Goal: Task Accomplishment & Management: Manage account settings

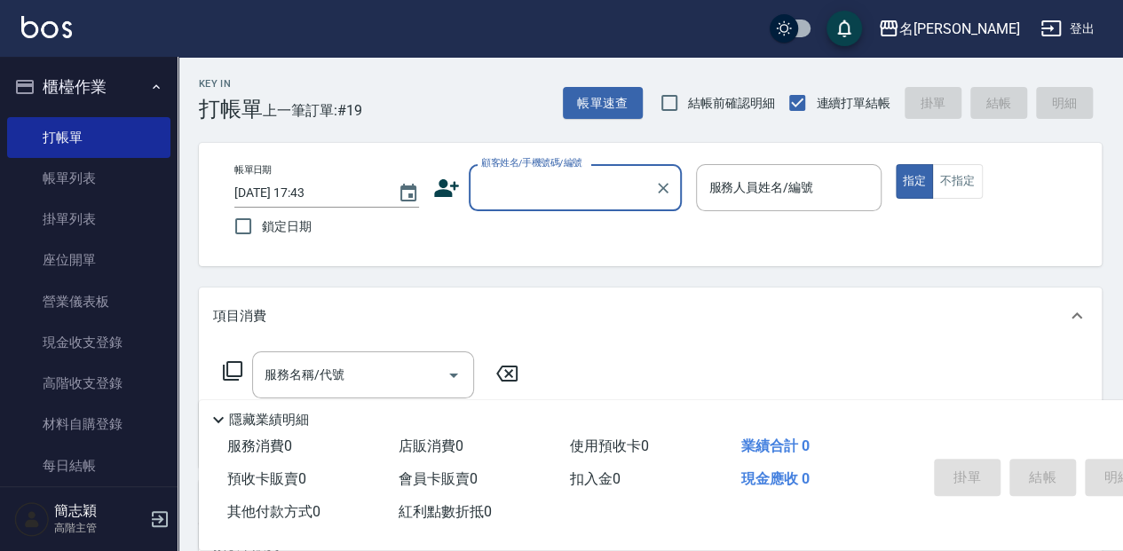
click at [514, 190] on input "顧客姓名/手機號碼/編號" at bounding box center [562, 187] width 170 height 31
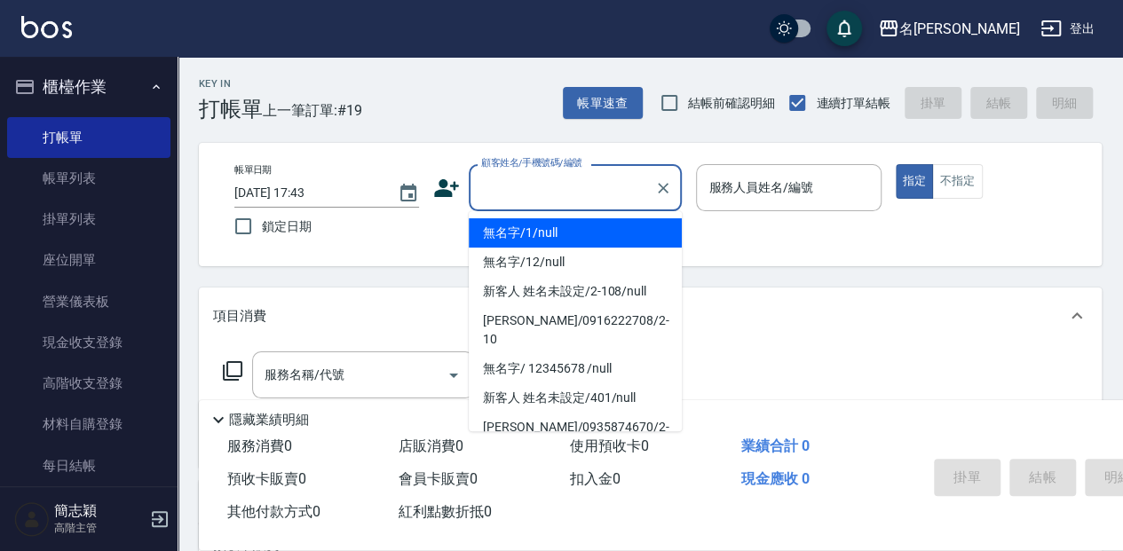
drag, startPoint x: 531, startPoint y: 232, endPoint x: 742, endPoint y: 188, distance: 215.8
click at [533, 232] on li "無名字/1/null" at bounding box center [575, 232] width 213 height 29
type input "無名字/1/null"
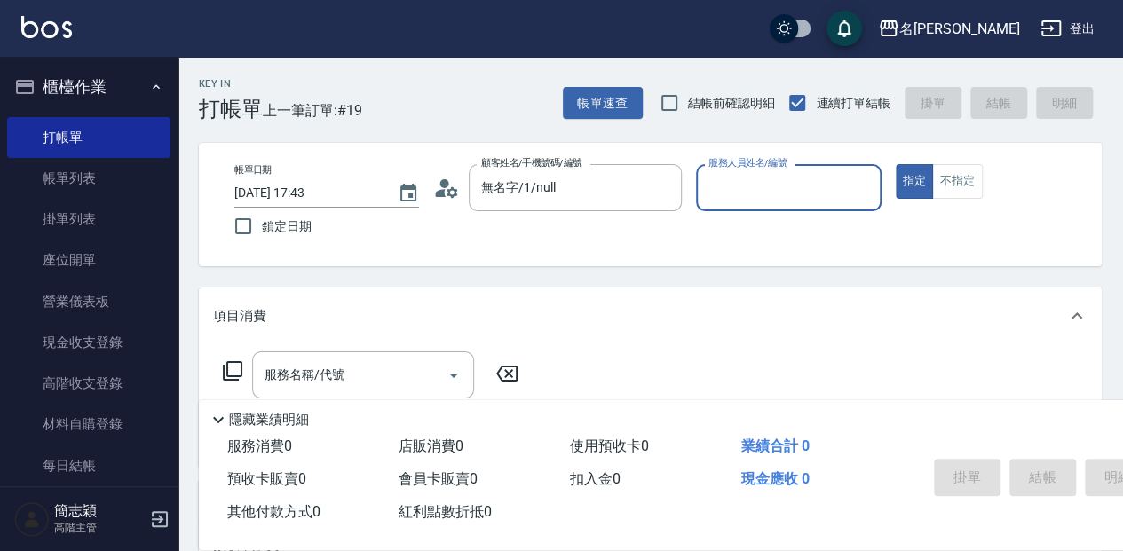
click at [742, 192] on input "服務人員姓名/編號" at bounding box center [788, 187] width 169 height 31
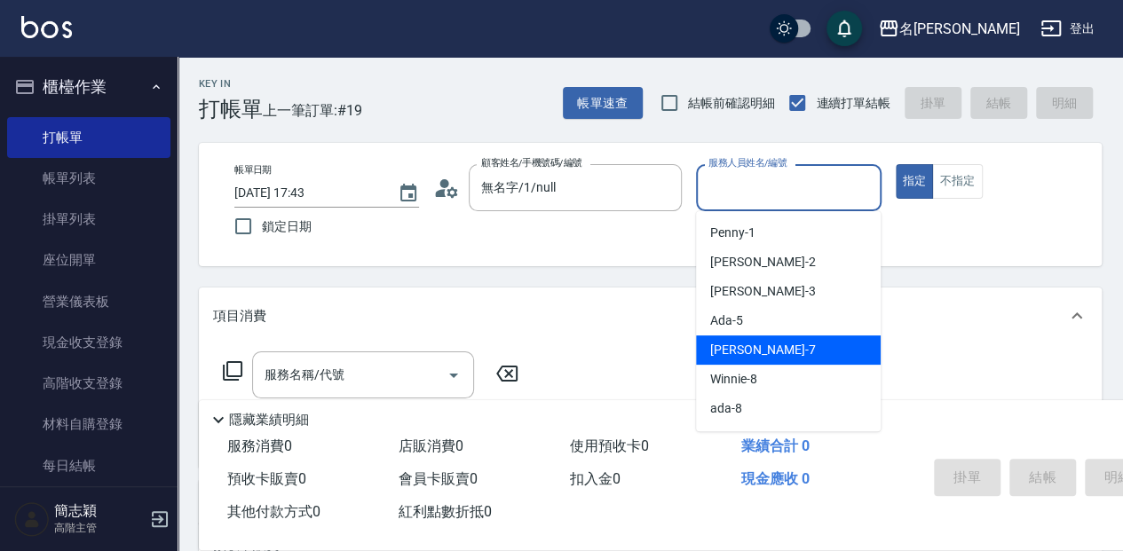
click at [772, 351] on div "[PERSON_NAME] -7" at bounding box center [788, 350] width 185 height 29
type input "[PERSON_NAME]-7"
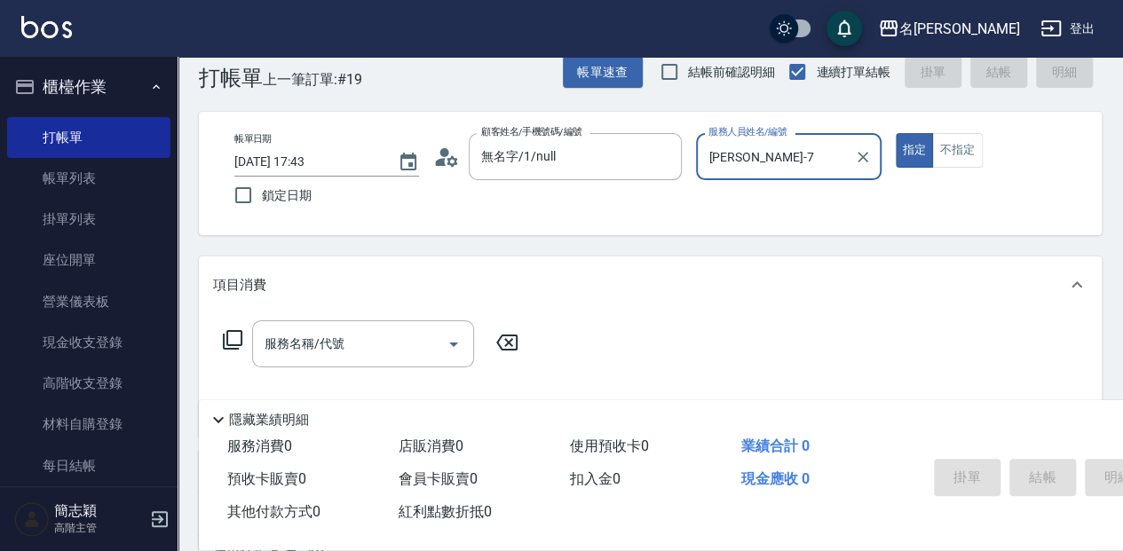
scroll to position [59, 0]
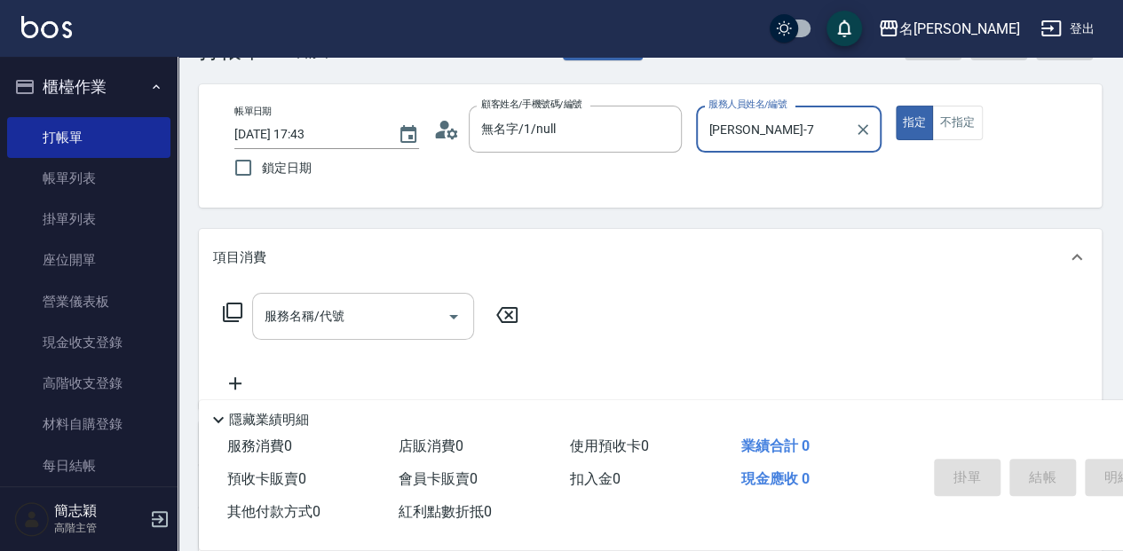
drag, startPoint x: 364, startPoint y: 310, endPoint x: 407, endPoint y: 323, distance: 44.7
click at [369, 313] on input "服務名稱/代號" at bounding box center [349, 316] width 179 height 31
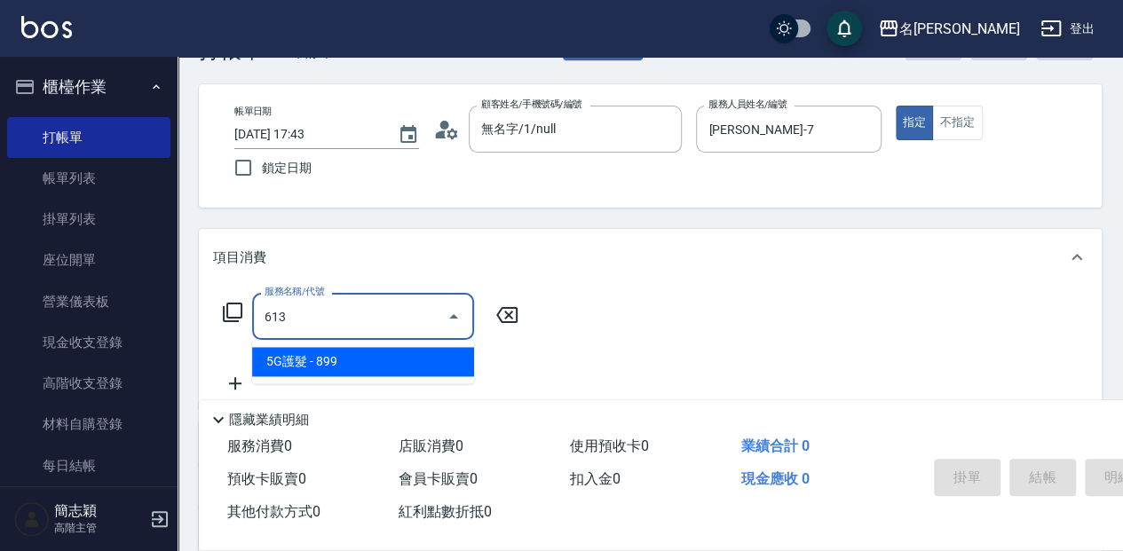
type input "5G護髮(613)"
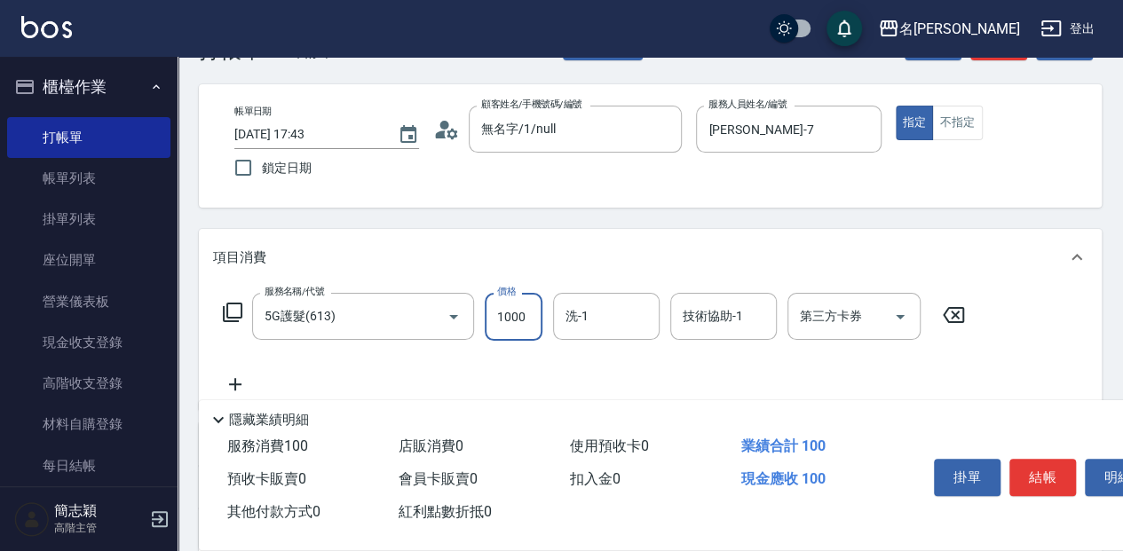
type input "1000"
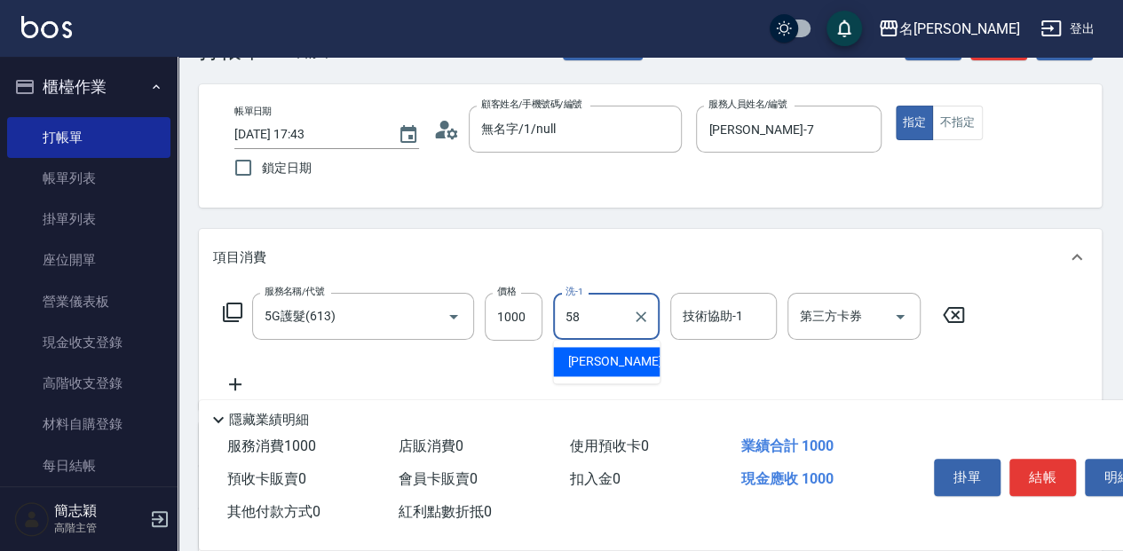
type input "[PERSON_NAME]-58"
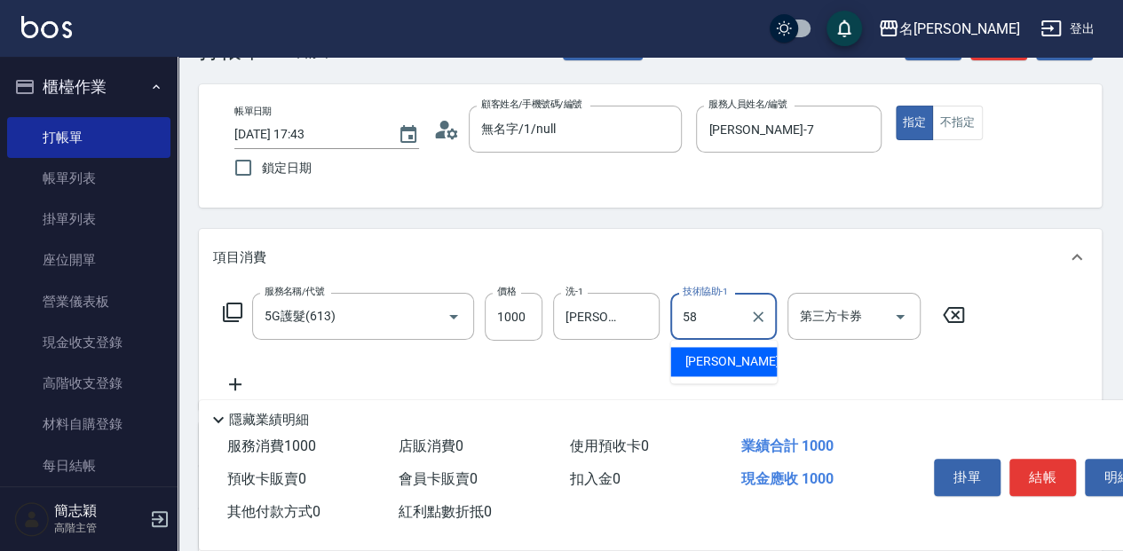
type input "[PERSON_NAME]-58"
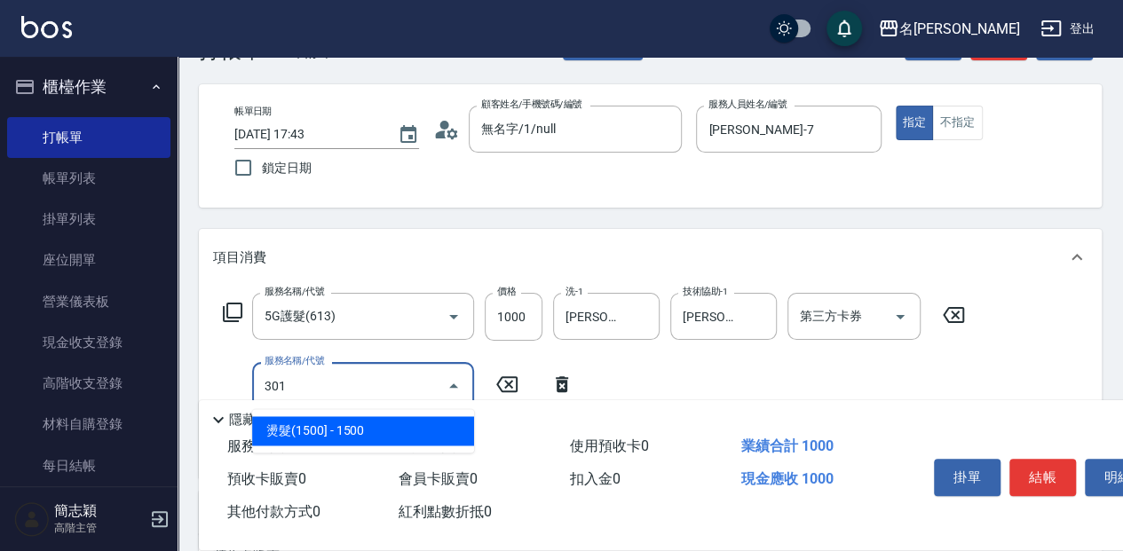
type input "燙髮(1500](301)"
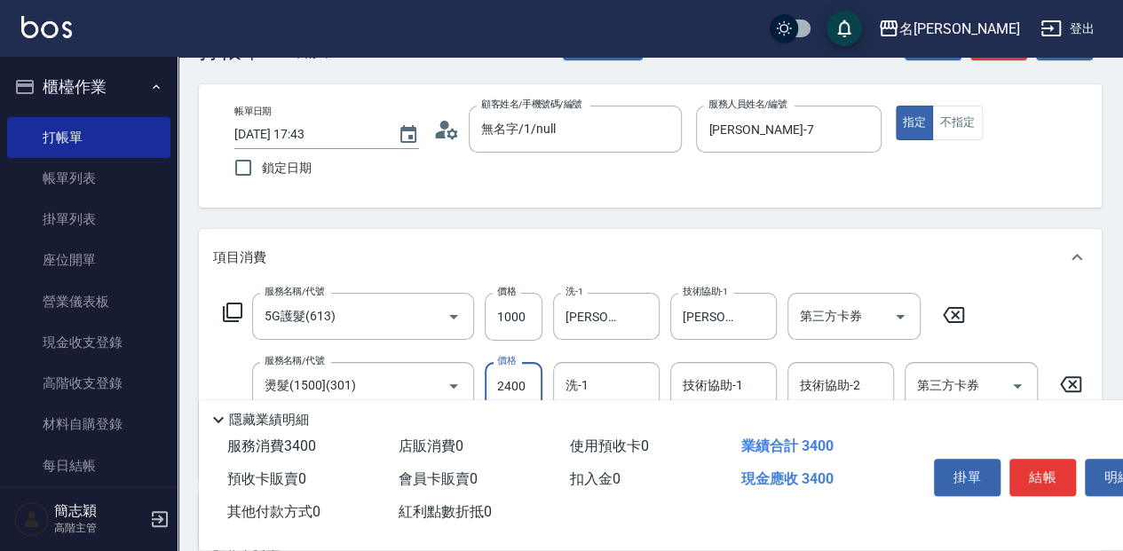
type input "2400"
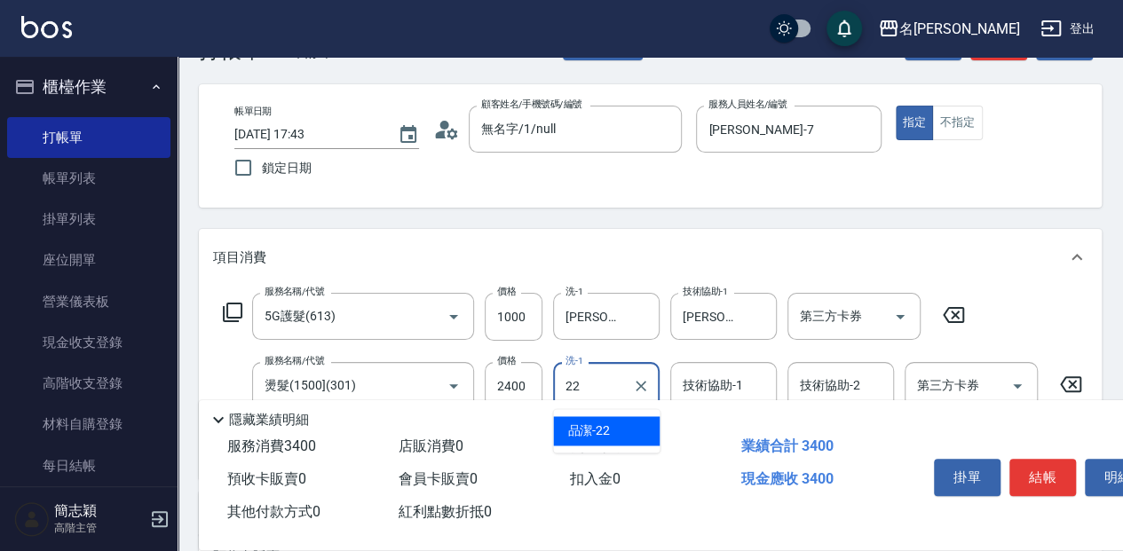
type input "品潔-22"
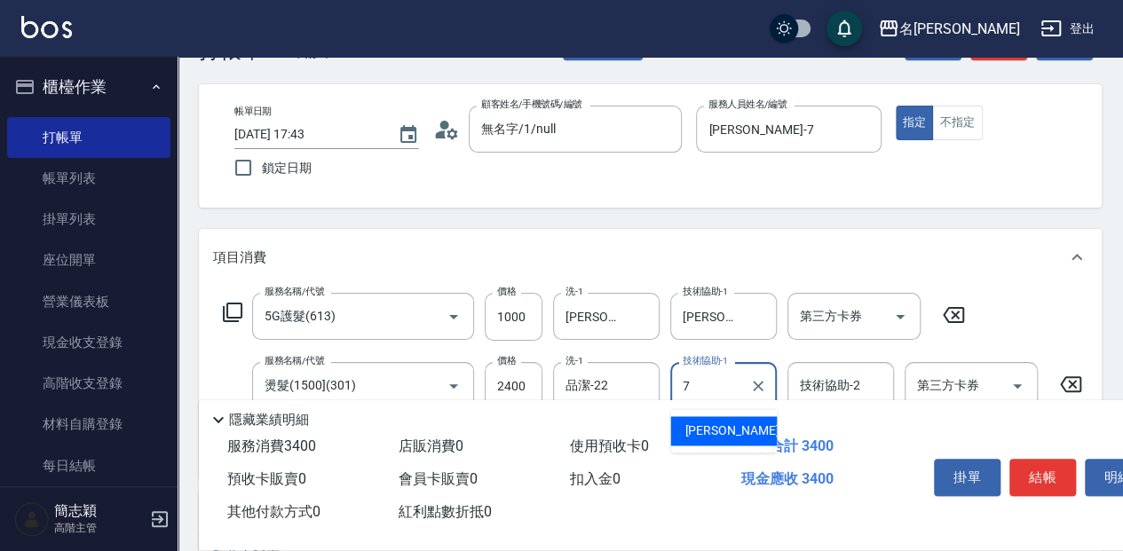
type input "[PERSON_NAME]-7"
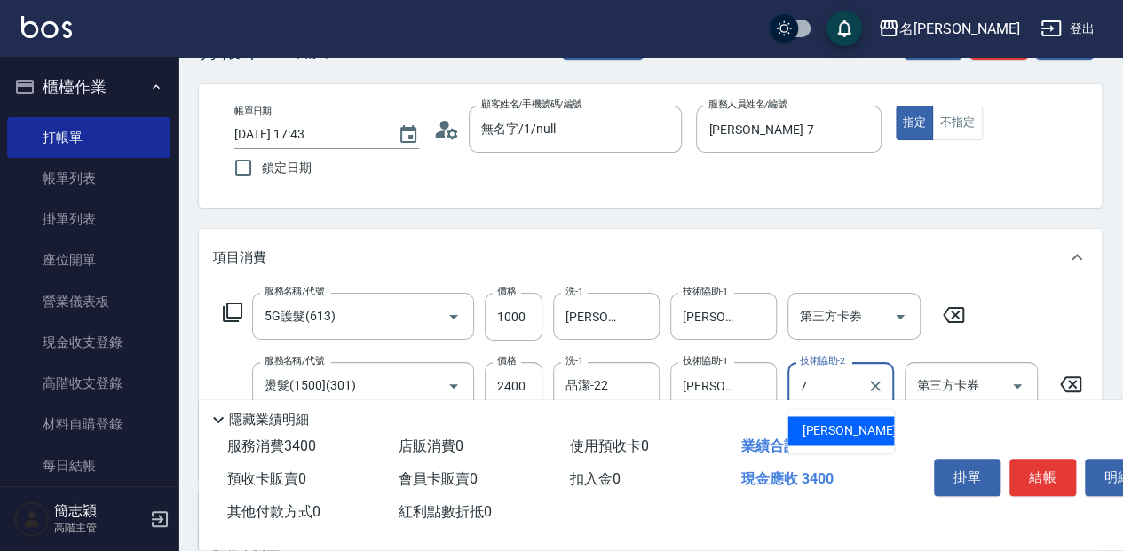
type input "[PERSON_NAME]-7"
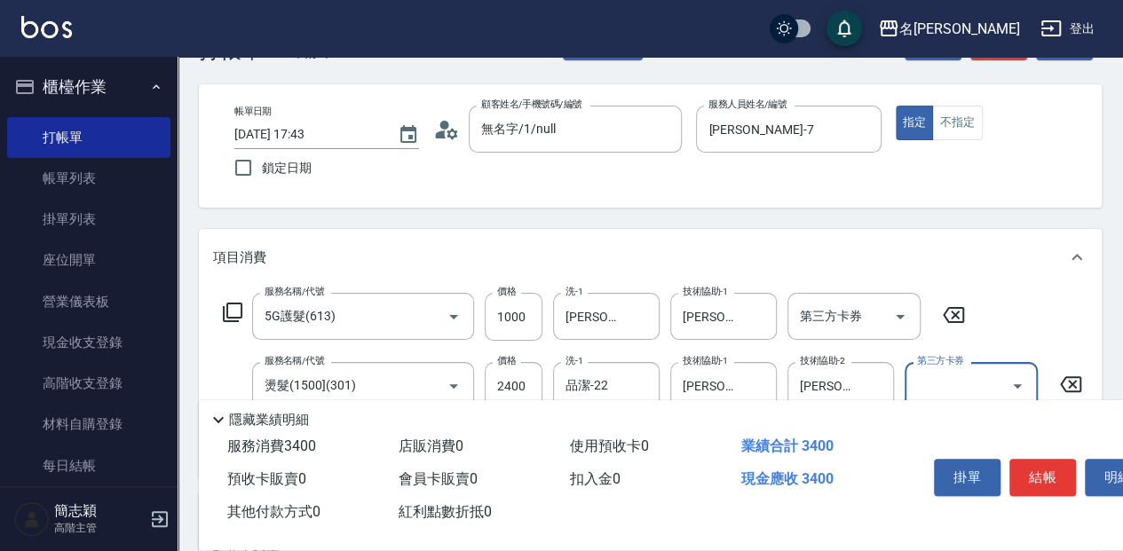
click at [1017, 475] on button "結帳" at bounding box center [1043, 477] width 67 height 37
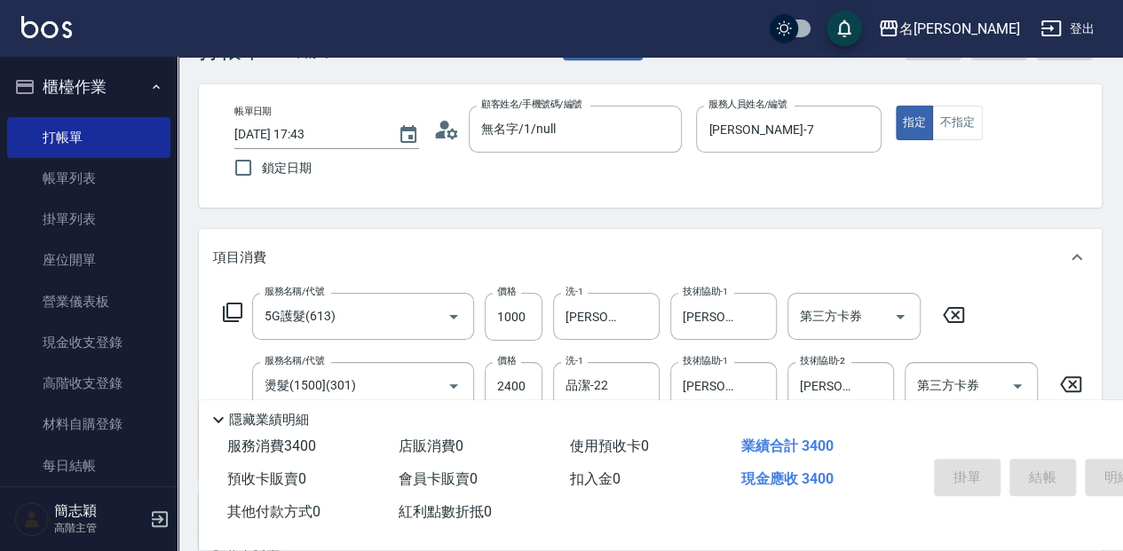
type input "[DATE] 19:10"
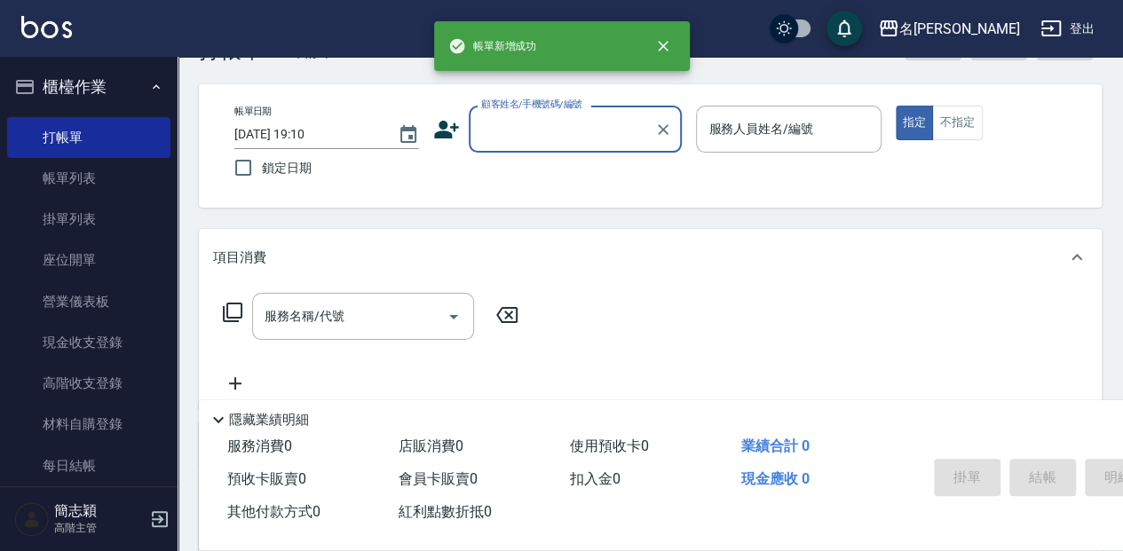
scroll to position [0, 0]
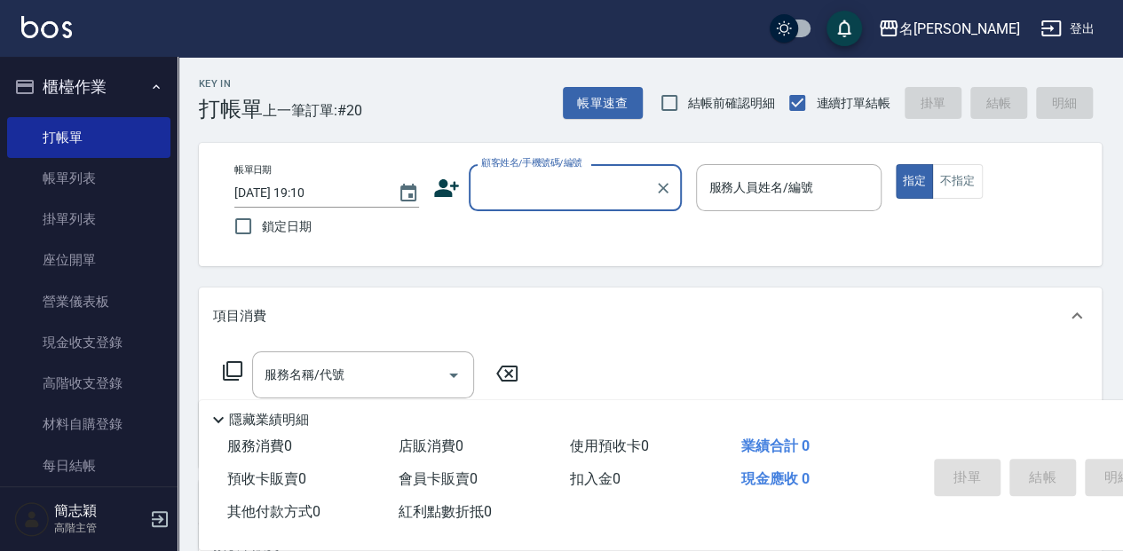
click at [556, 187] on input "顧客姓名/手機號碼/編號" at bounding box center [562, 187] width 170 height 31
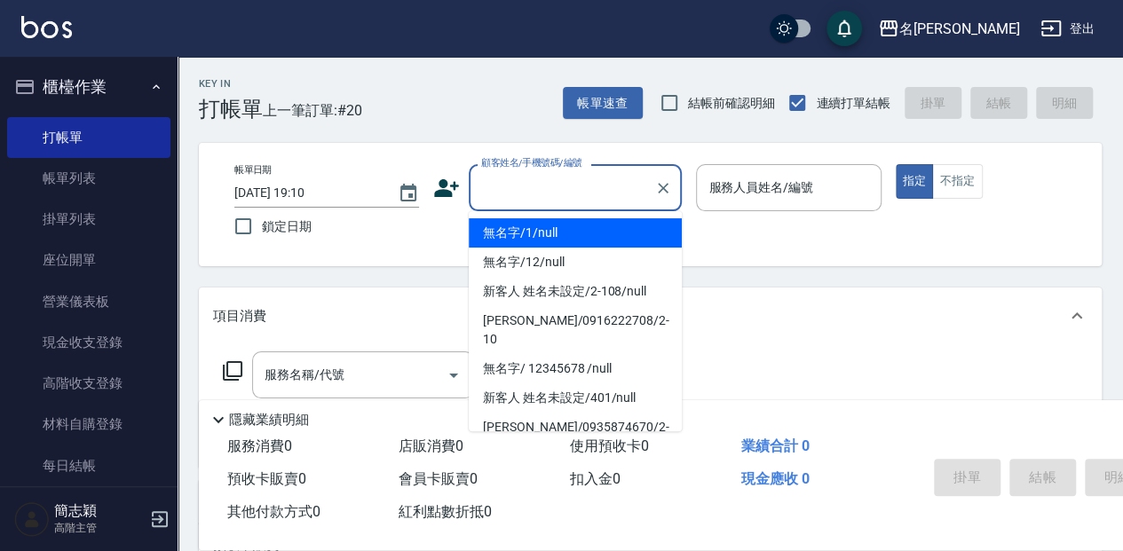
drag, startPoint x: 559, startPoint y: 233, endPoint x: 773, endPoint y: 186, distance: 219.8
click at [559, 233] on li "無名字/1/null" at bounding box center [575, 232] width 213 height 29
type input "無名字/1/null"
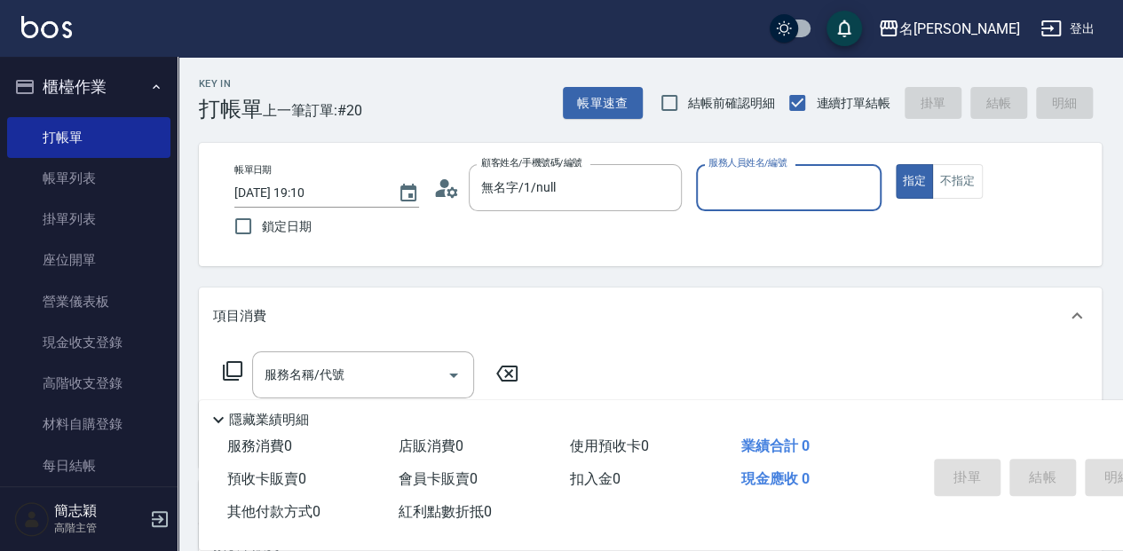
click at [773, 186] on div "服務人員姓名/編號 服務人員姓名/編號" at bounding box center [788, 187] width 185 height 47
click at [758, 198] on input "服務人員姓名/編號" at bounding box center [788, 187] width 169 height 31
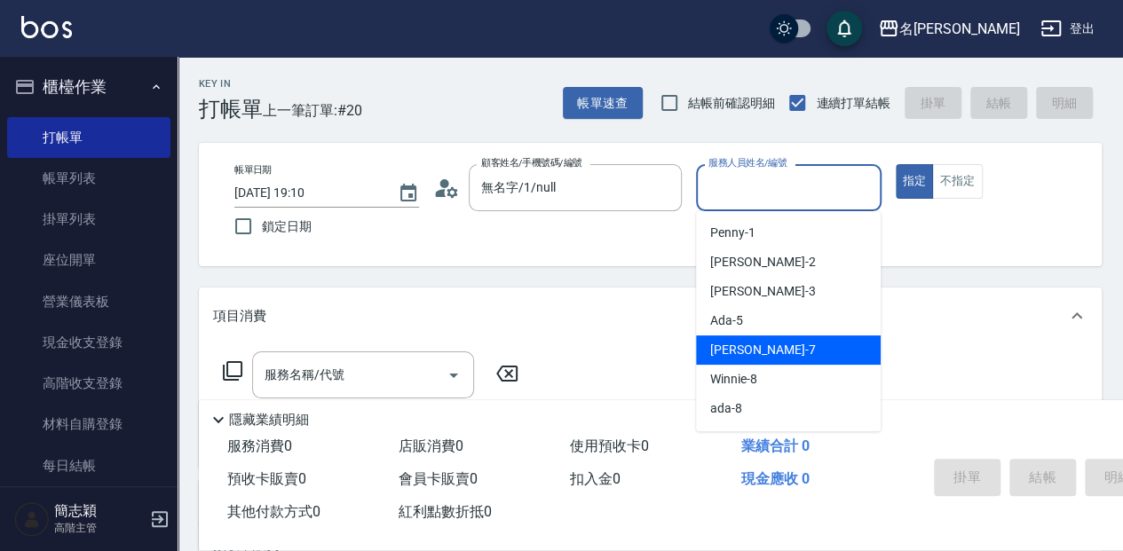
click at [799, 340] on div "[PERSON_NAME] -7" at bounding box center [788, 350] width 185 height 29
type input "[PERSON_NAME]-7"
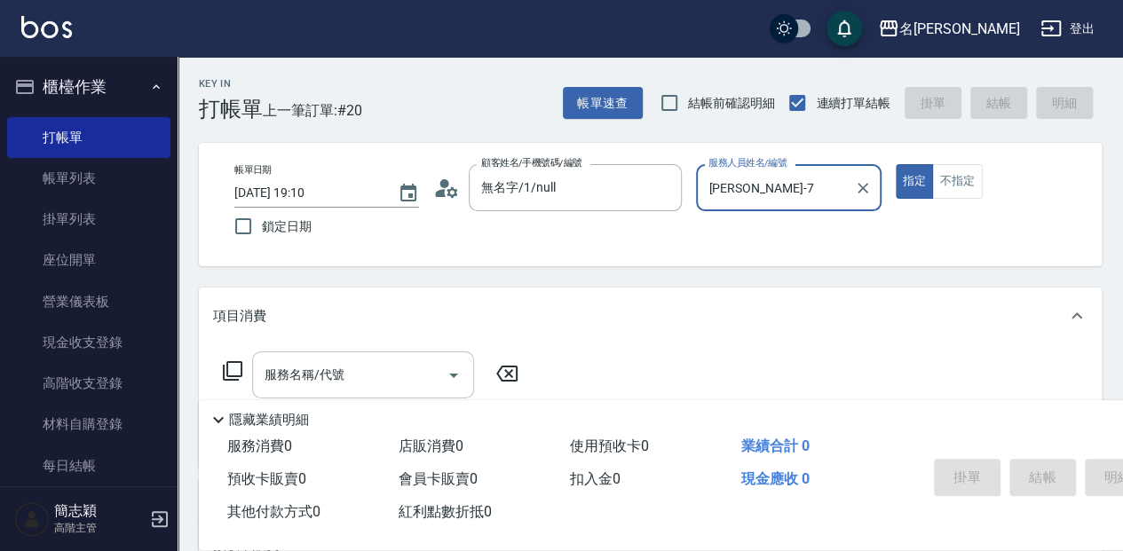
click at [354, 371] on input "服務名稱/代號" at bounding box center [349, 375] width 179 height 31
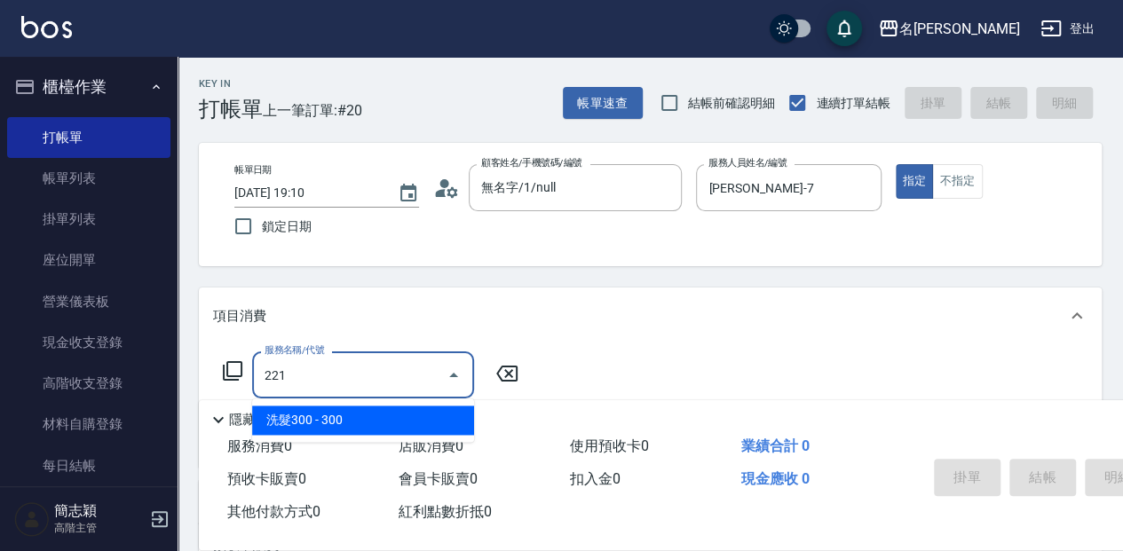
type input "洗髮300(221)"
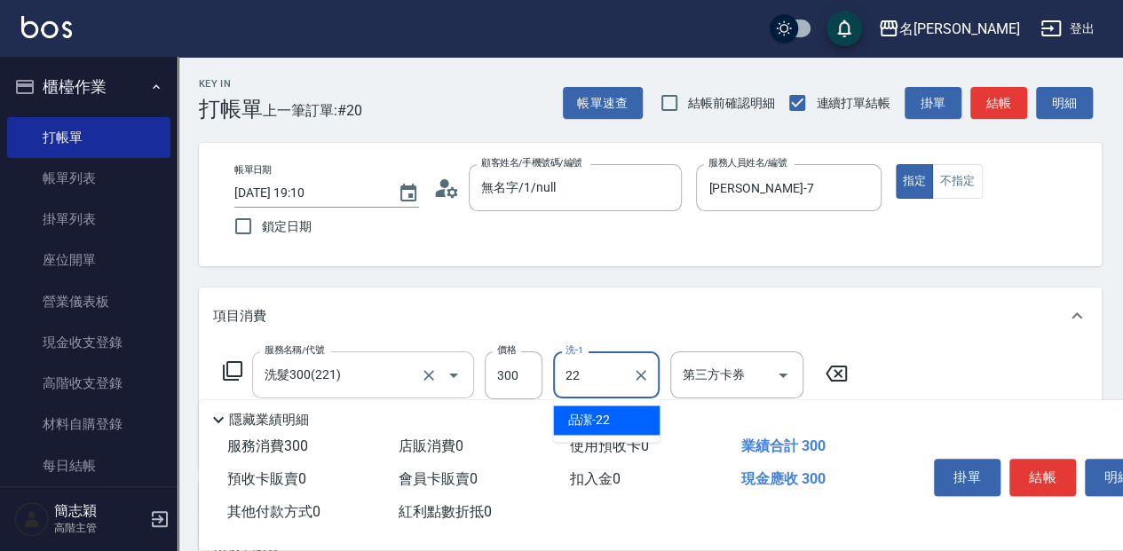
type input "品潔-22"
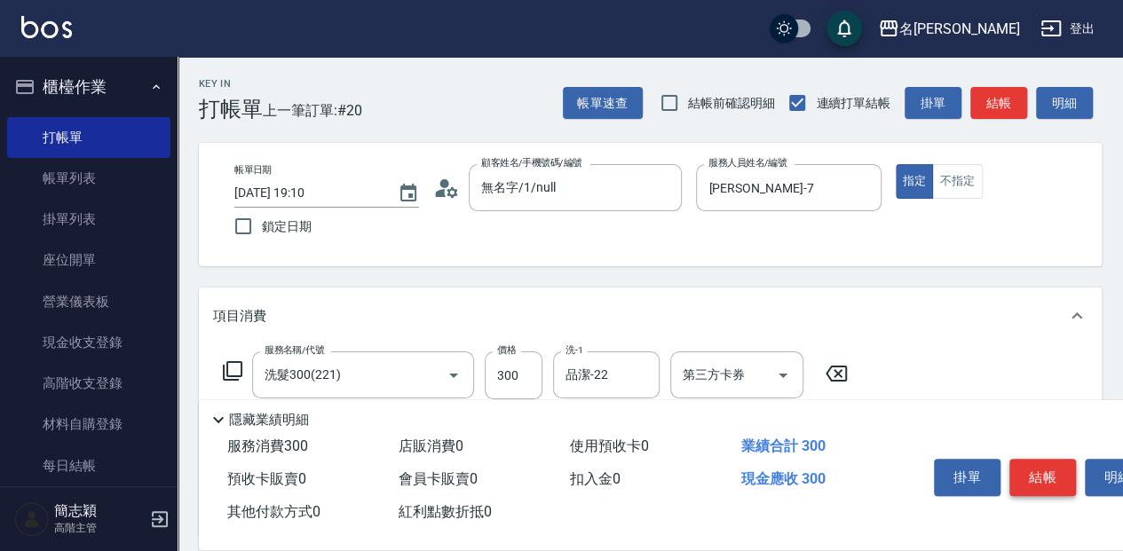
click at [1037, 476] on button "結帳" at bounding box center [1043, 477] width 67 height 37
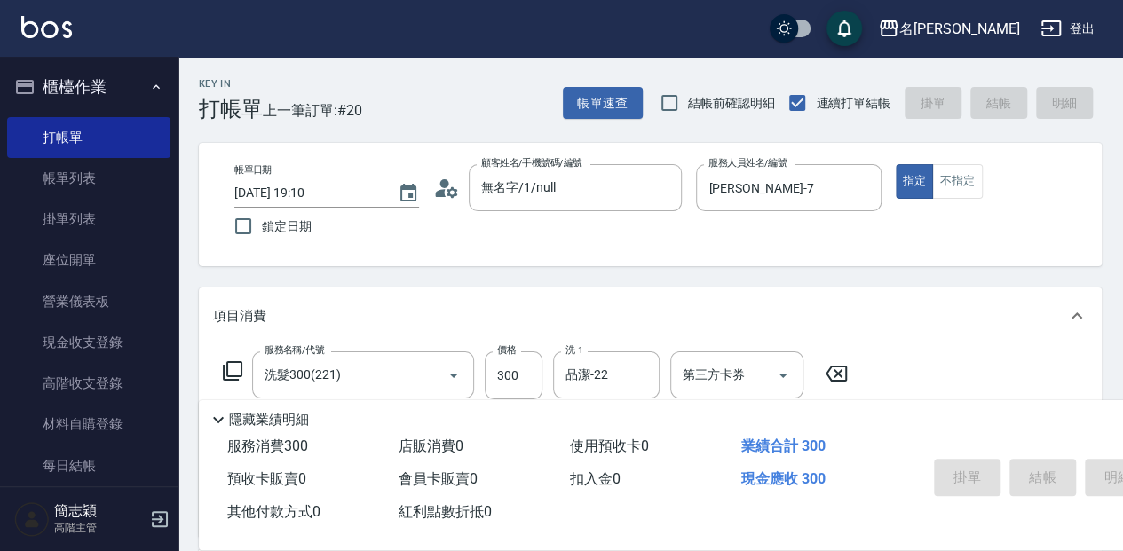
type input "[DATE] 19:12"
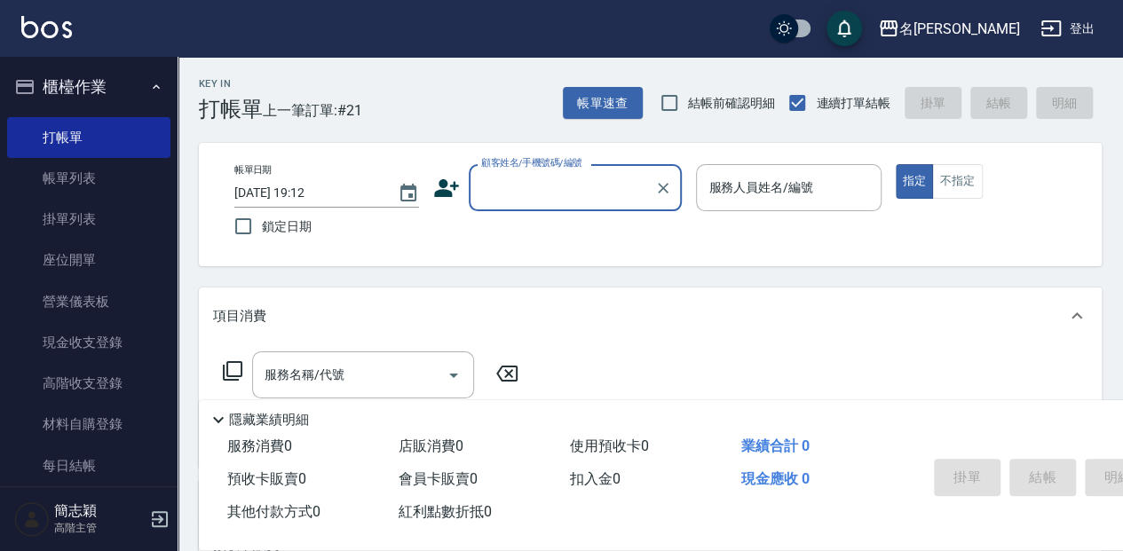
click at [558, 195] on input "顧客姓名/手機號碼/編號" at bounding box center [562, 187] width 170 height 31
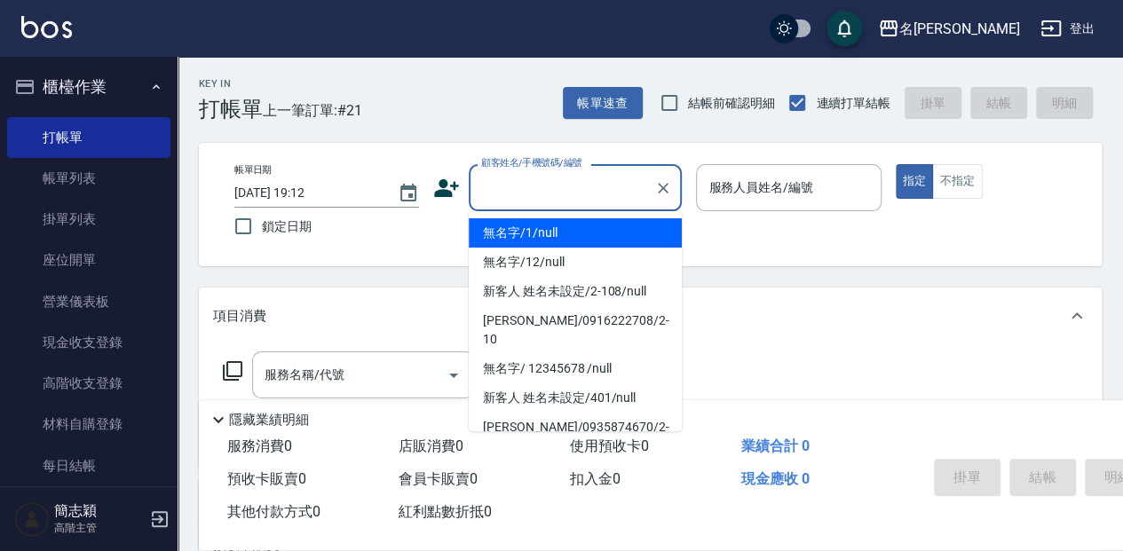
drag, startPoint x: 552, startPoint y: 223, endPoint x: 712, endPoint y: 193, distance: 162.7
click at [554, 224] on li "無名字/1/null" at bounding box center [575, 232] width 213 height 29
type input "無名字/1/null"
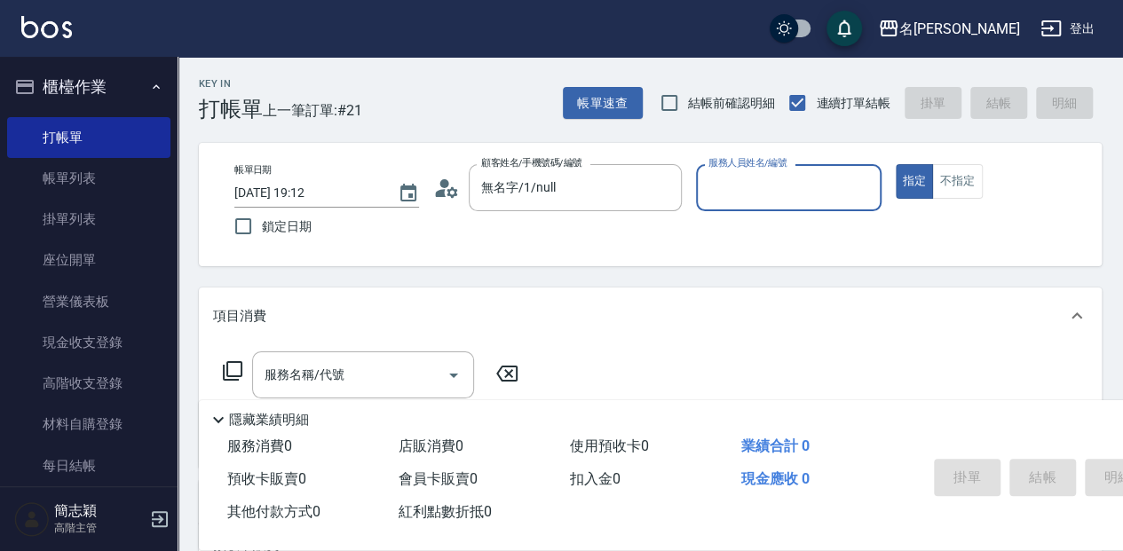
drag, startPoint x: 712, startPoint y: 193, endPoint x: 753, endPoint y: 210, distance: 44.2
click at [714, 194] on input "服務人員姓名/編號" at bounding box center [788, 187] width 169 height 31
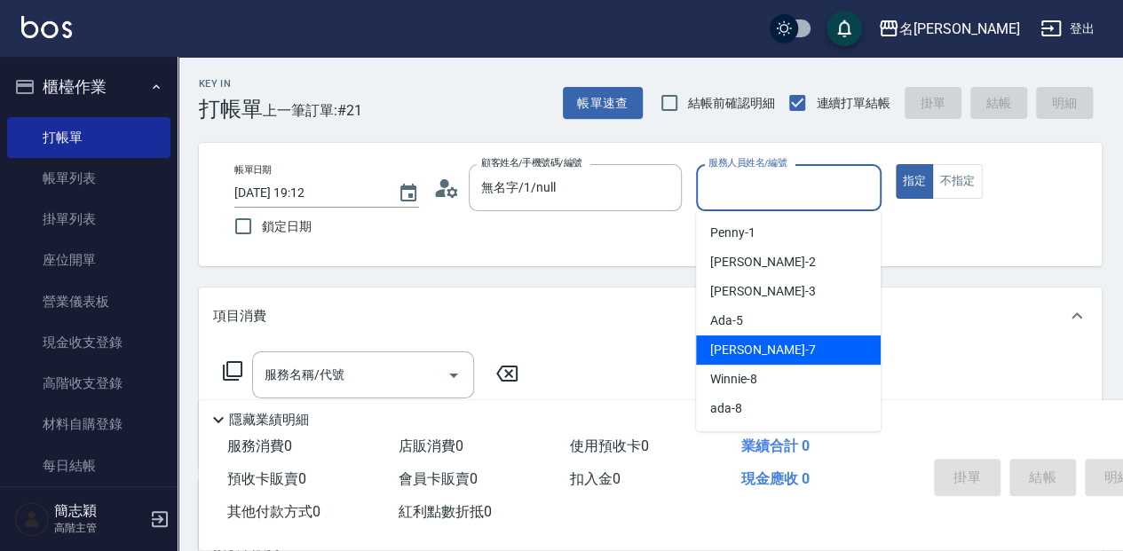
click at [765, 342] on div "[PERSON_NAME] -7" at bounding box center [788, 350] width 185 height 29
type input "[PERSON_NAME]-7"
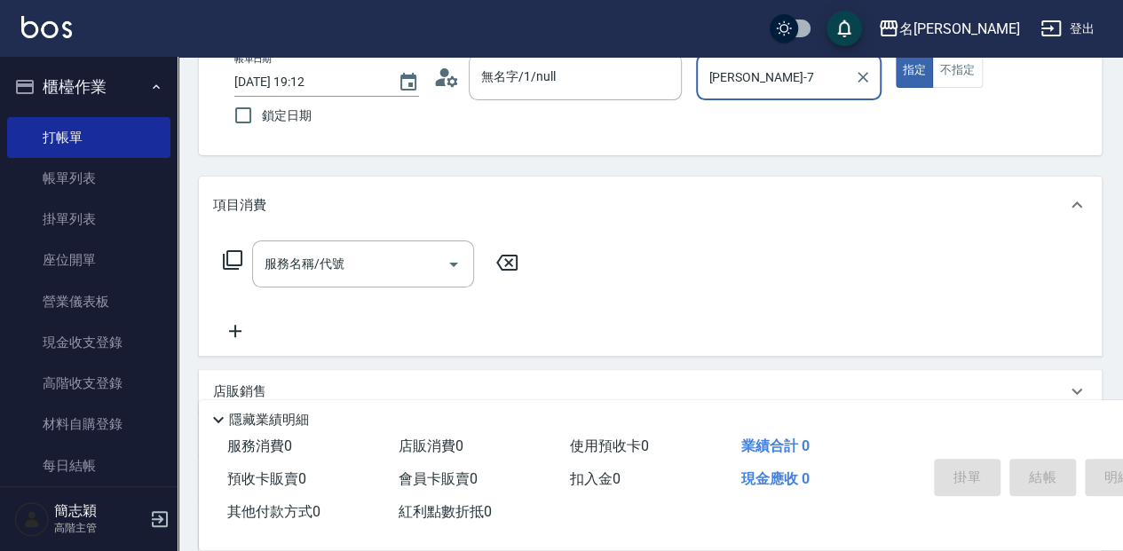
scroll to position [118, 0]
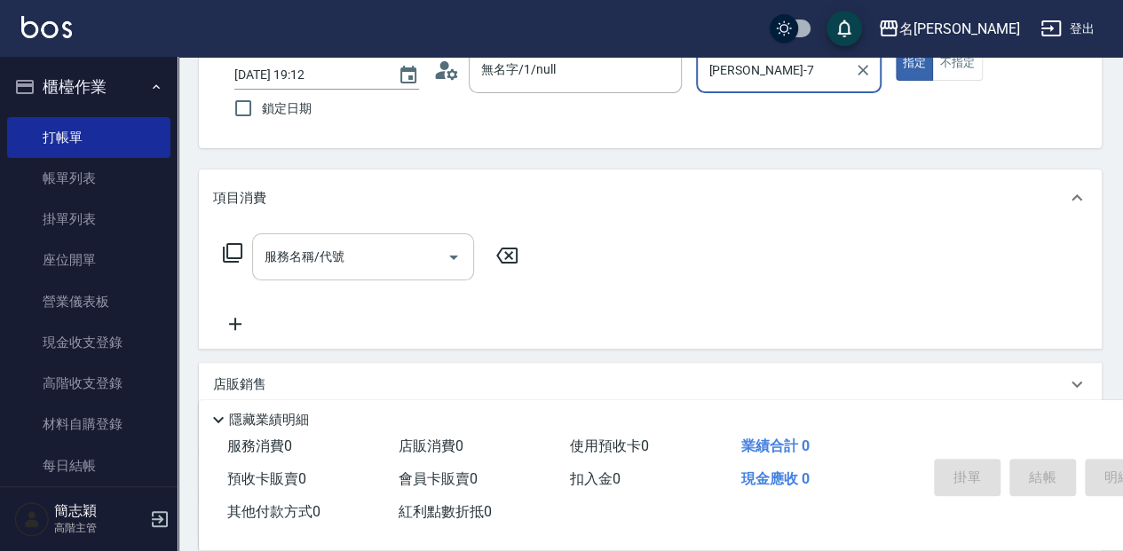
drag, startPoint x: 347, startPoint y: 259, endPoint x: 398, endPoint y: 279, distance: 54.3
click at [369, 272] on input "服務名稱/代號" at bounding box center [349, 257] width 179 height 31
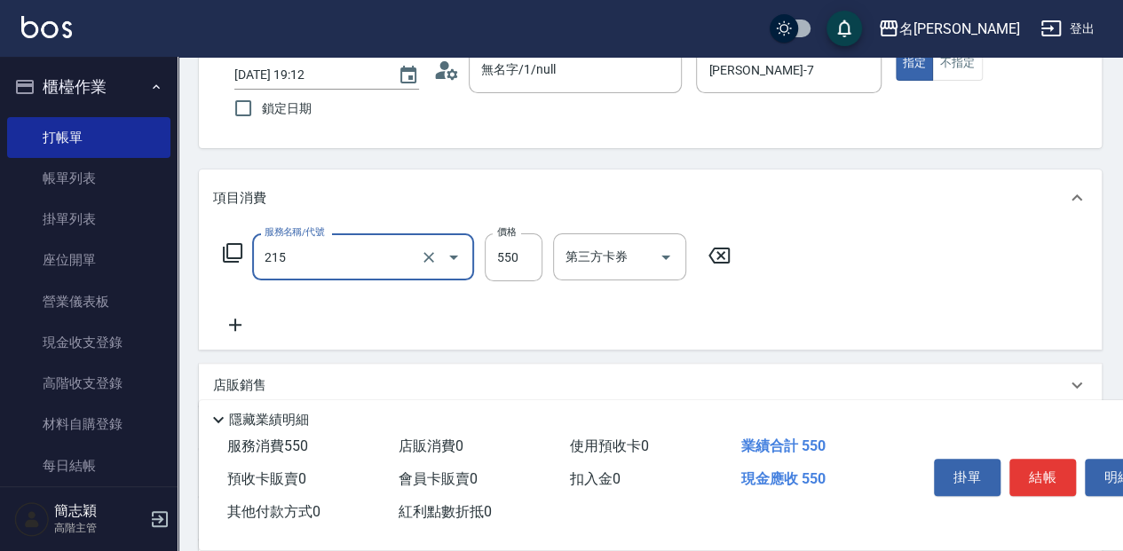
type input "SPA洗髮[500](215)"
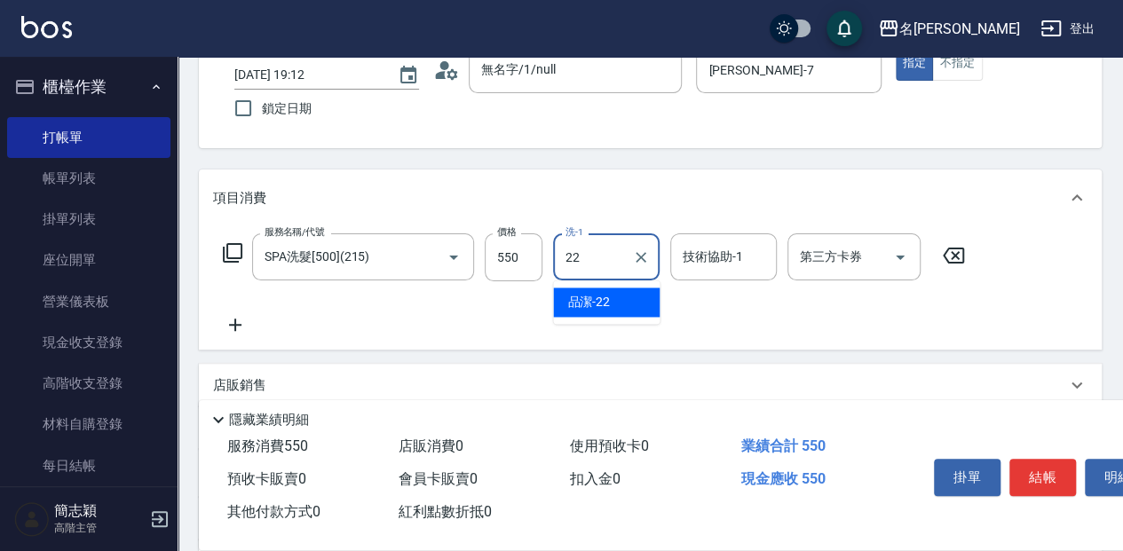
type input "品潔-22"
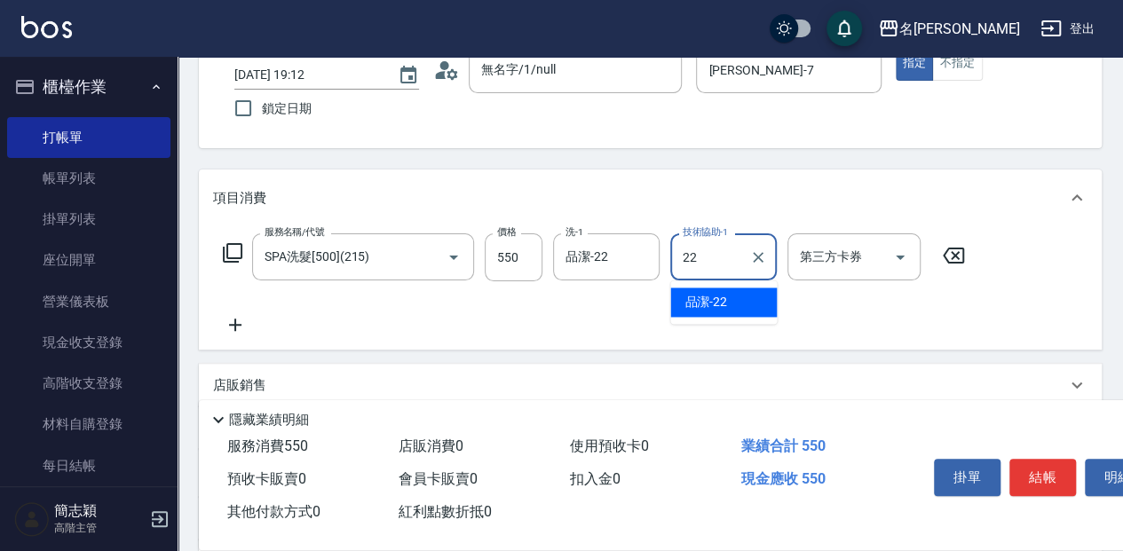
type input "品潔-22"
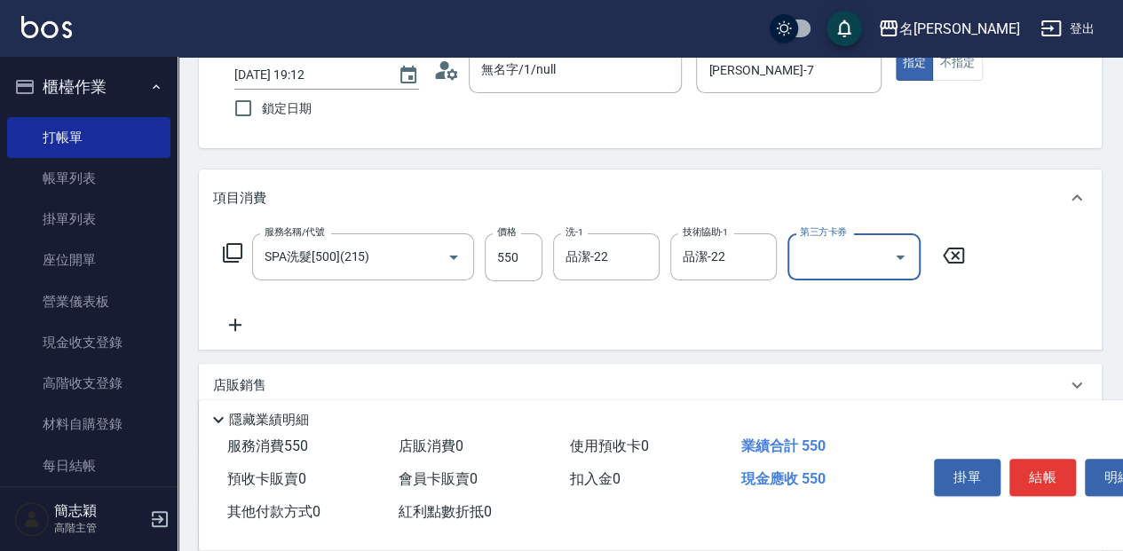
drag, startPoint x: 1030, startPoint y: 475, endPoint x: 932, endPoint y: 395, distance: 126.9
click at [1030, 475] on button "結帳" at bounding box center [1043, 477] width 67 height 37
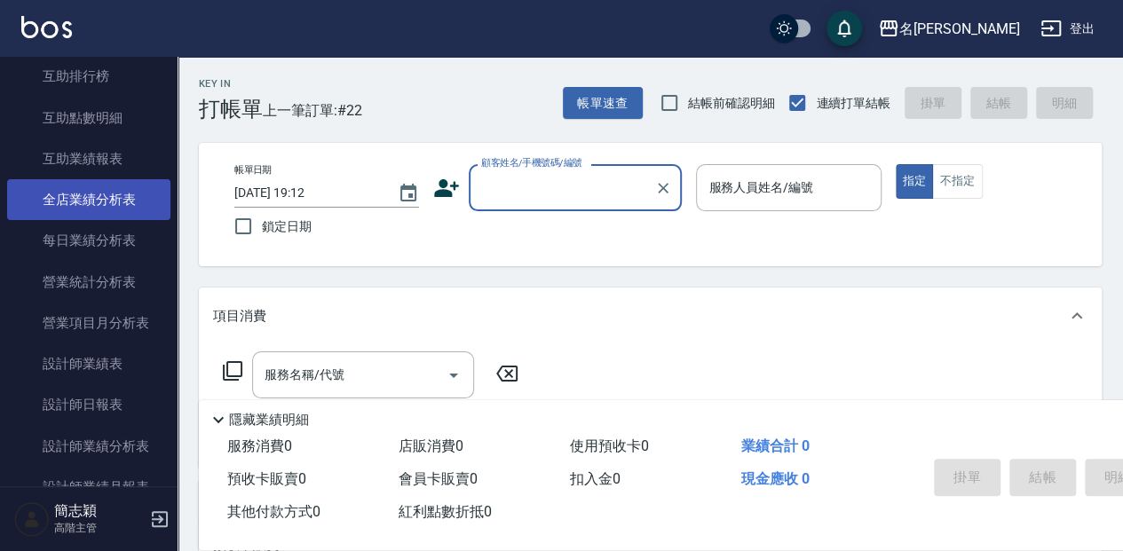
scroll to position [947, 0]
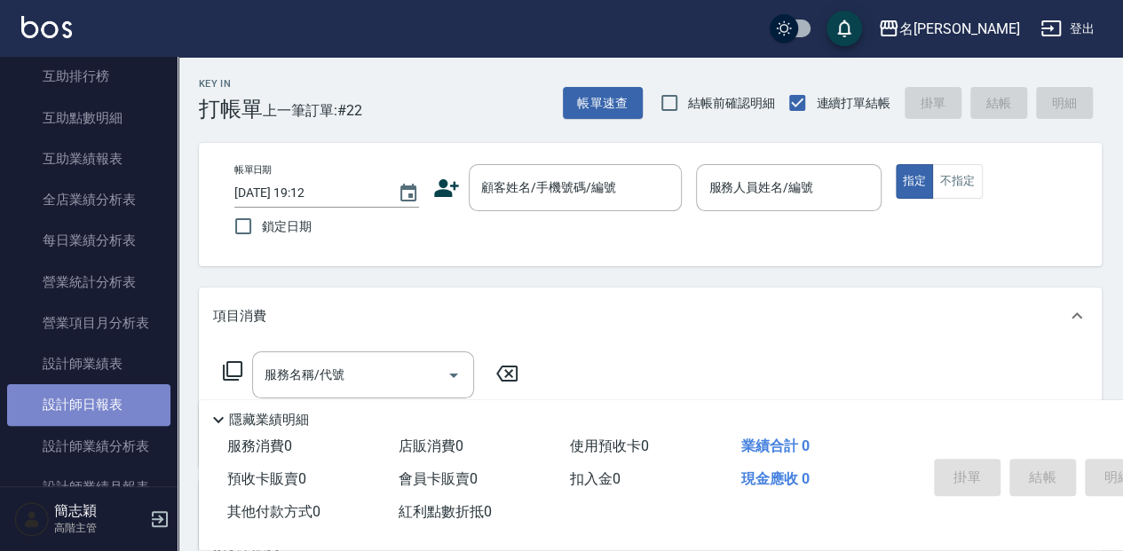
click at [98, 401] on link "設計師日報表" at bounding box center [88, 405] width 163 height 41
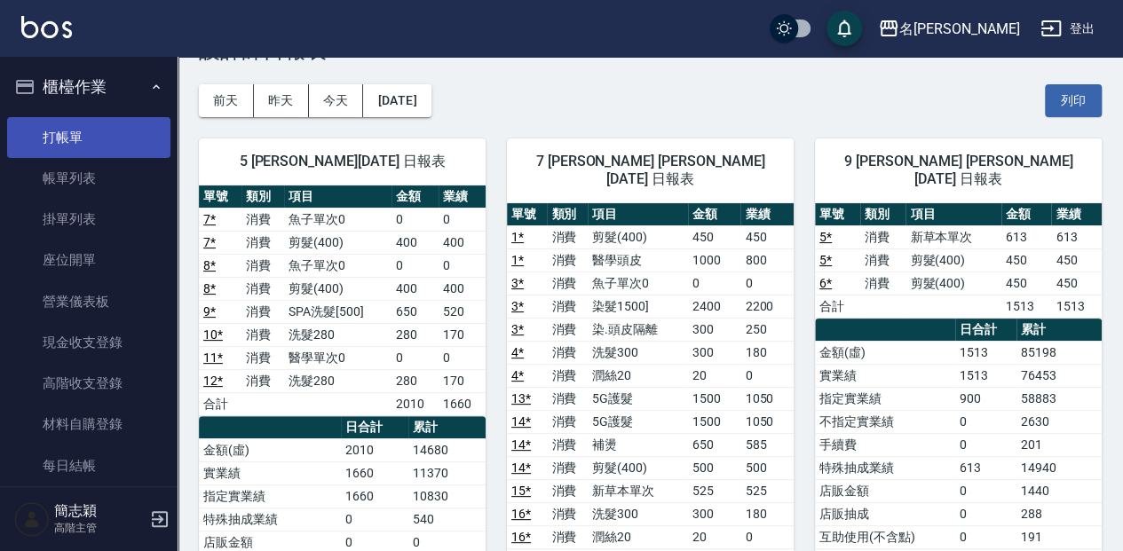
click at [113, 132] on link "打帳單" at bounding box center [88, 137] width 163 height 41
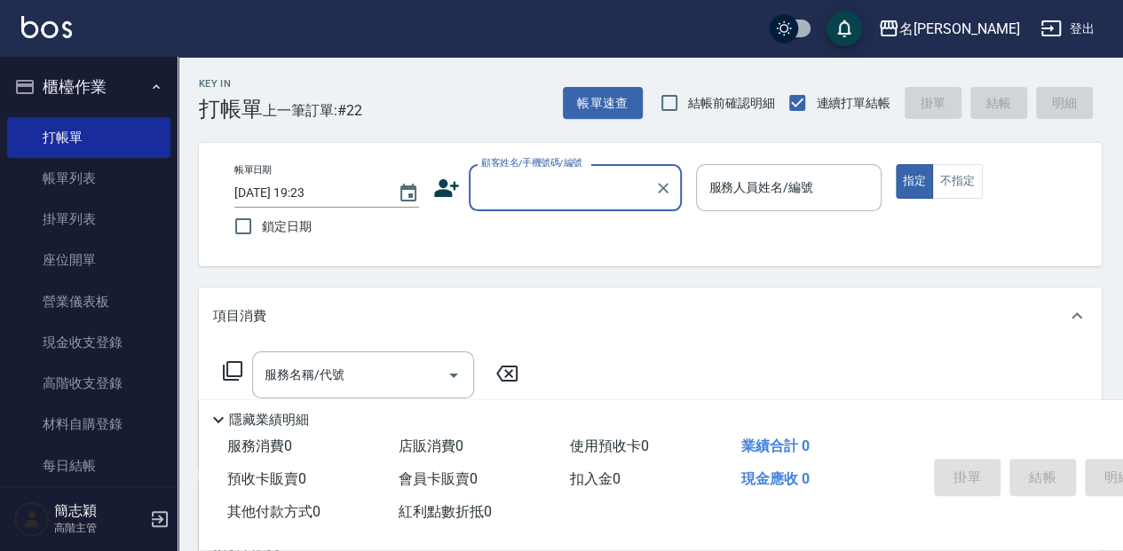
click at [532, 188] on input "顧客姓名/手機號碼/編號" at bounding box center [562, 187] width 170 height 31
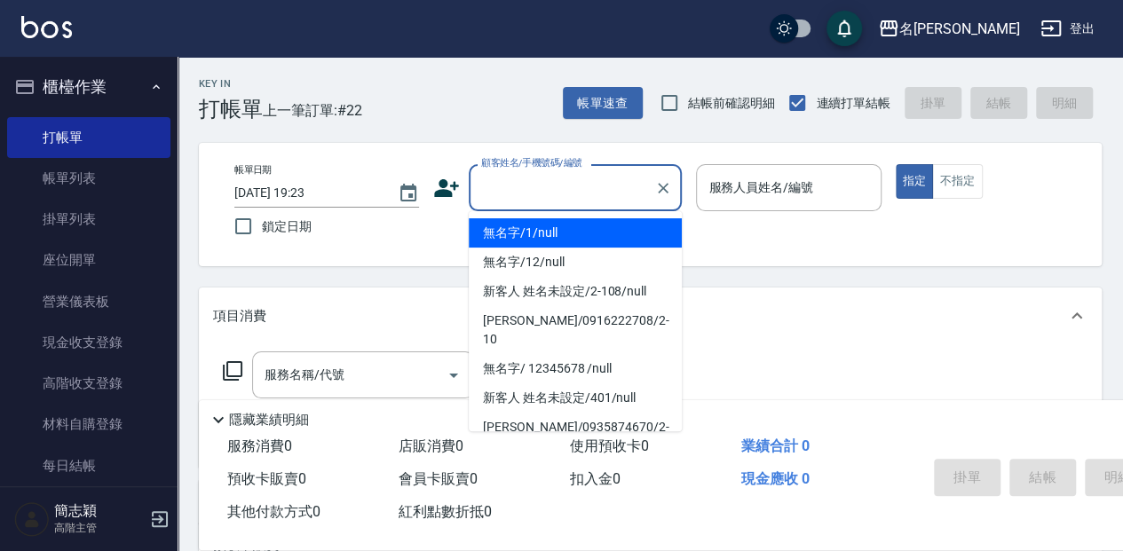
click at [538, 234] on li "無名字/1/null" at bounding box center [575, 232] width 213 height 29
type input "無名字/1/null"
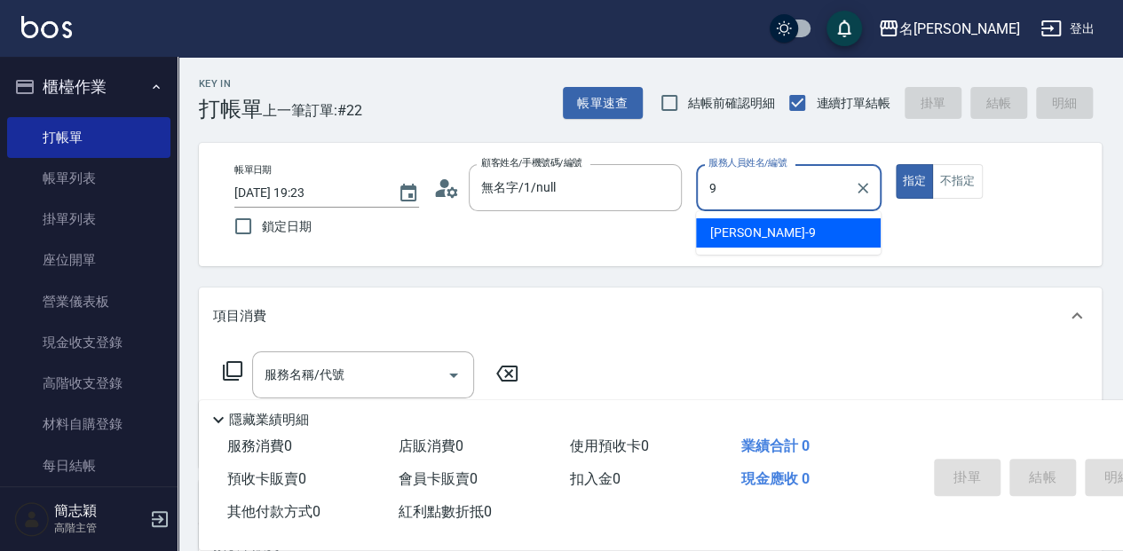
type input "[PERSON_NAME]-9"
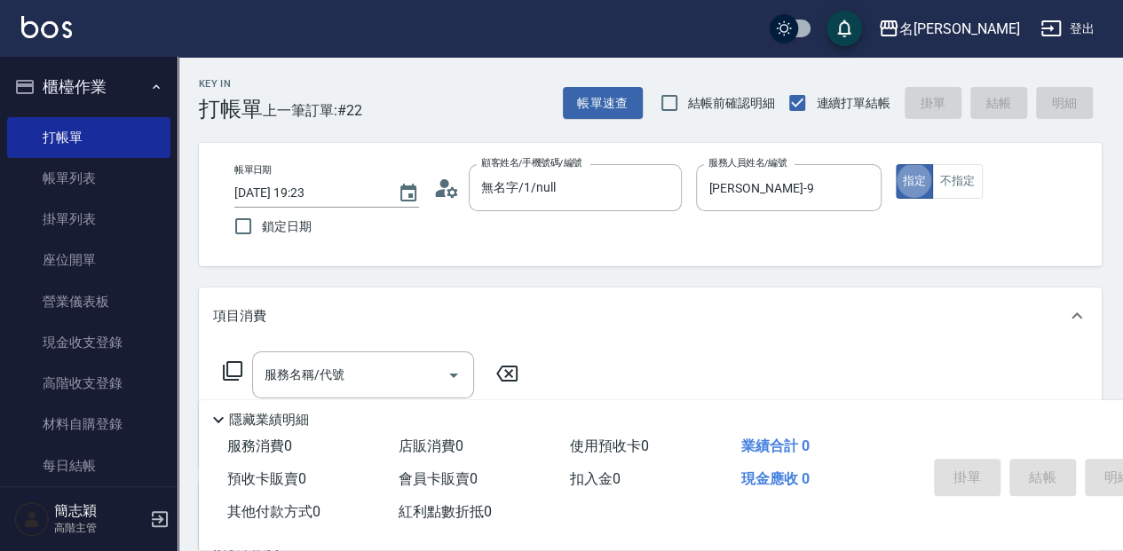
type button "true"
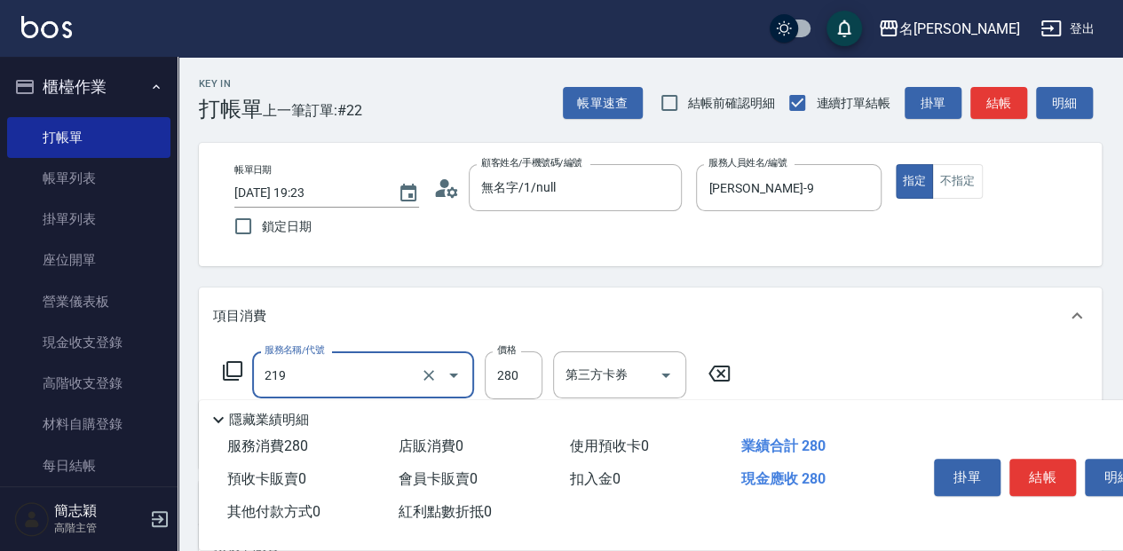
type input "洗髮280(219)"
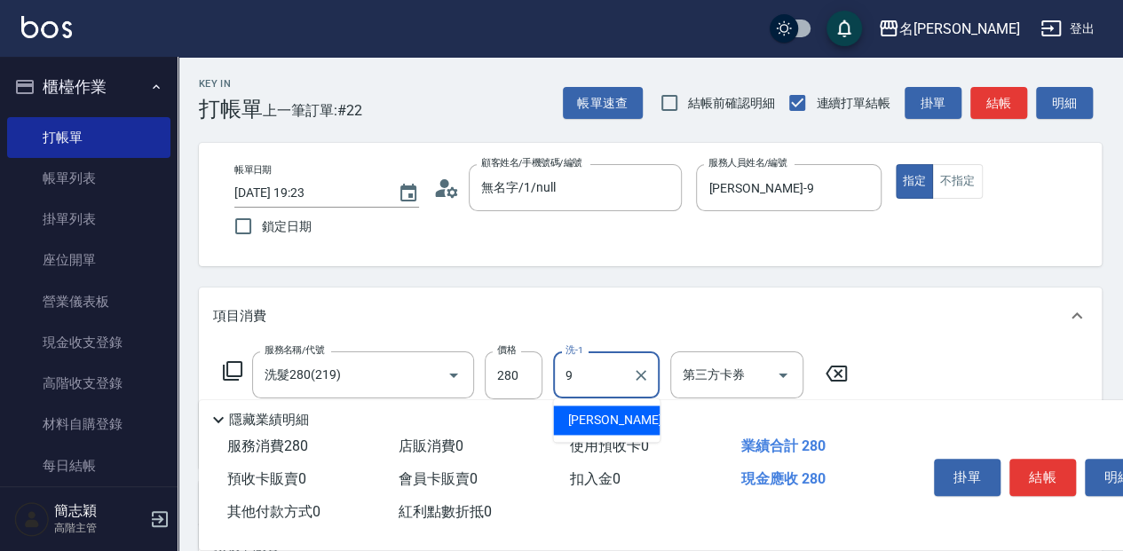
type input "[PERSON_NAME]-9"
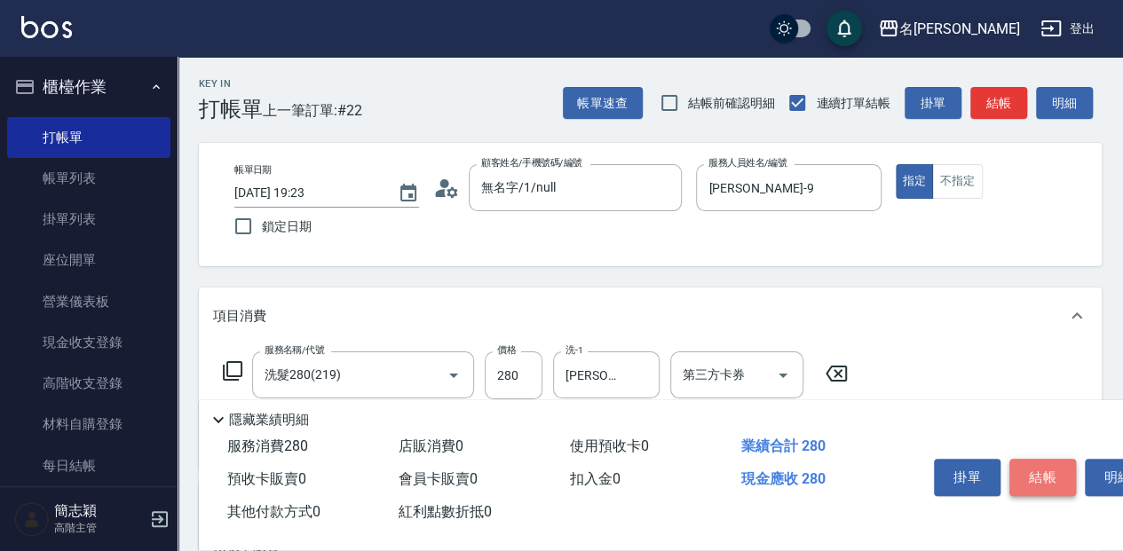
click at [1047, 469] on button "結帳" at bounding box center [1043, 477] width 67 height 37
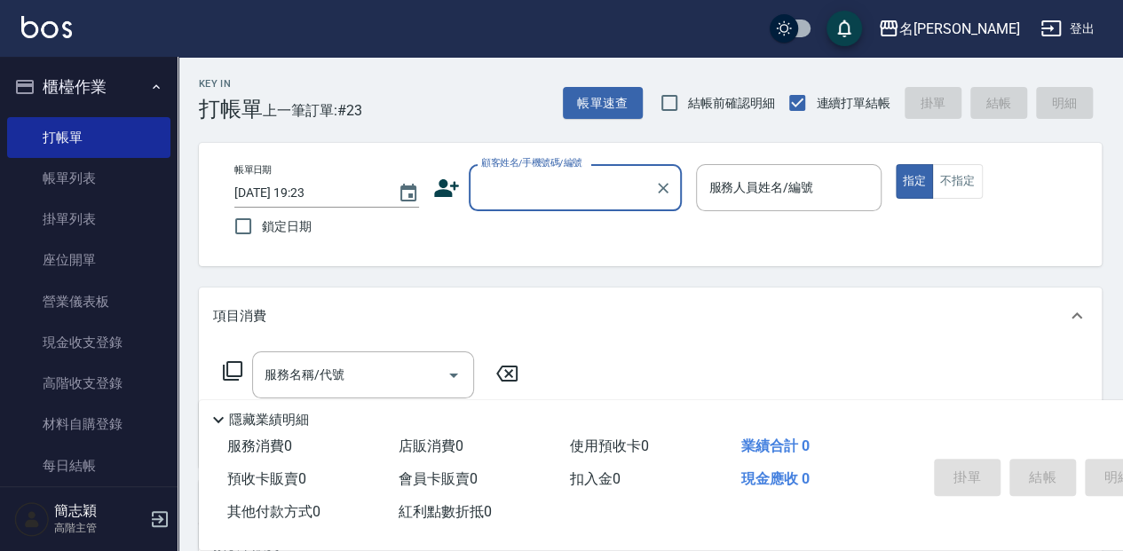
click at [504, 182] on input "顧客姓名/手機號碼/編號" at bounding box center [562, 187] width 170 height 31
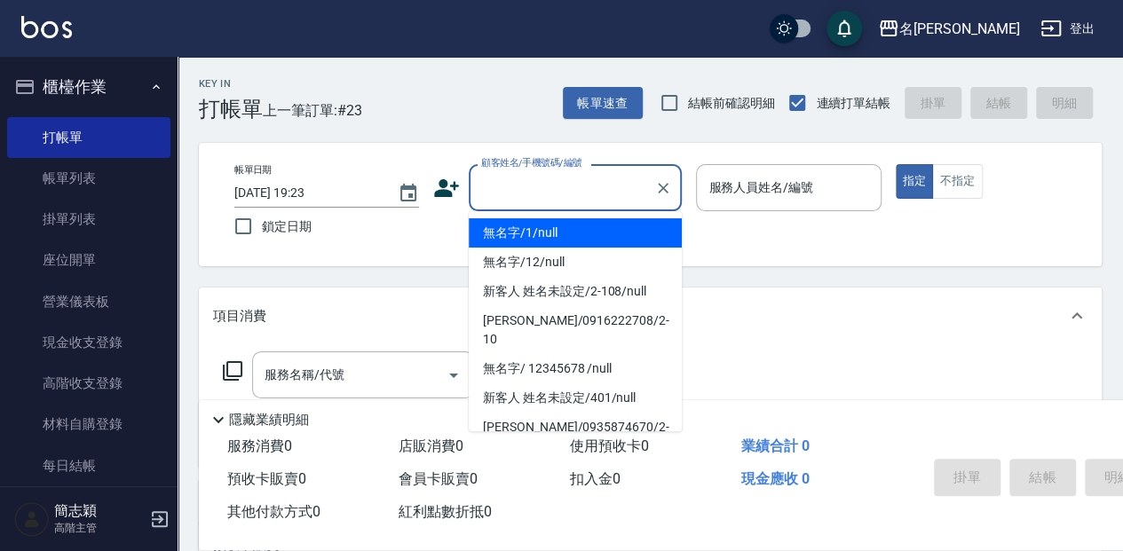
click at [526, 240] on li "無名字/1/null" at bounding box center [575, 232] width 213 height 29
type input "無名字/1/null"
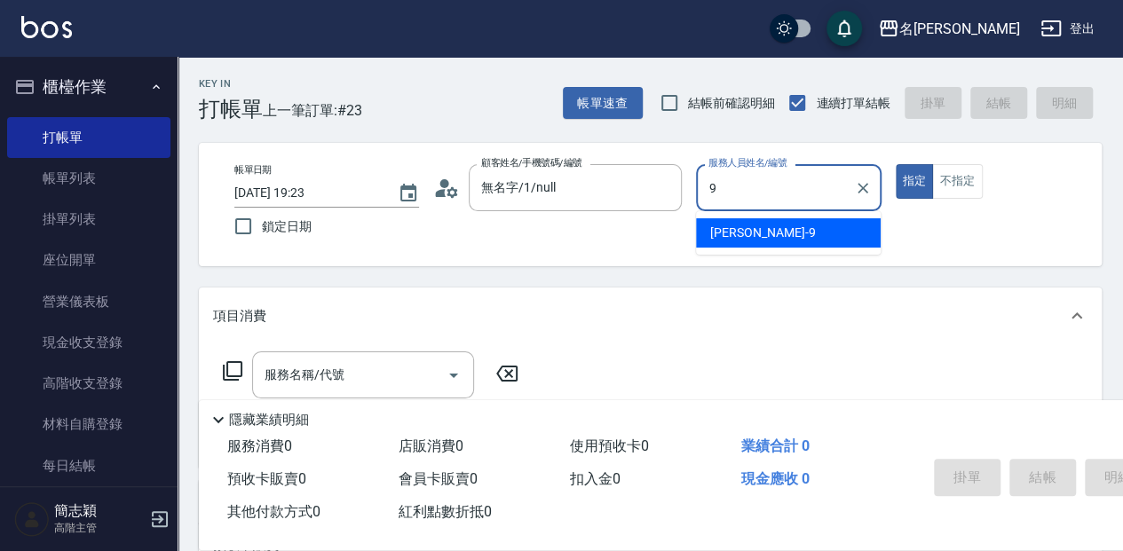
type input "[PERSON_NAME]-9"
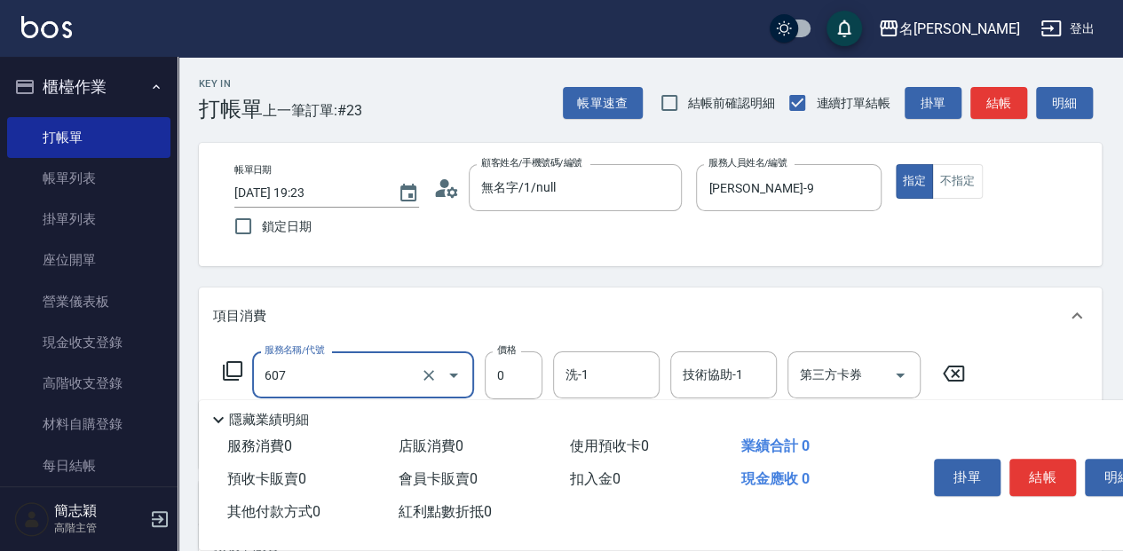
type input "魚子單次0(607)"
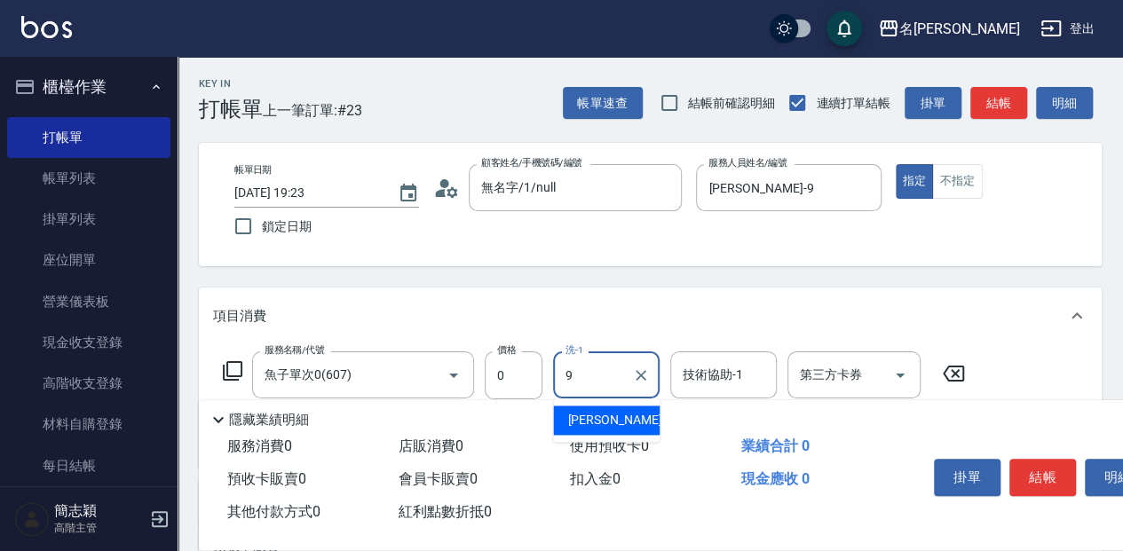
type input "[PERSON_NAME]-9"
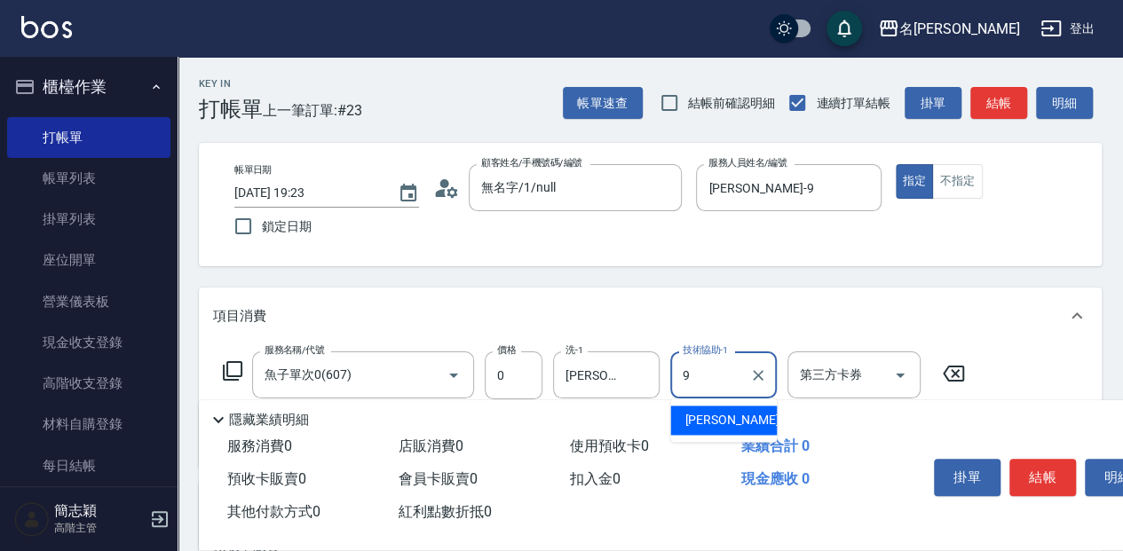
type input "[PERSON_NAME]-9"
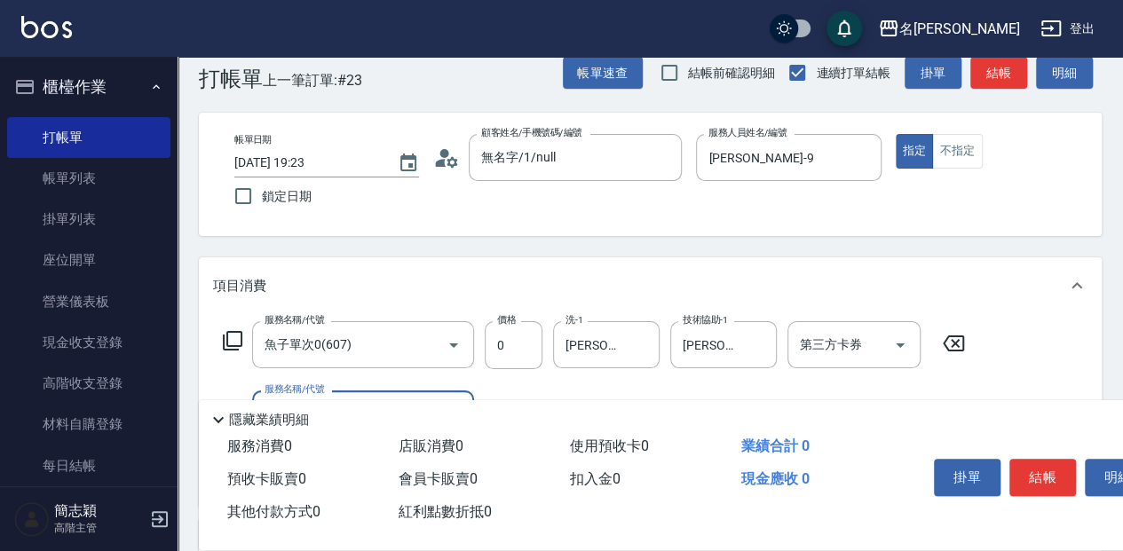
scroll to position [59, 0]
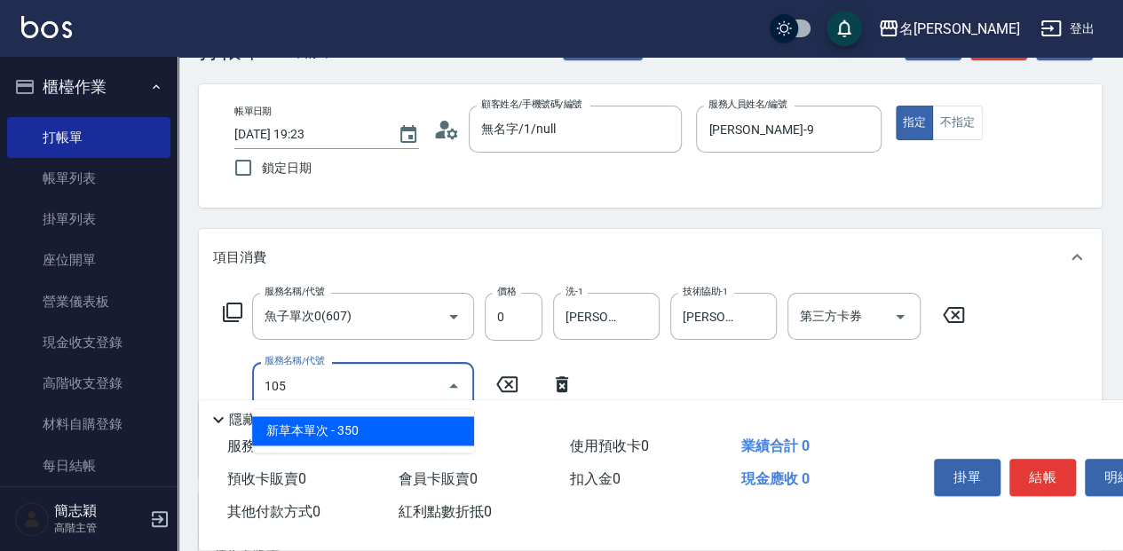
type input "新草本單次(105)"
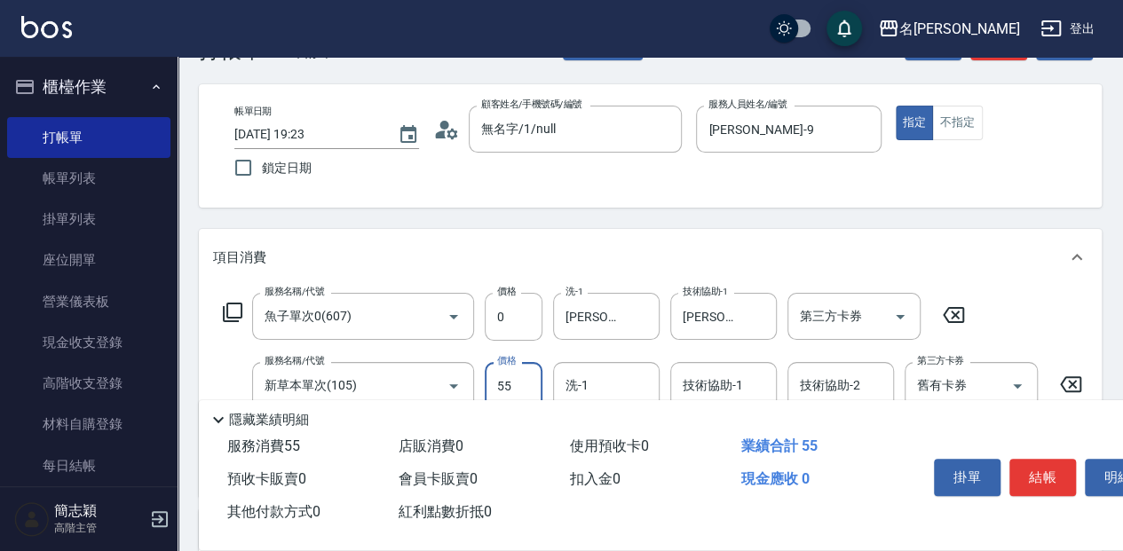
click at [519, 388] on input "55" at bounding box center [514, 386] width 58 height 48
type input "525"
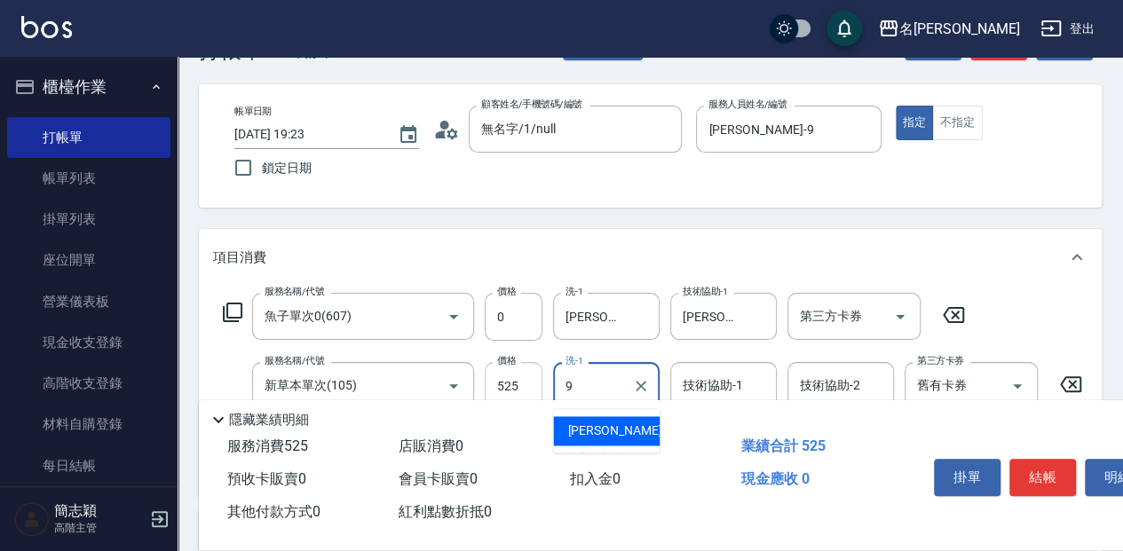
type input "[PERSON_NAME]-9"
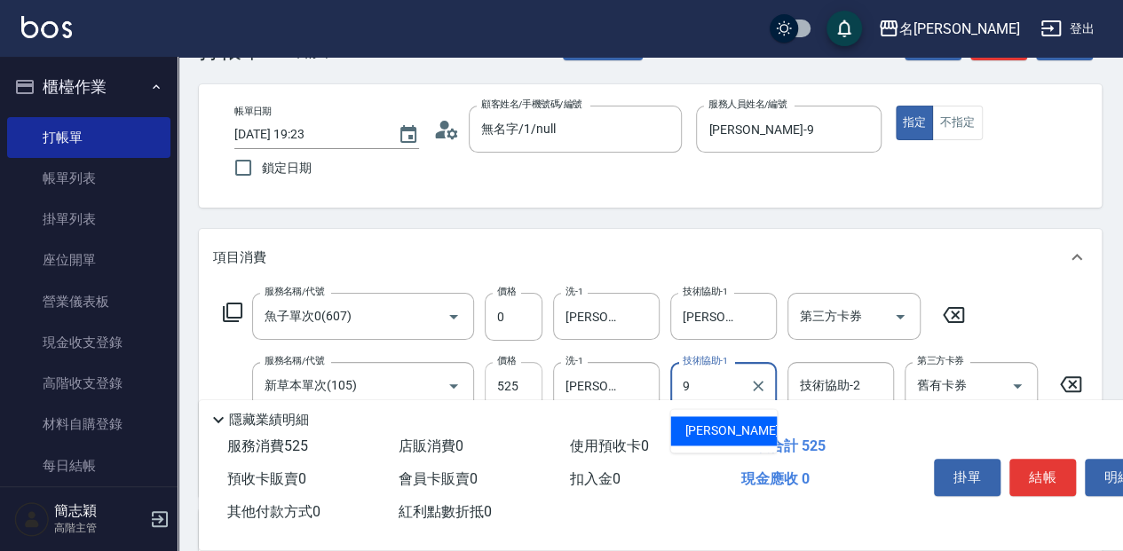
type input "[PERSON_NAME]-9"
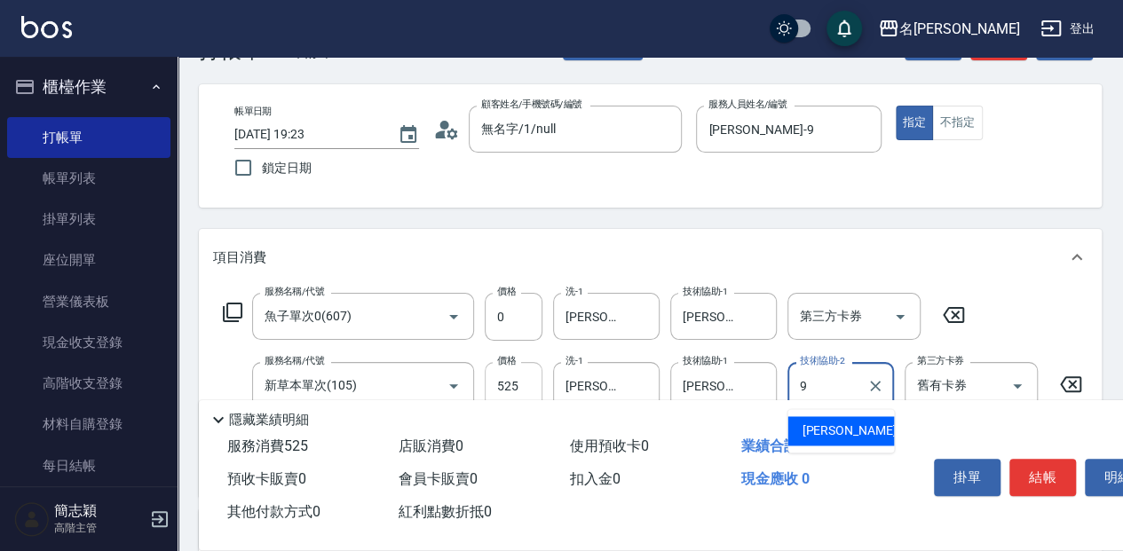
type input "[PERSON_NAME]-9"
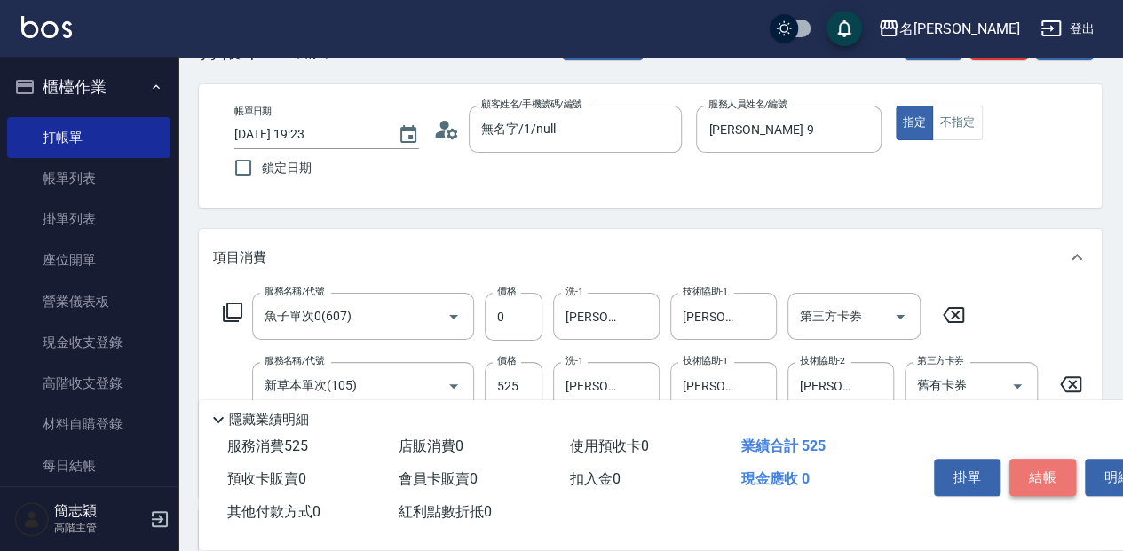
click at [1035, 470] on button "結帳" at bounding box center [1043, 477] width 67 height 37
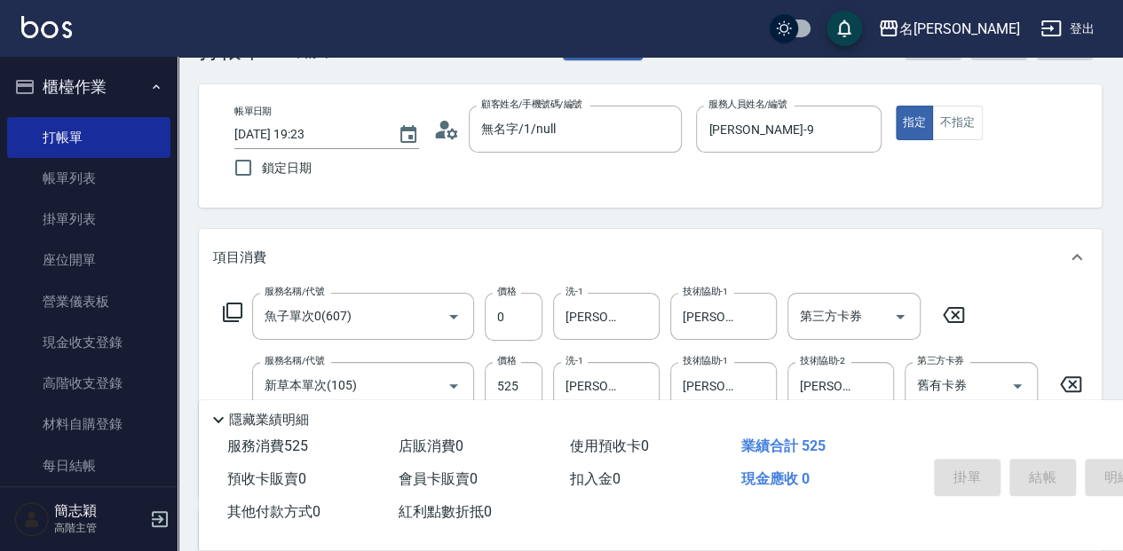
type input "[DATE] 19:24"
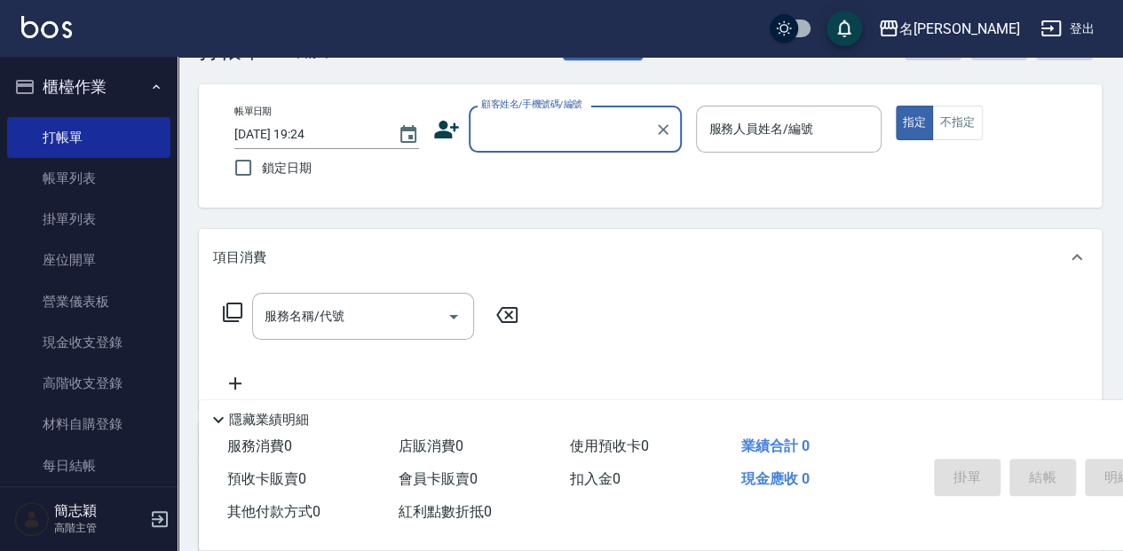
click at [579, 146] on div "顧客姓名/手機號碼/編號" at bounding box center [575, 129] width 213 height 47
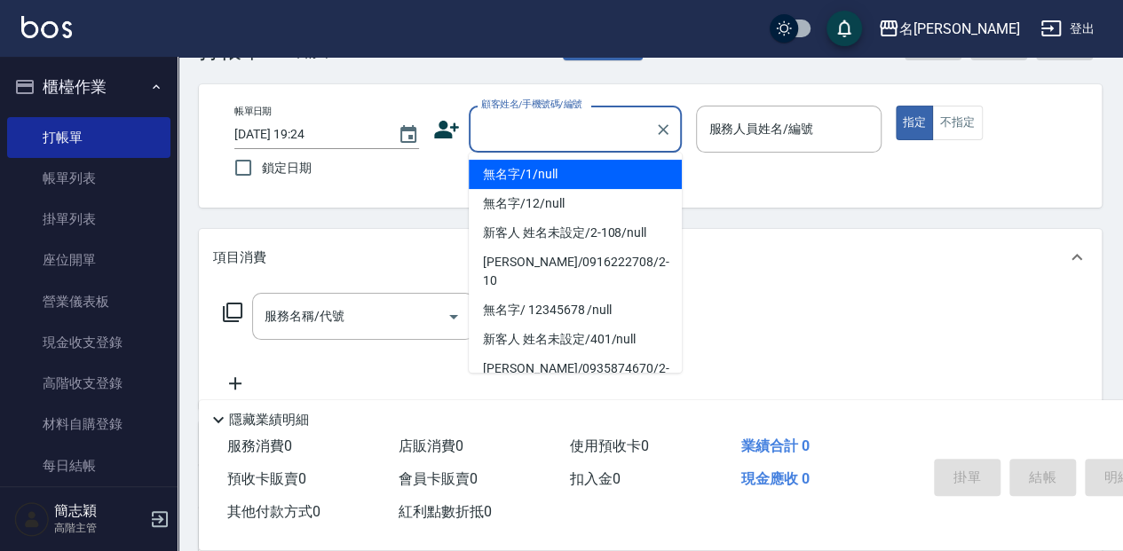
click at [591, 180] on li "無名字/1/null" at bounding box center [575, 174] width 213 height 29
type input "無名字/1/null"
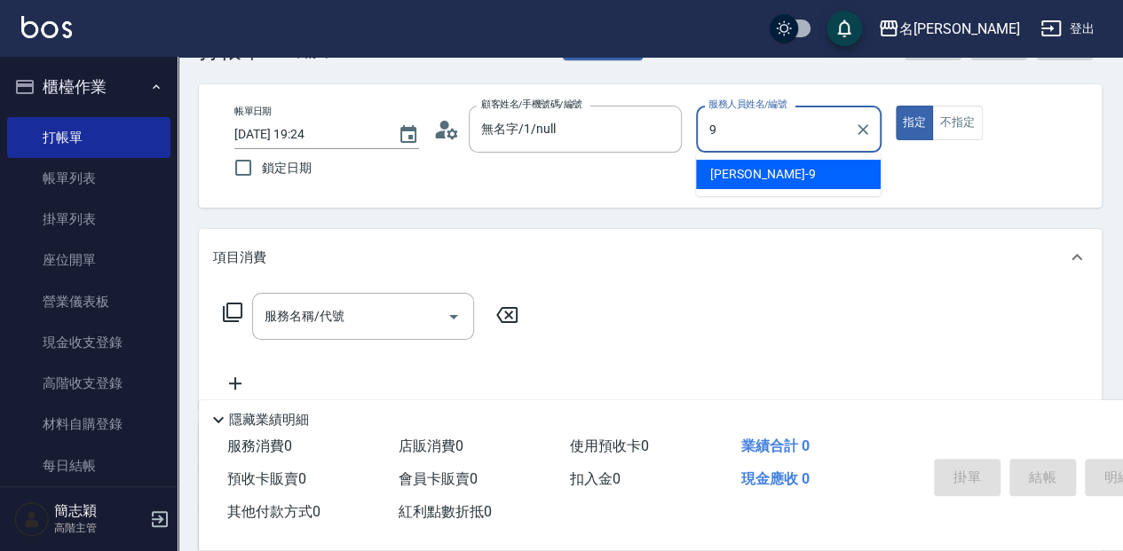
type input "[PERSON_NAME]-9"
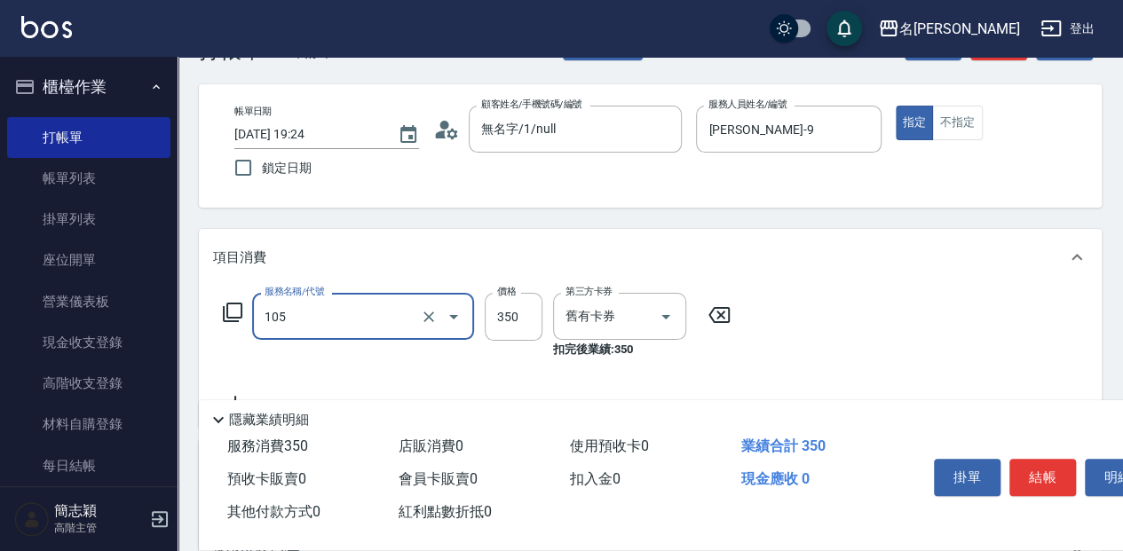
type input "新草本單次(105)"
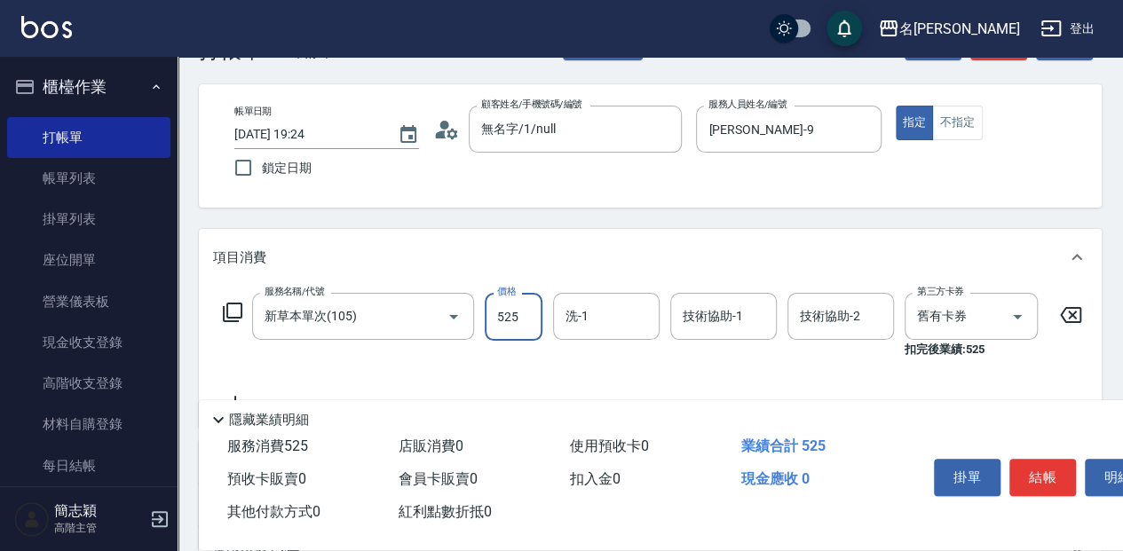
type input "525"
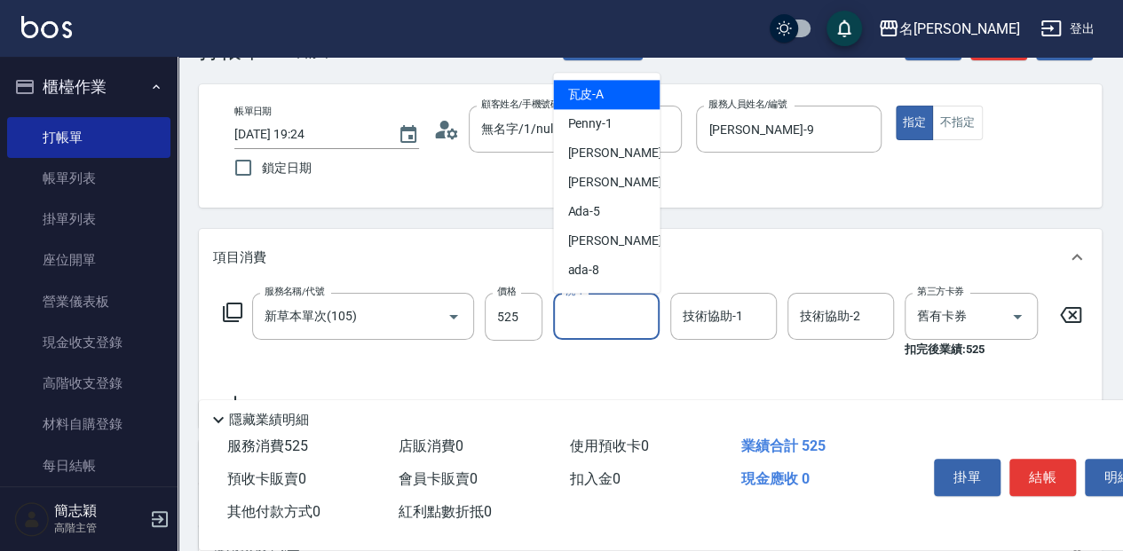
click at [643, 320] on input "洗-1" at bounding box center [606, 316] width 91 height 31
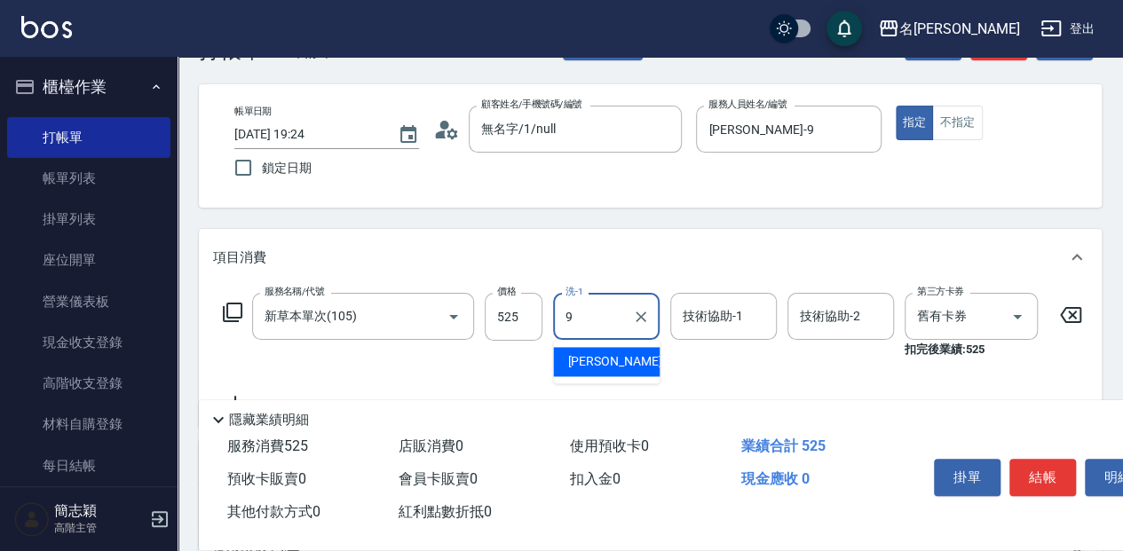
type input "[PERSON_NAME]-9"
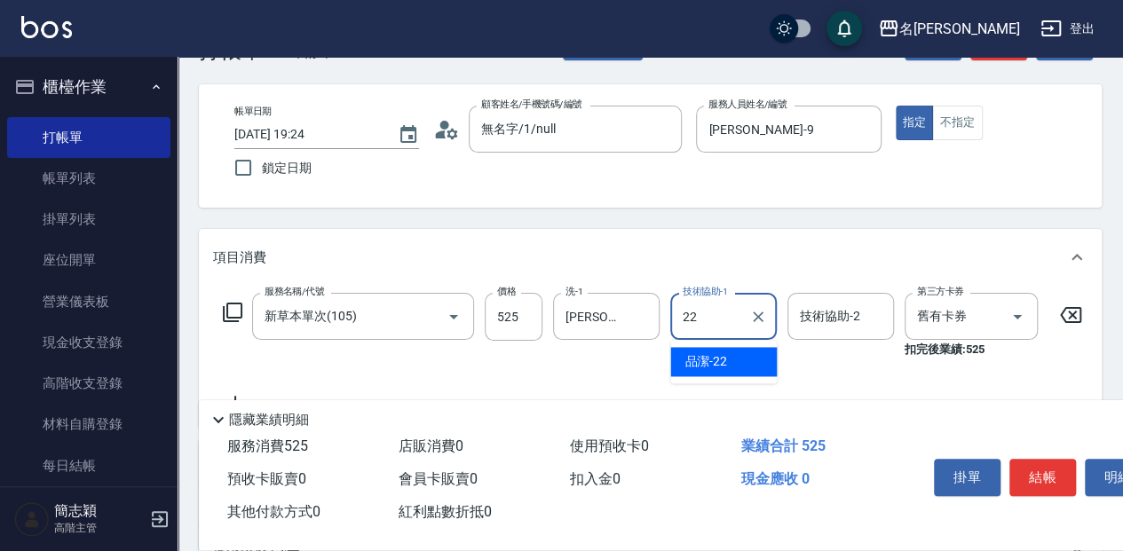
type input "品潔-22"
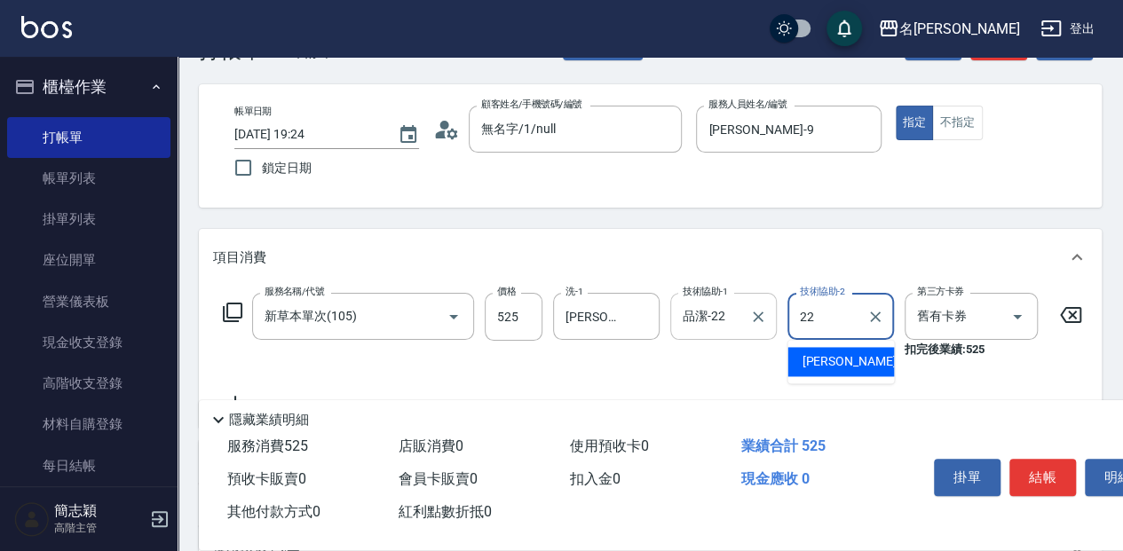
type input "品潔-22"
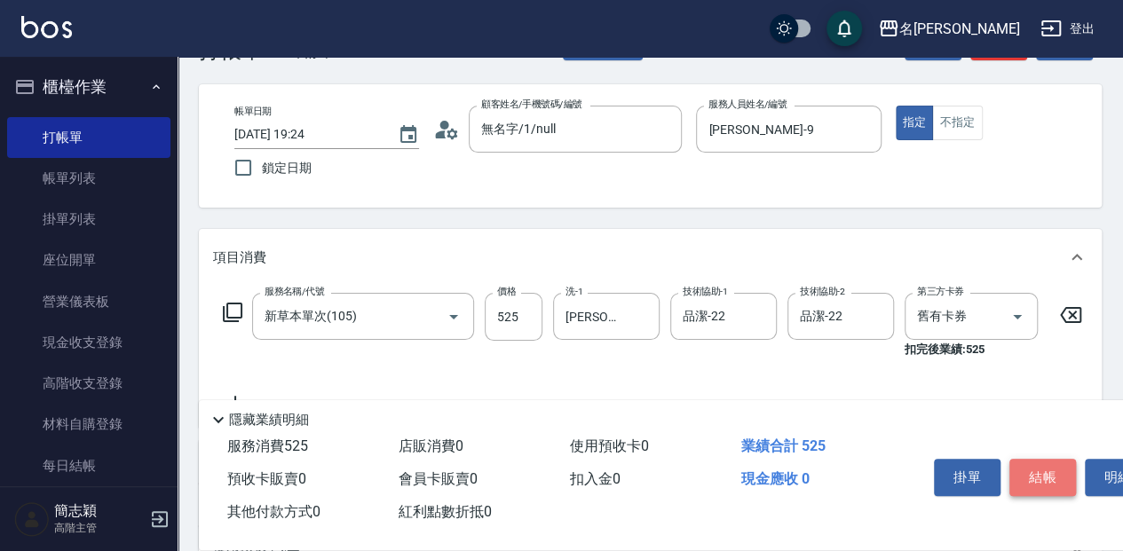
click at [1043, 468] on button "結帳" at bounding box center [1043, 477] width 67 height 37
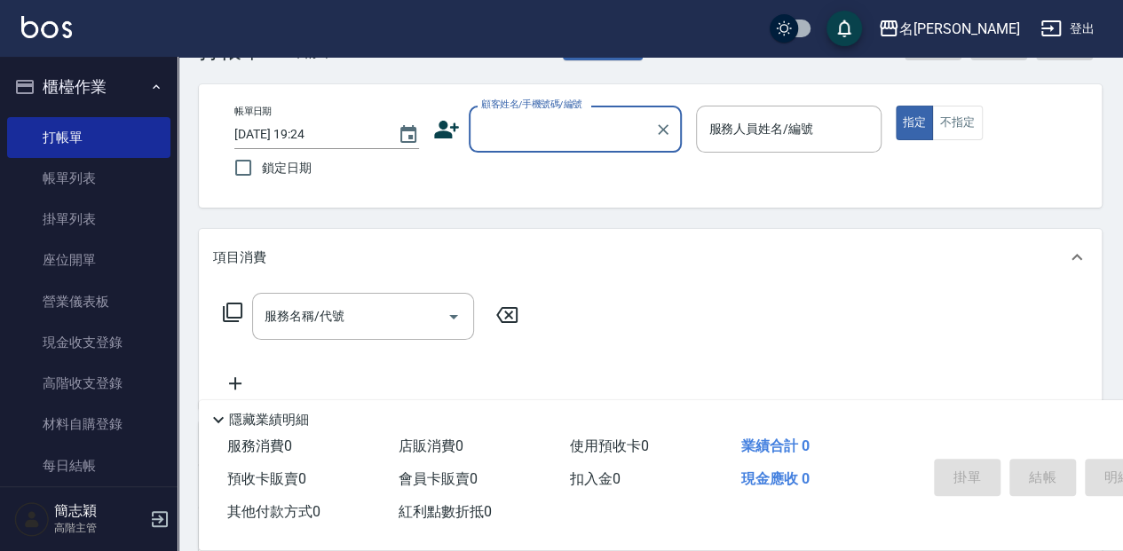
drag, startPoint x: 476, startPoint y: 114, endPoint x: 490, endPoint y: 135, distance: 25.6
click at [480, 117] on input "顧客姓名/手機號碼/編號" at bounding box center [562, 129] width 170 height 31
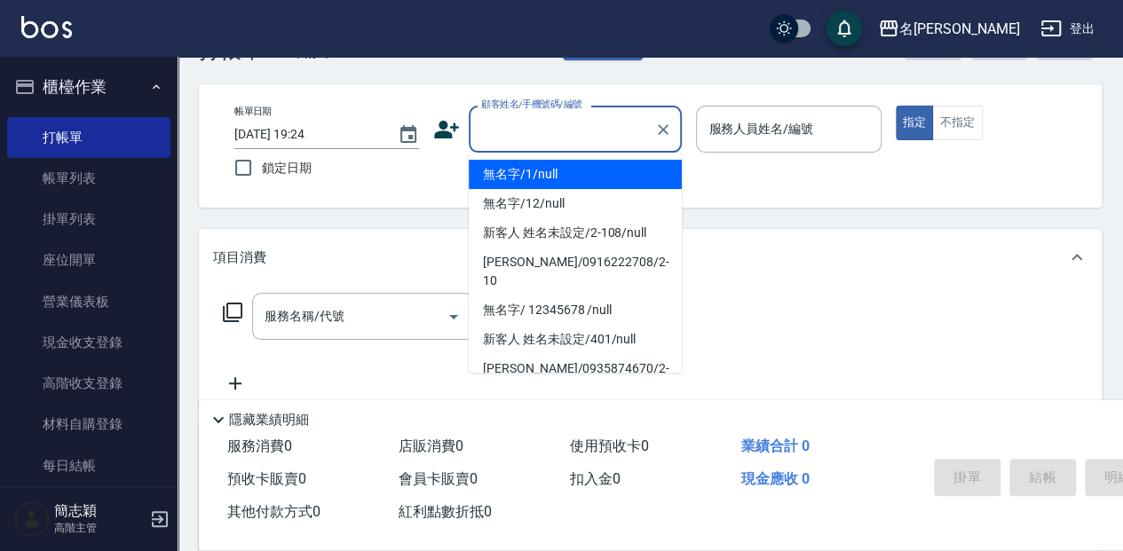
click at [500, 178] on li "無名字/1/null" at bounding box center [575, 174] width 213 height 29
type input "無名字/1/null"
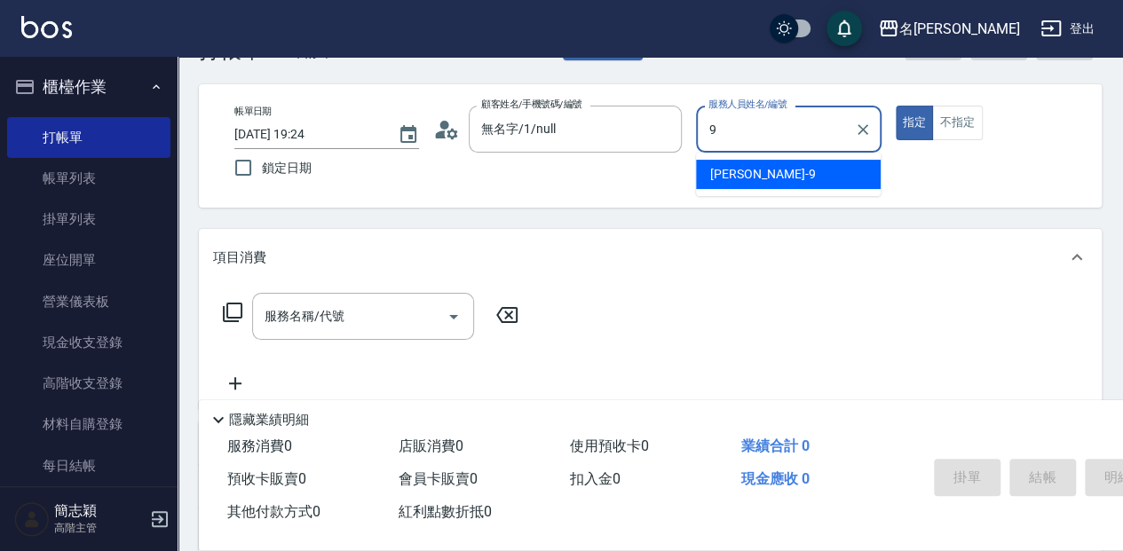
type input "[PERSON_NAME]-9"
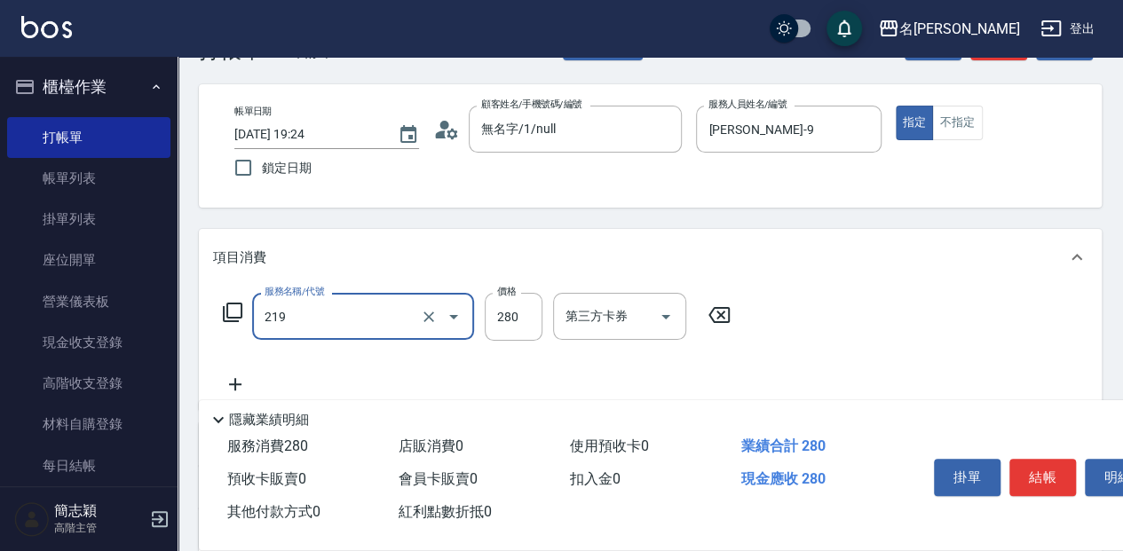
type input "洗髮280(219)"
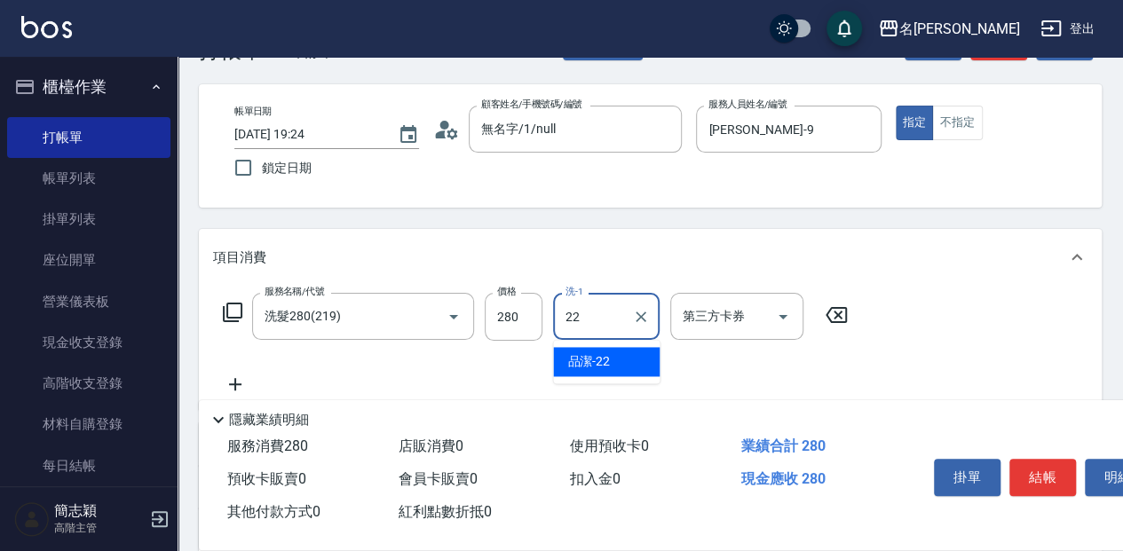
type input "品潔-22"
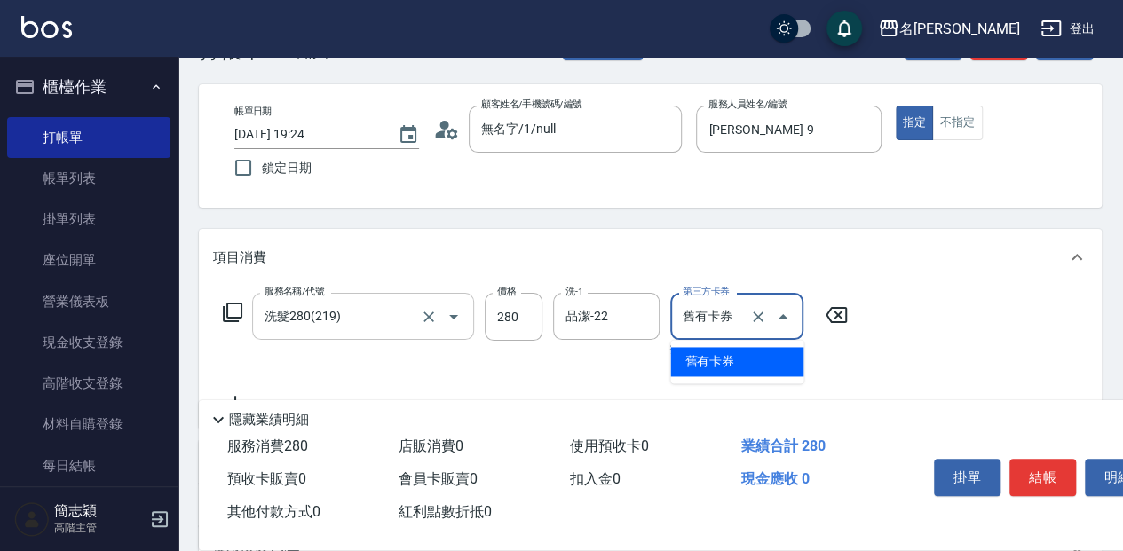
click at [357, 297] on div "洗髮280(219) 服務名稱/代號" at bounding box center [363, 316] width 222 height 47
type input "舊有卡券"
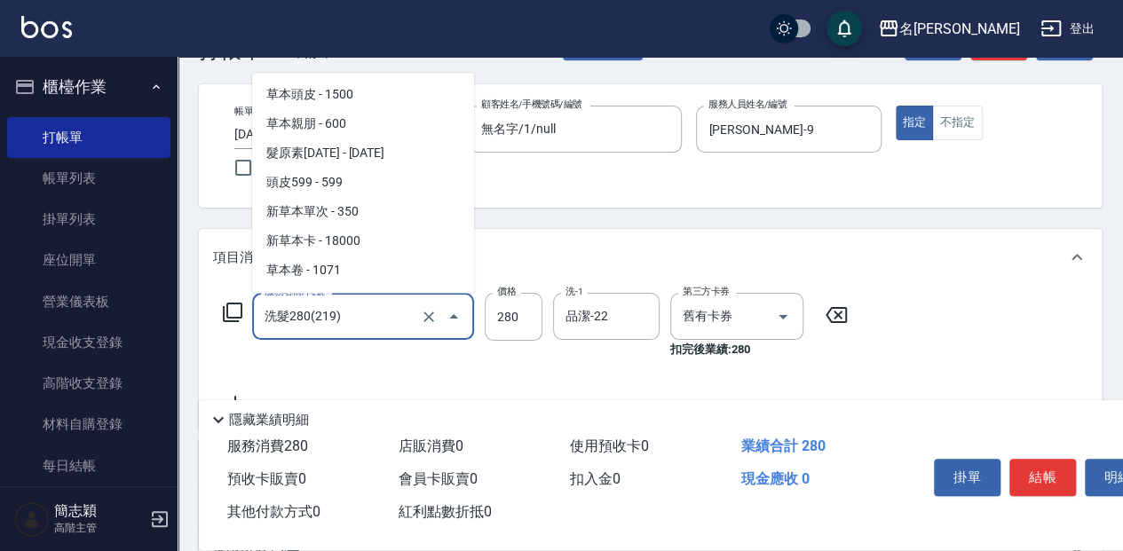
scroll to position [636, 0]
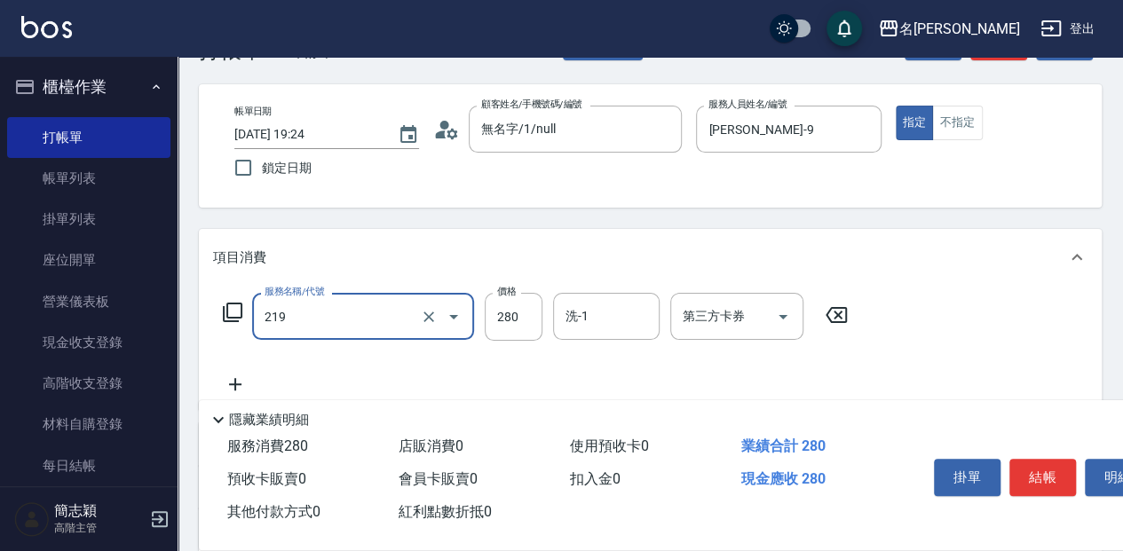
type input "洗髮280(219)"
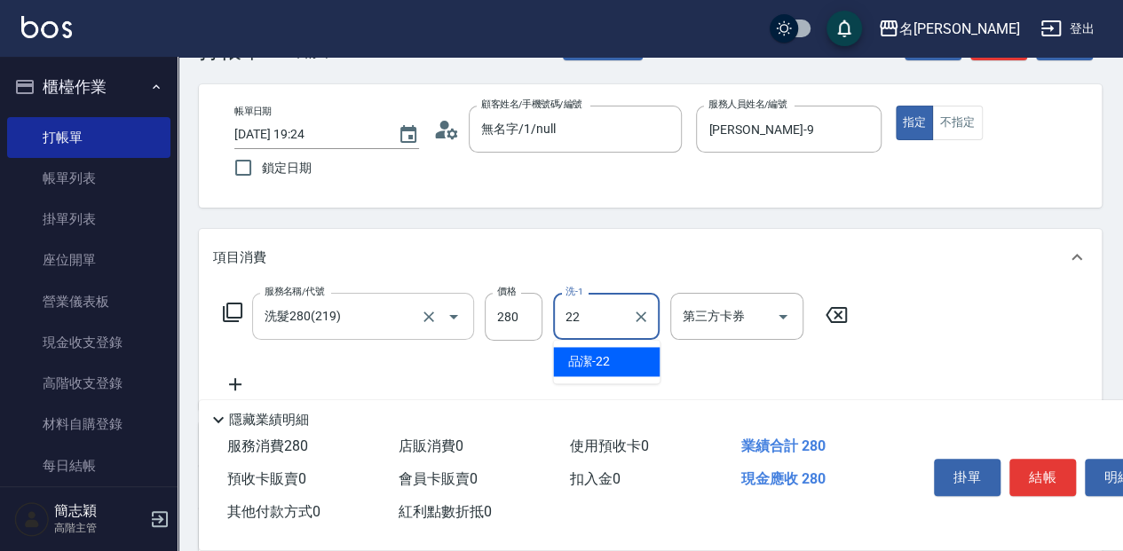
type input "品潔-22"
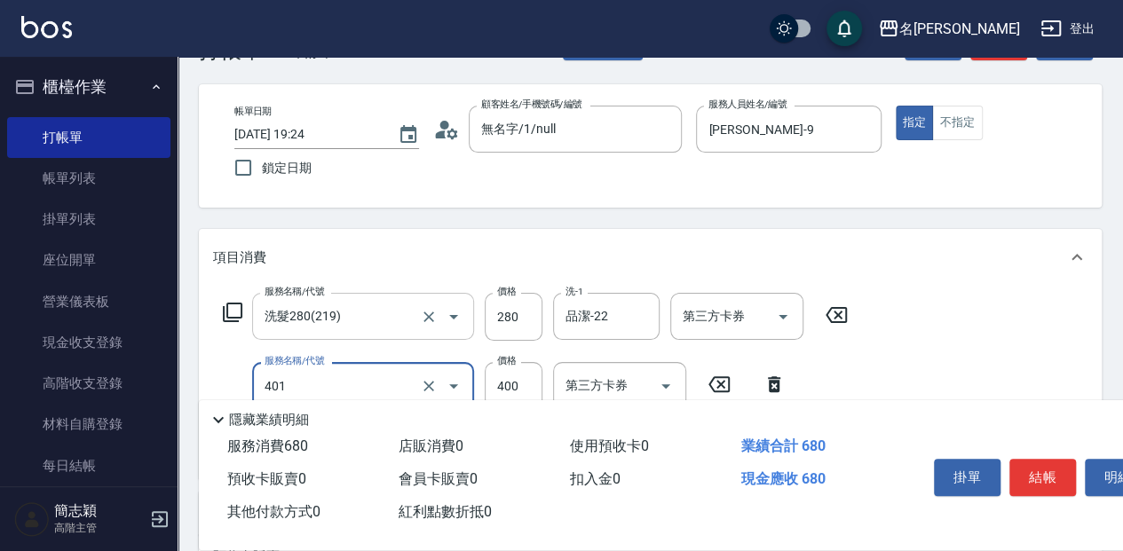
type input "剪髮(400)(401)"
type input "450"
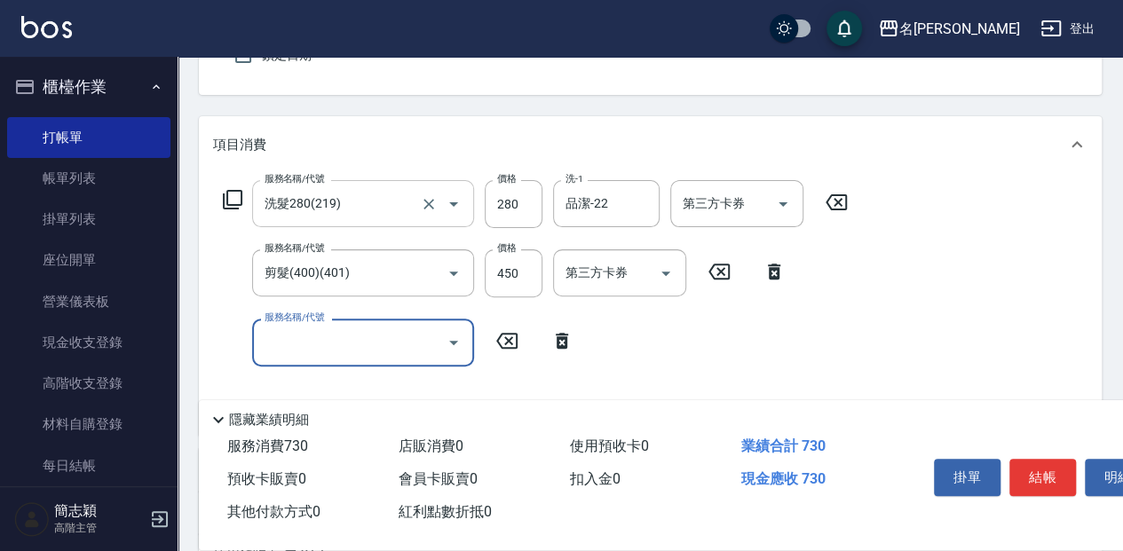
scroll to position [178, 0]
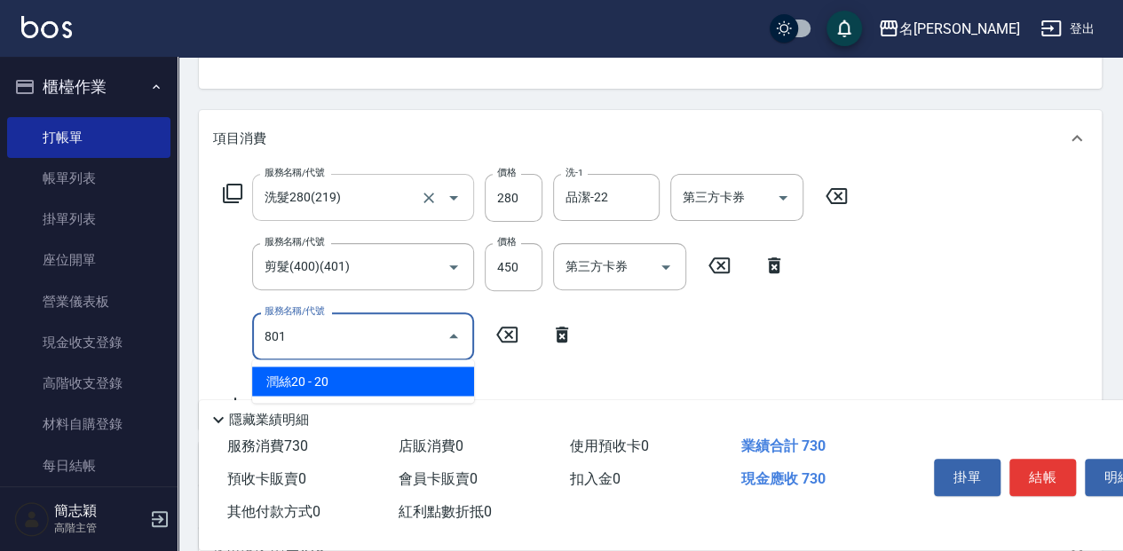
type input "潤絲20(801)"
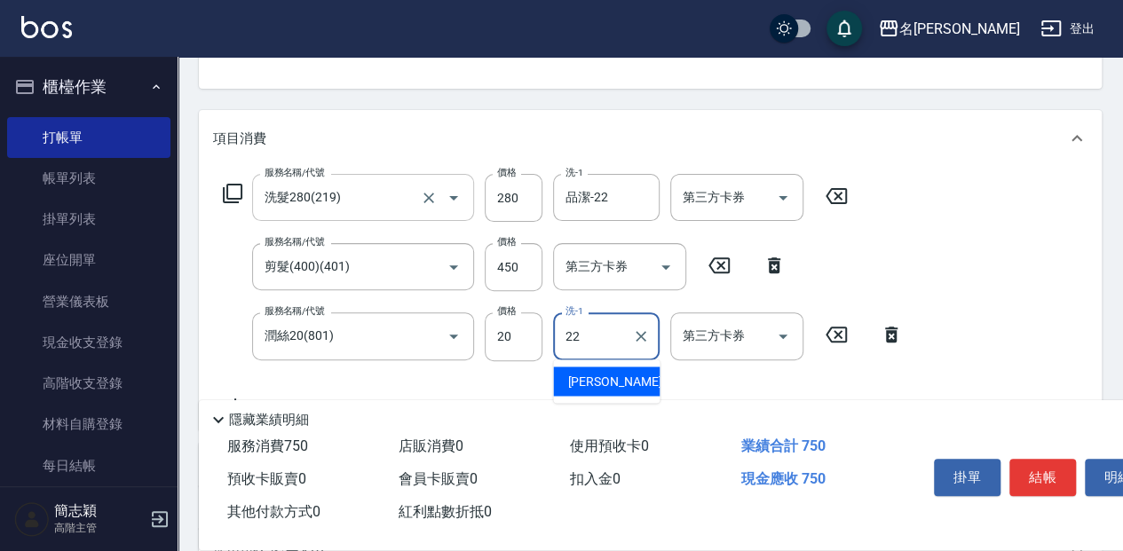
type input "品潔-22"
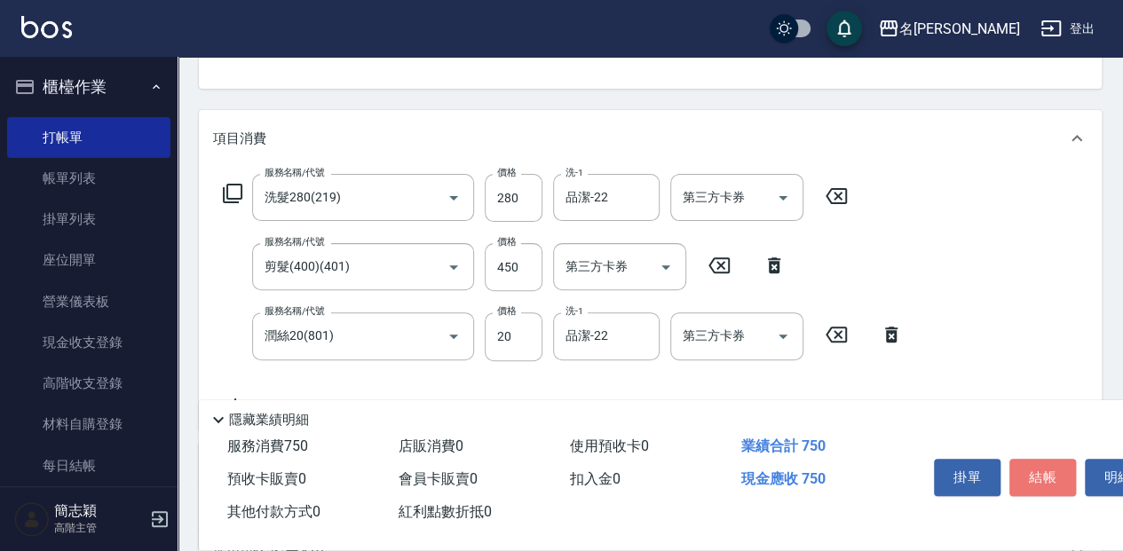
drag, startPoint x: 1059, startPoint y: 469, endPoint x: 1046, endPoint y: 441, distance: 30.2
click at [1059, 466] on button "結帳" at bounding box center [1043, 477] width 67 height 37
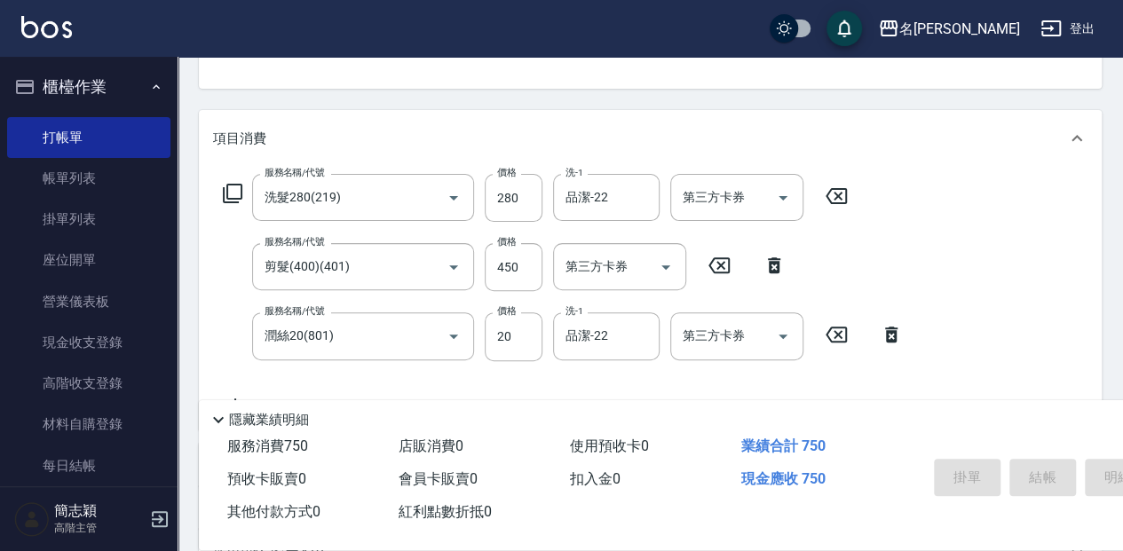
type input "[DATE] 19:25"
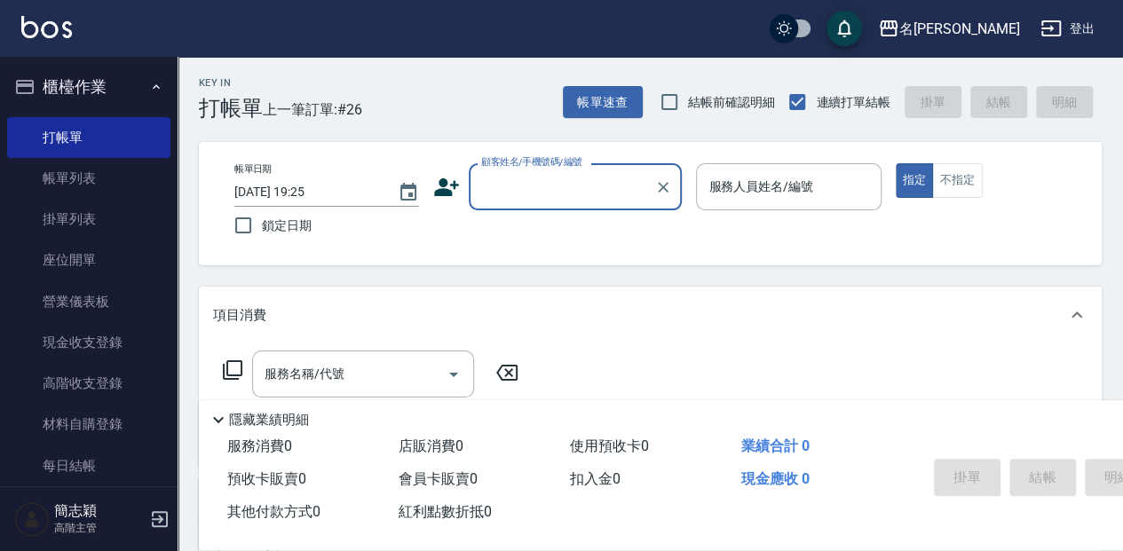
scroll to position [0, 0]
click at [503, 196] on input "顧客姓名/手機號碼/編號" at bounding box center [562, 187] width 170 height 31
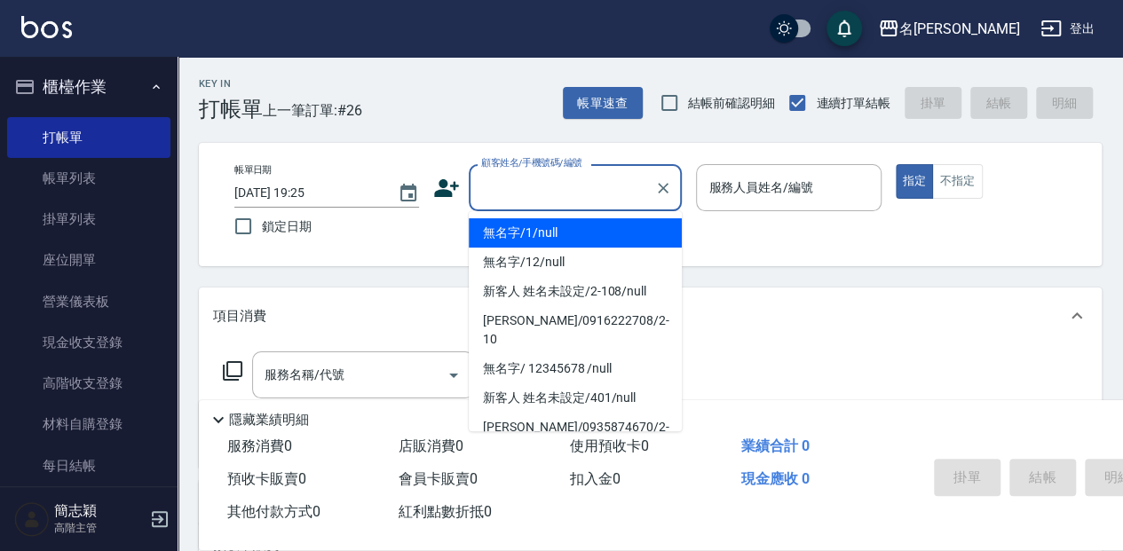
click at [516, 226] on li "無名字/1/null" at bounding box center [575, 232] width 213 height 29
type input "無名字/1/null"
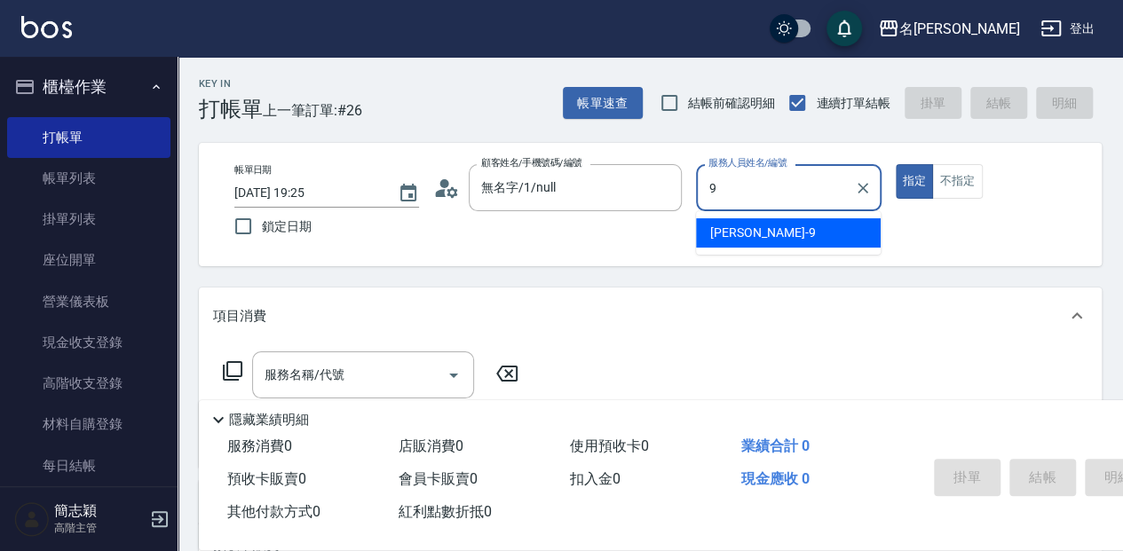
type input "[PERSON_NAME]-9"
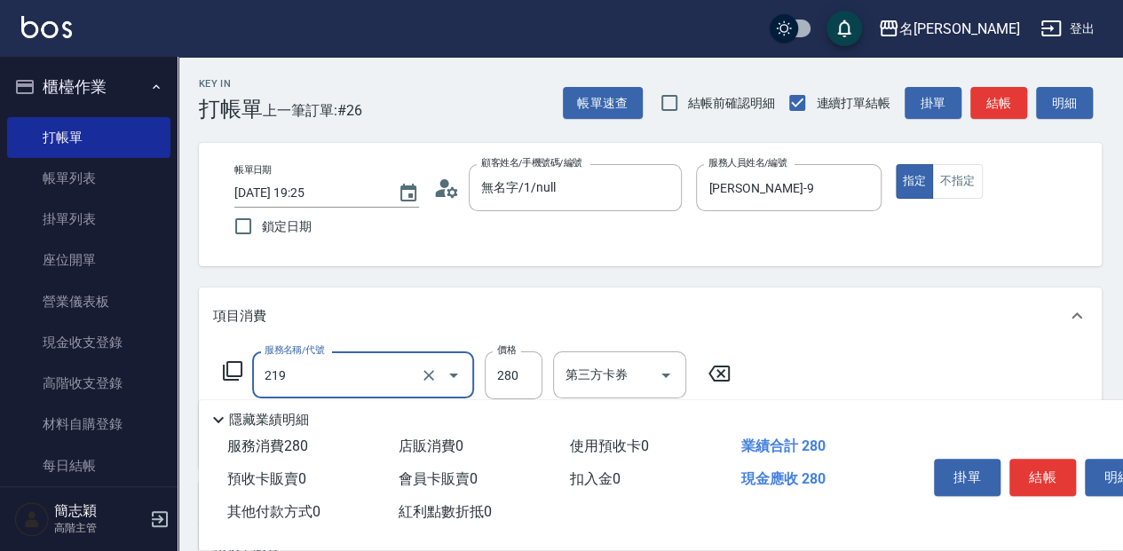
type input "洗髮280(219)"
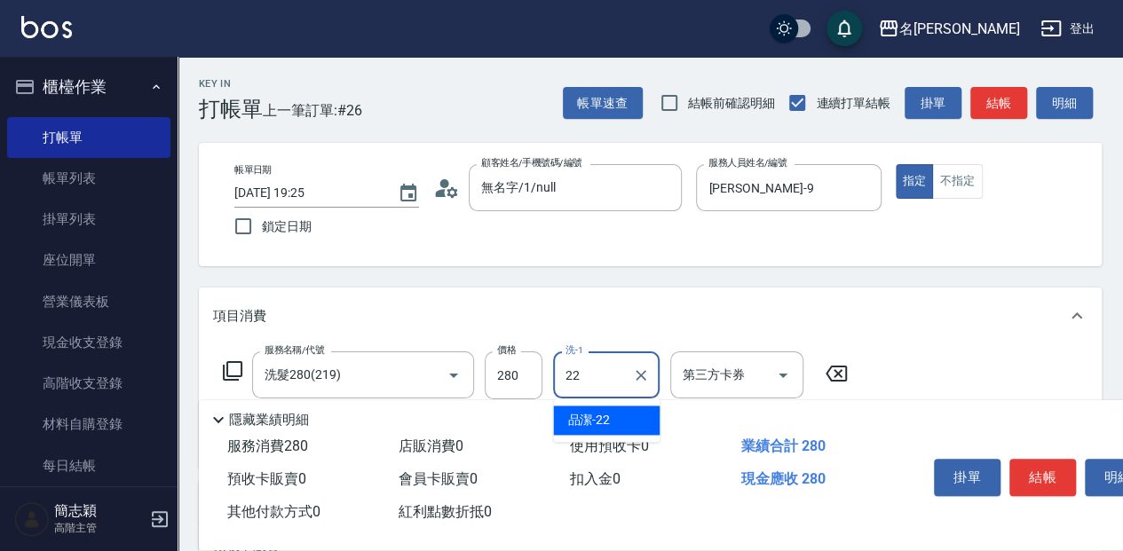
type input "品潔-22"
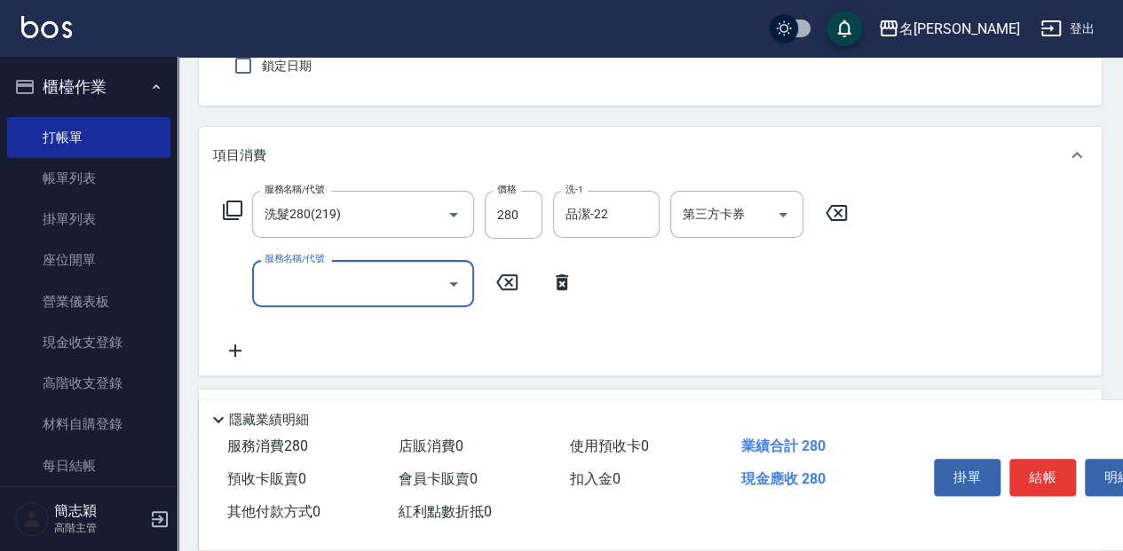
scroll to position [178, 0]
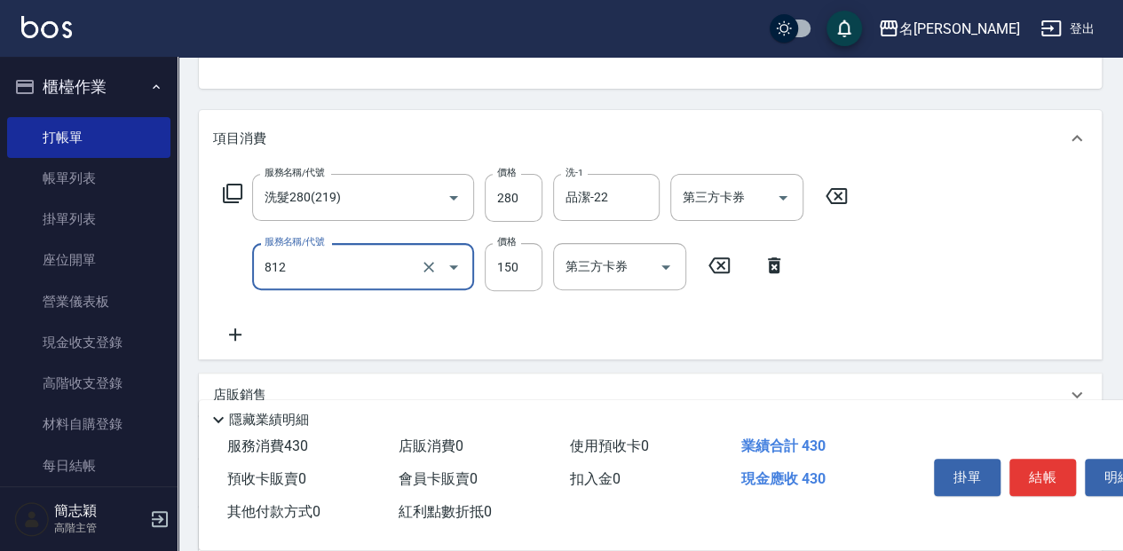
type input "單梳(812)"
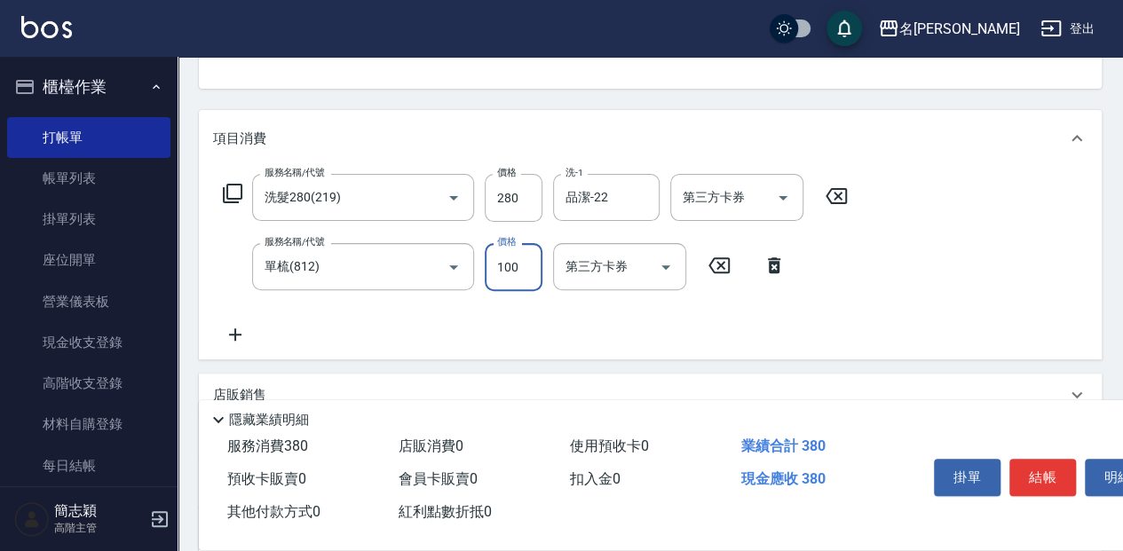
type input "100"
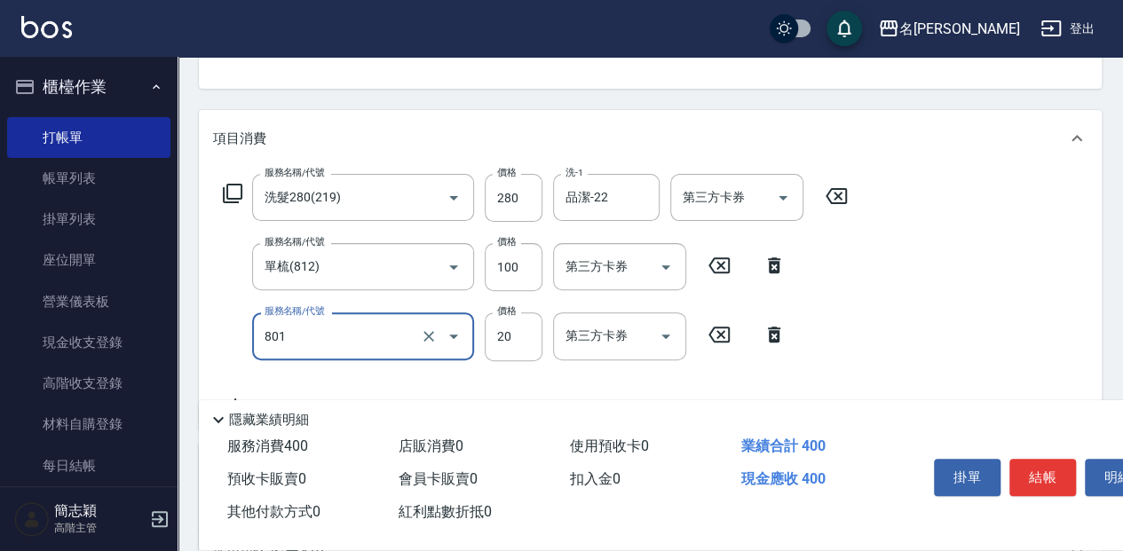
type input "潤絲20(801)"
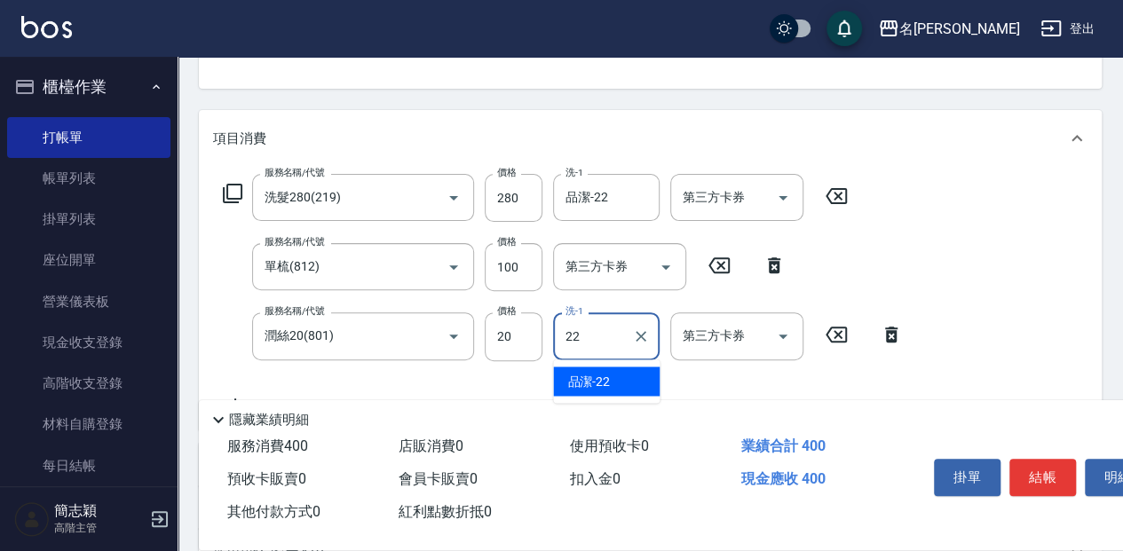
type input "品潔-22"
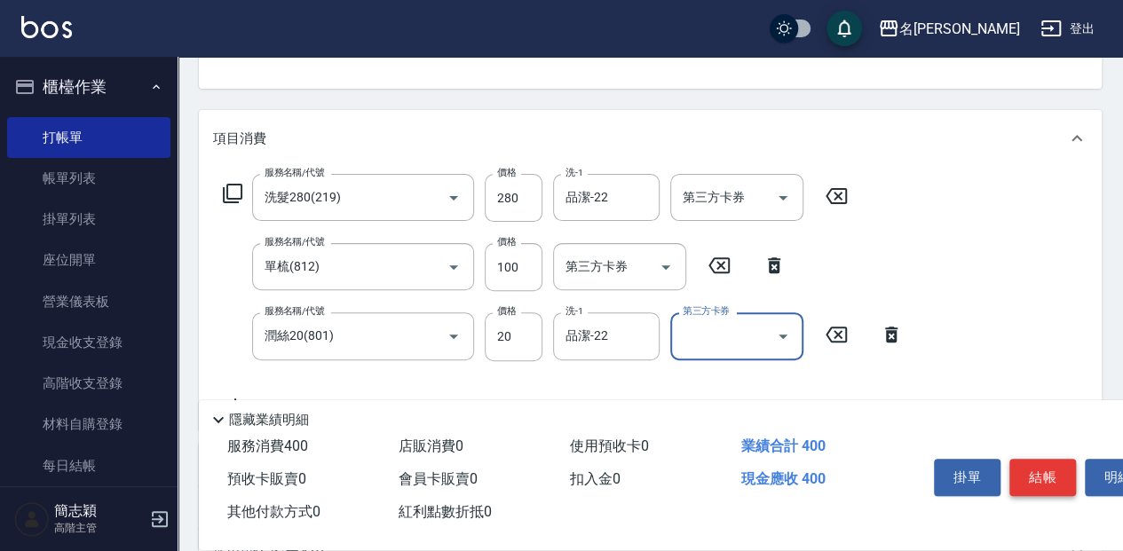
drag, startPoint x: 1054, startPoint y: 472, endPoint x: 1019, endPoint y: 426, distance: 57.7
click at [1050, 466] on button "結帳" at bounding box center [1043, 477] width 67 height 37
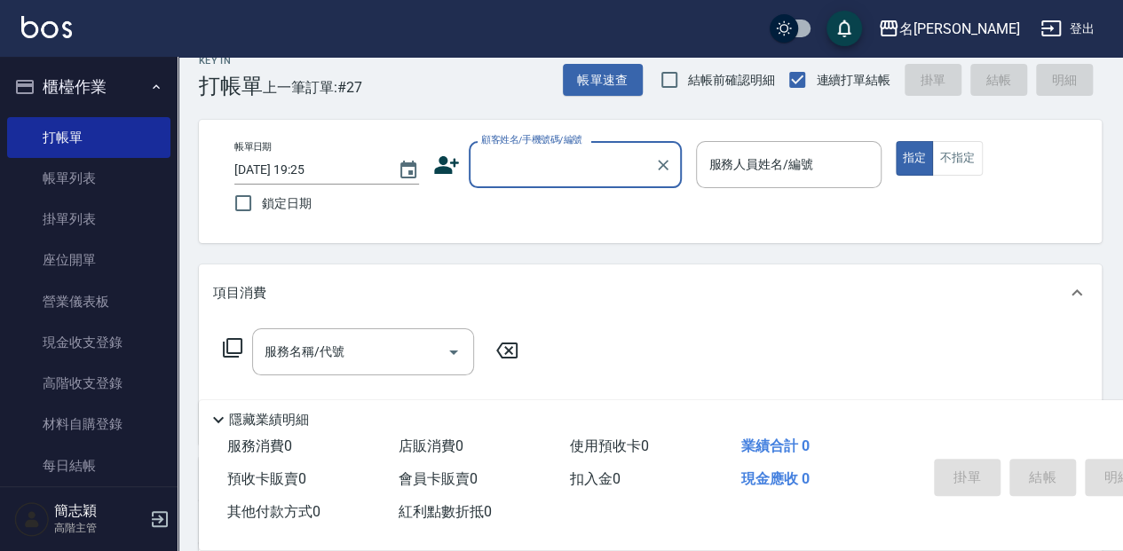
scroll to position [0, 0]
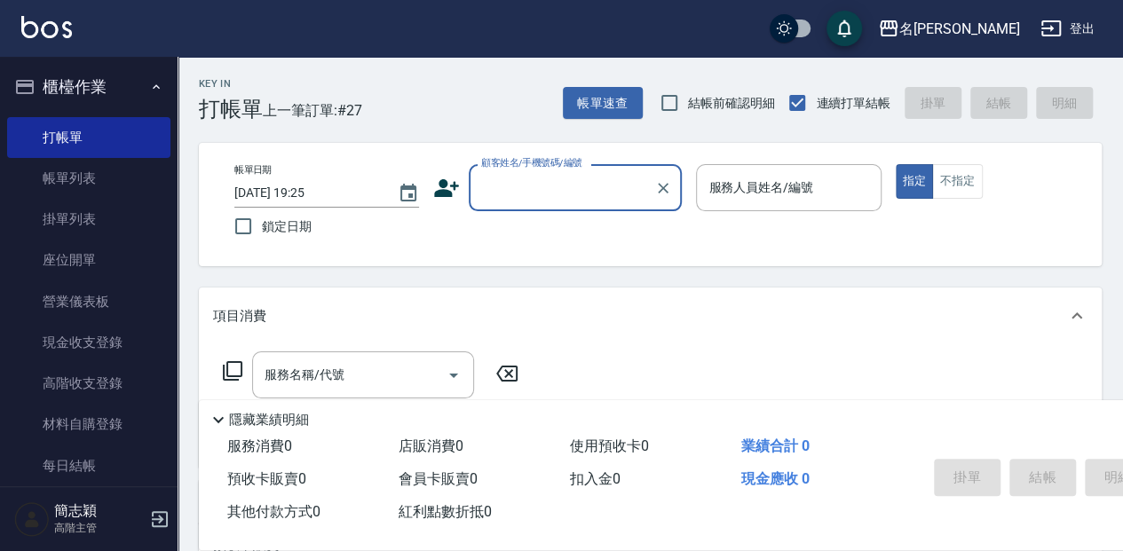
click at [482, 190] on input "顧客姓名/手機號碼/編號" at bounding box center [562, 187] width 170 height 31
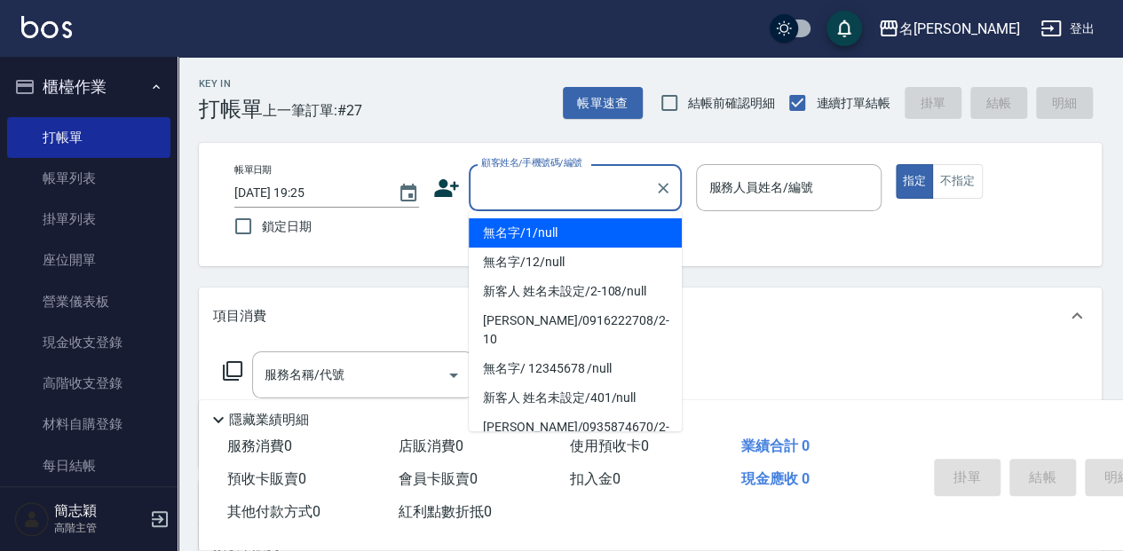
click at [516, 234] on li "無名字/1/null" at bounding box center [575, 232] width 213 height 29
type input "無名字/1/null"
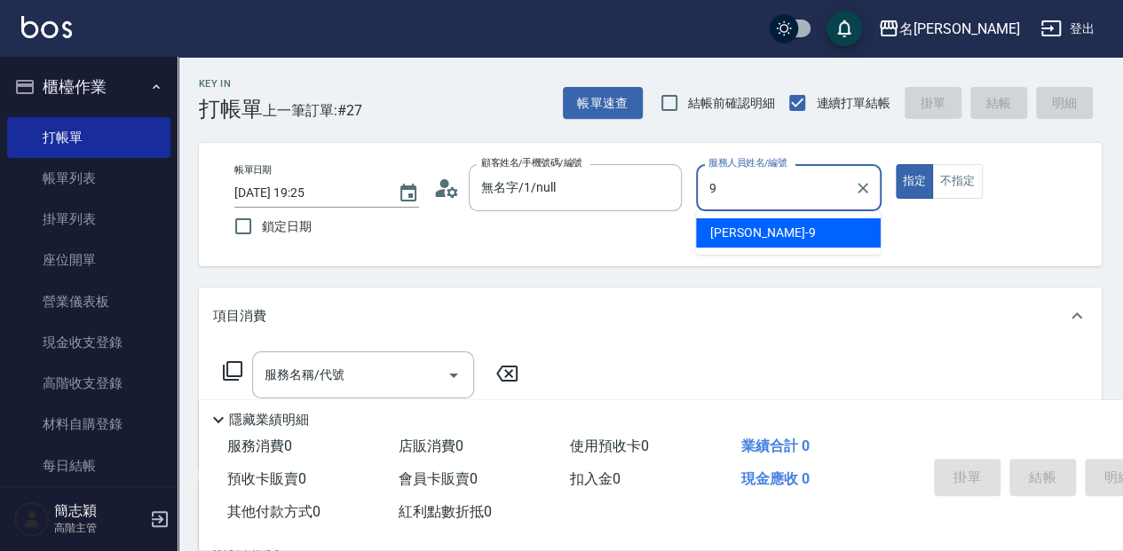
type input "[PERSON_NAME]-9"
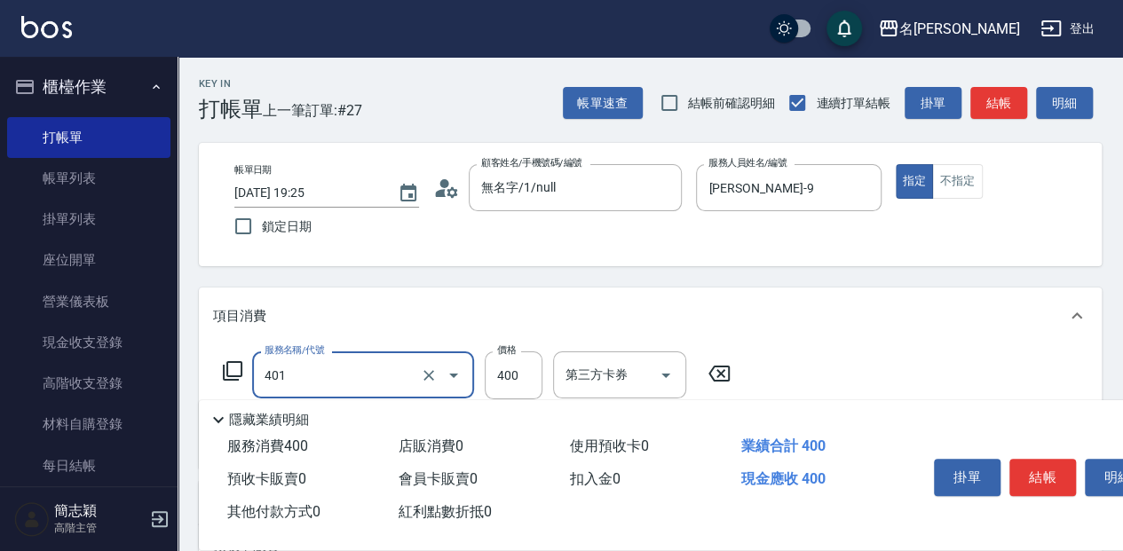
type input "剪髮(400)(401)"
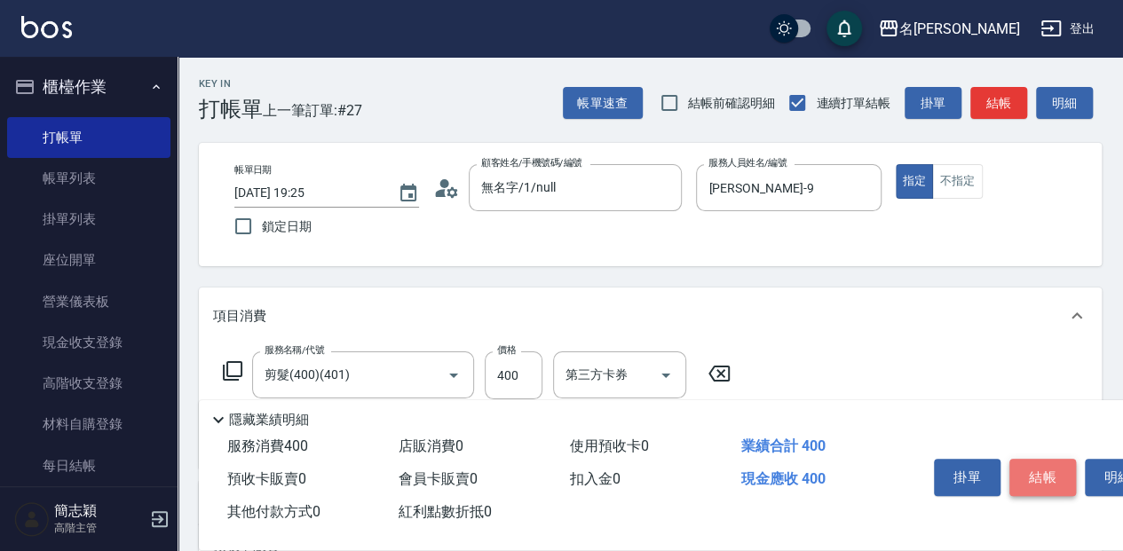
click at [1060, 467] on button "結帳" at bounding box center [1043, 477] width 67 height 37
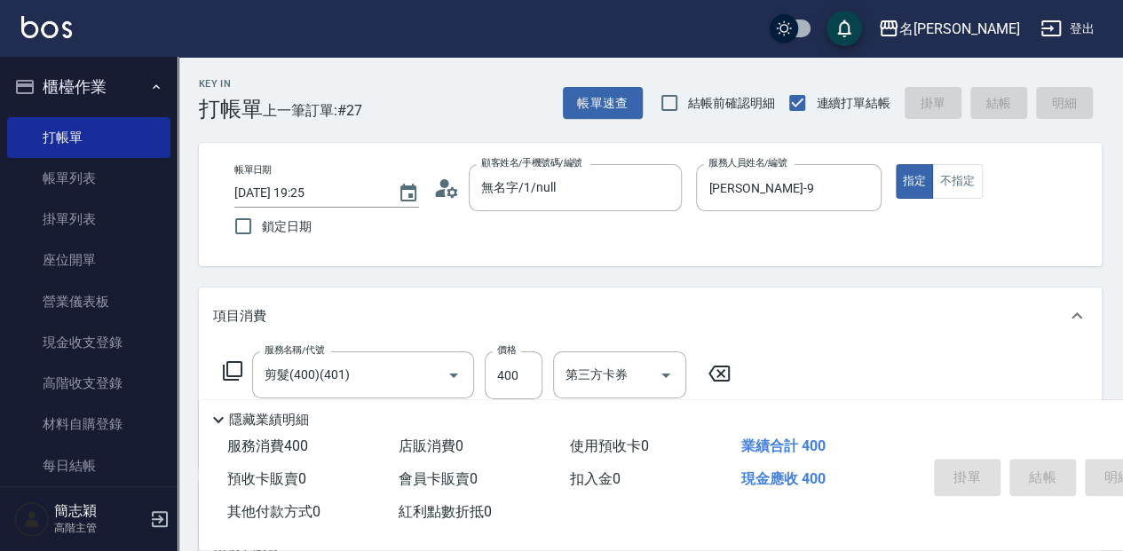
type input "[DATE] 19:26"
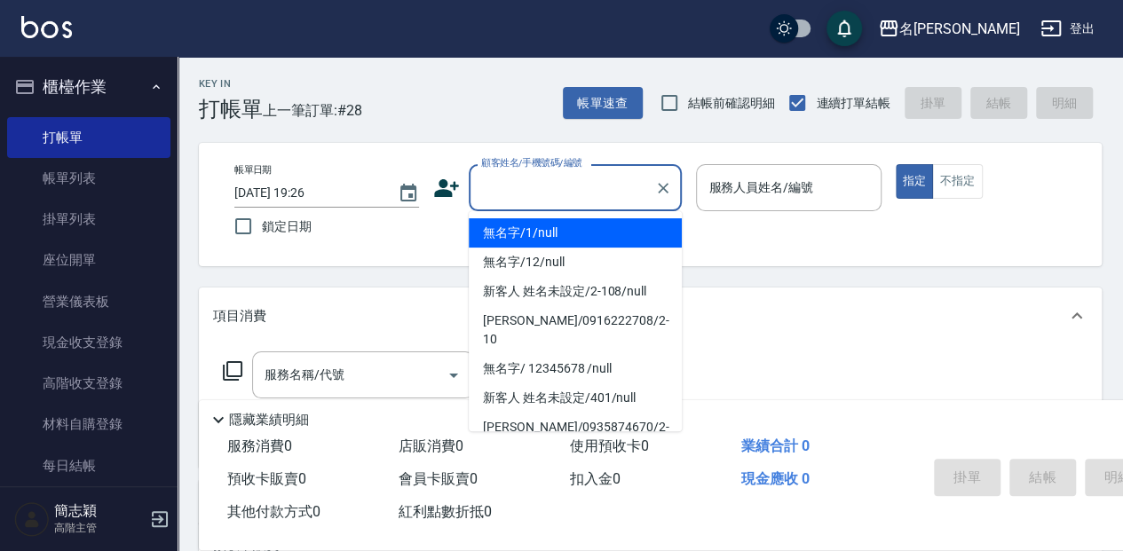
drag, startPoint x: 515, startPoint y: 186, endPoint x: 515, endPoint y: 226, distance: 39.1
click at [513, 191] on input "顧客姓名/手機號碼/編號" at bounding box center [562, 187] width 170 height 31
click at [517, 233] on li "無名字/1/null" at bounding box center [575, 232] width 213 height 29
type input "無名字/1/null"
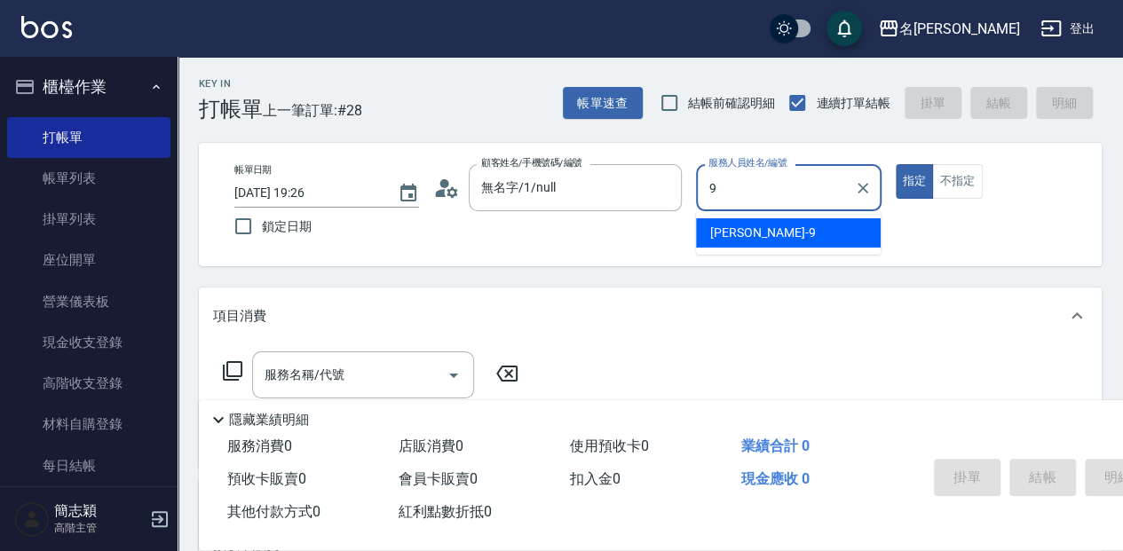
type input "[PERSON_NAME]-9"
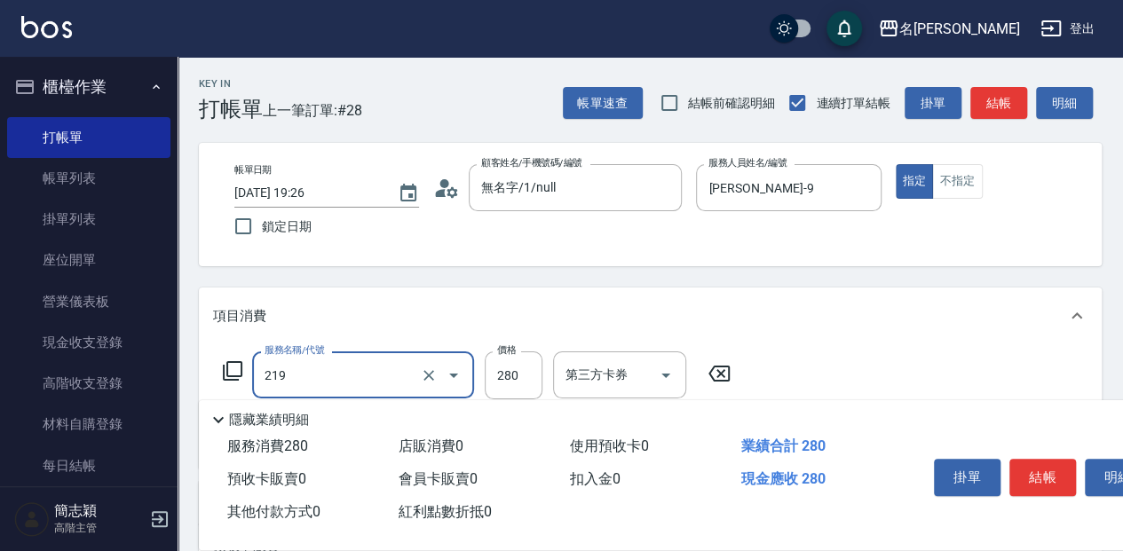
type input "洗髮280(219)"
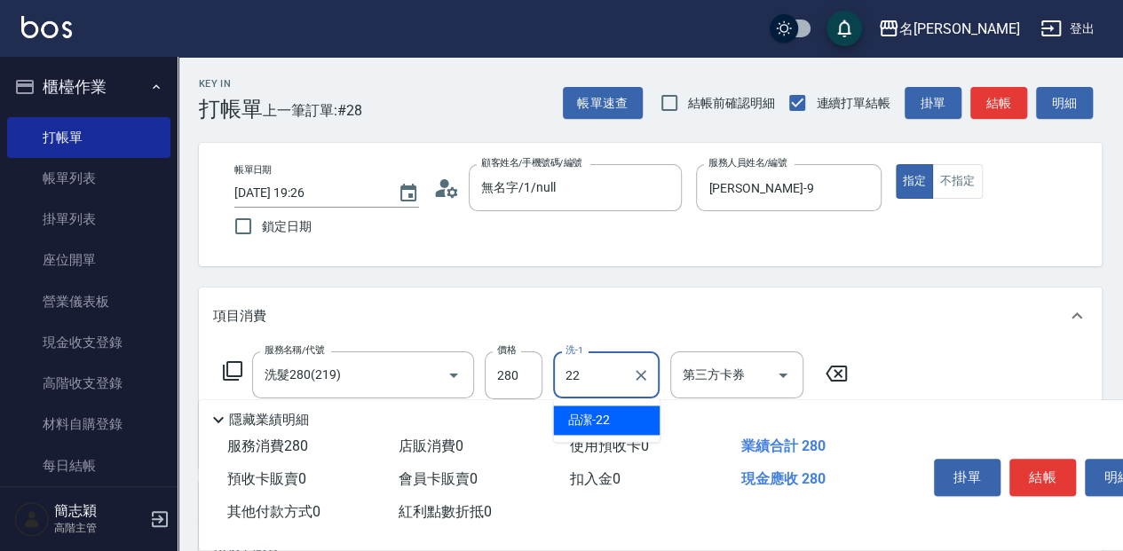
type input "品潔-22"
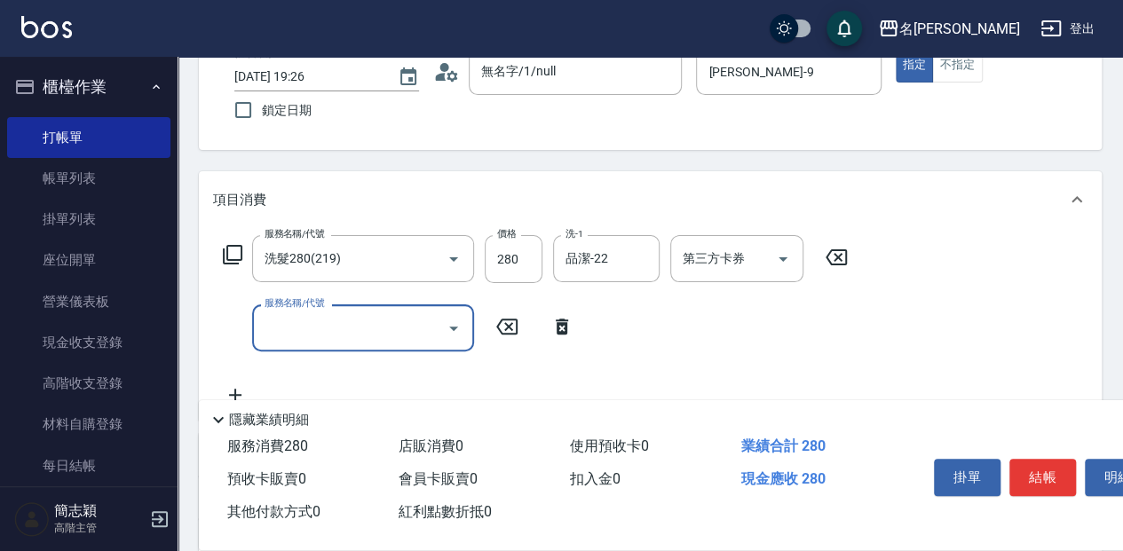
scroll to position [118, 0]
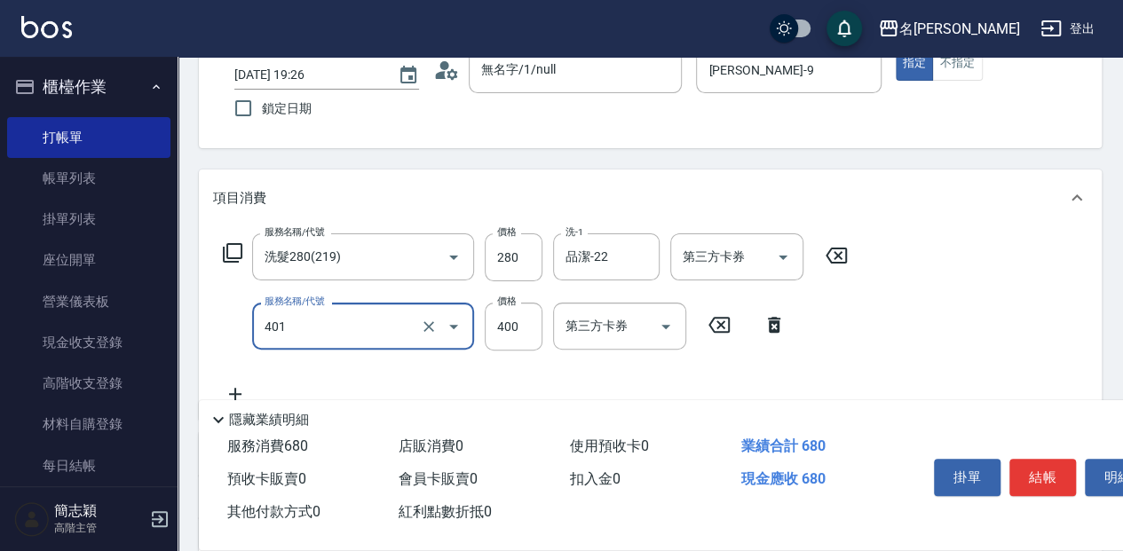
type input "剪髮(400)(401)"
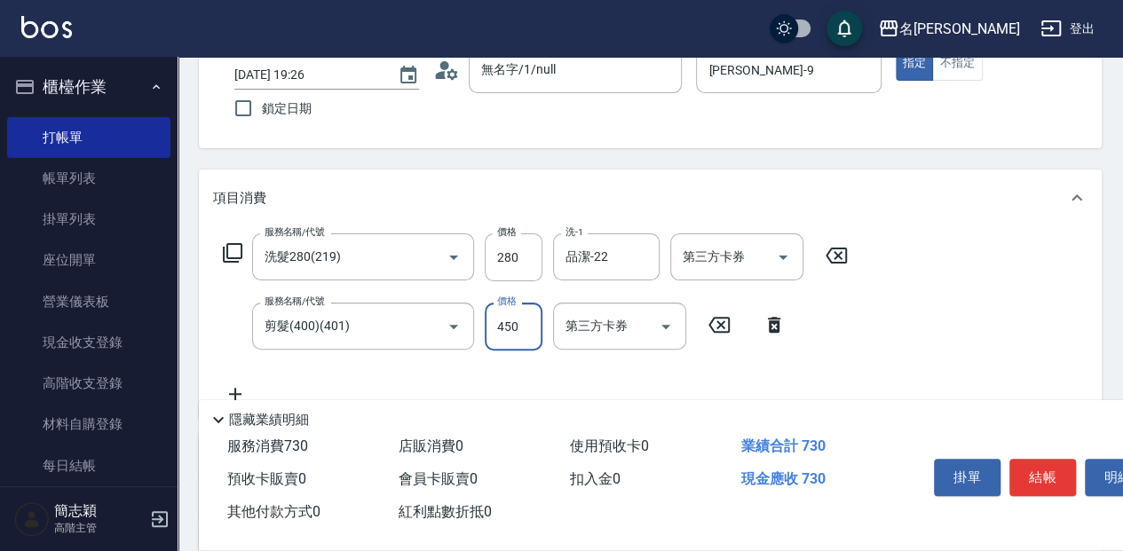
type input "450"
click at [1023, 472] on button "結帳" at bounding box center [1043, 477] width 67 height 37
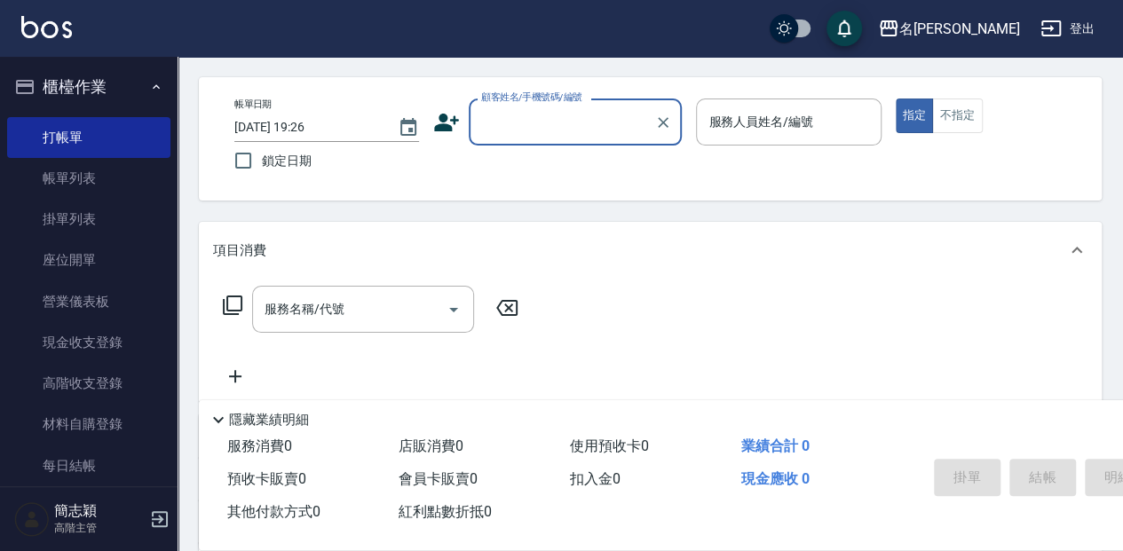
scroll to position [0, 0]
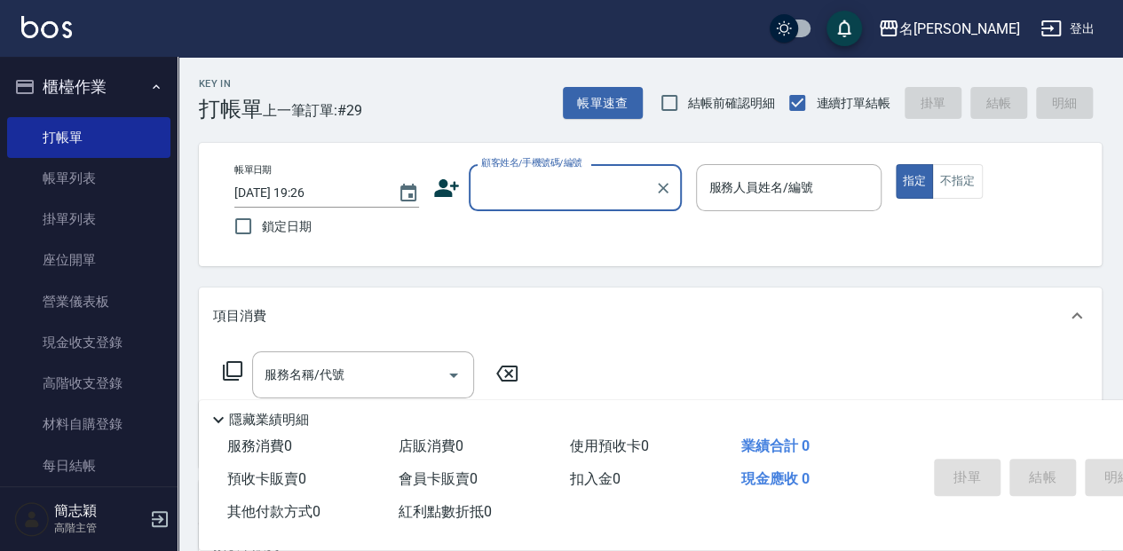
click at [506, 199] on input "顧客姓名/手機號碼/編號" at bounding box center [562, 187] width 170 height 31
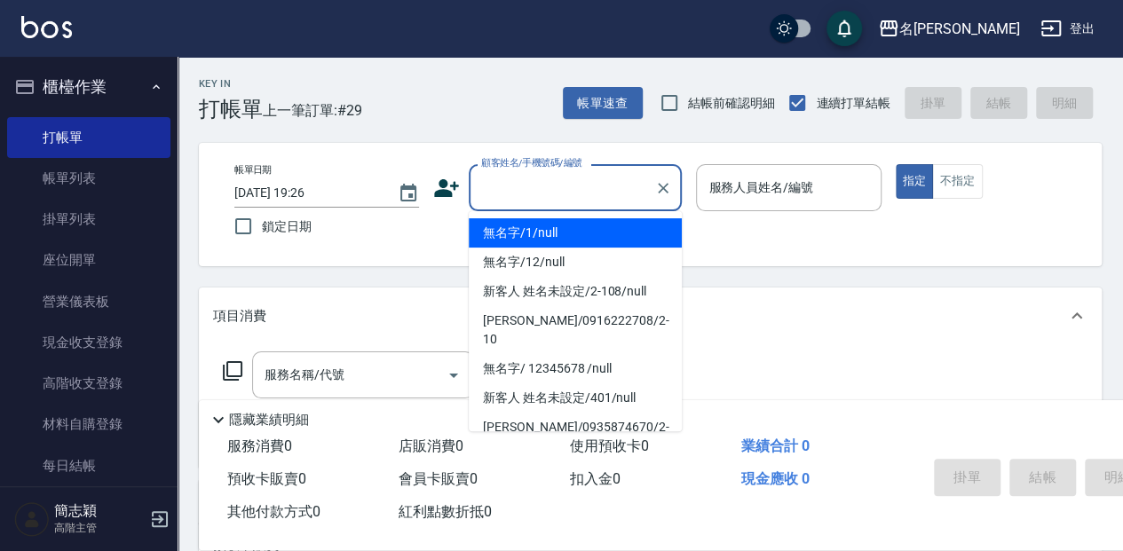
click at [512, 228] on li "無名字/1/null" at bounding box center [575, 232] width 213 height 29
type input "無名字/1/null"
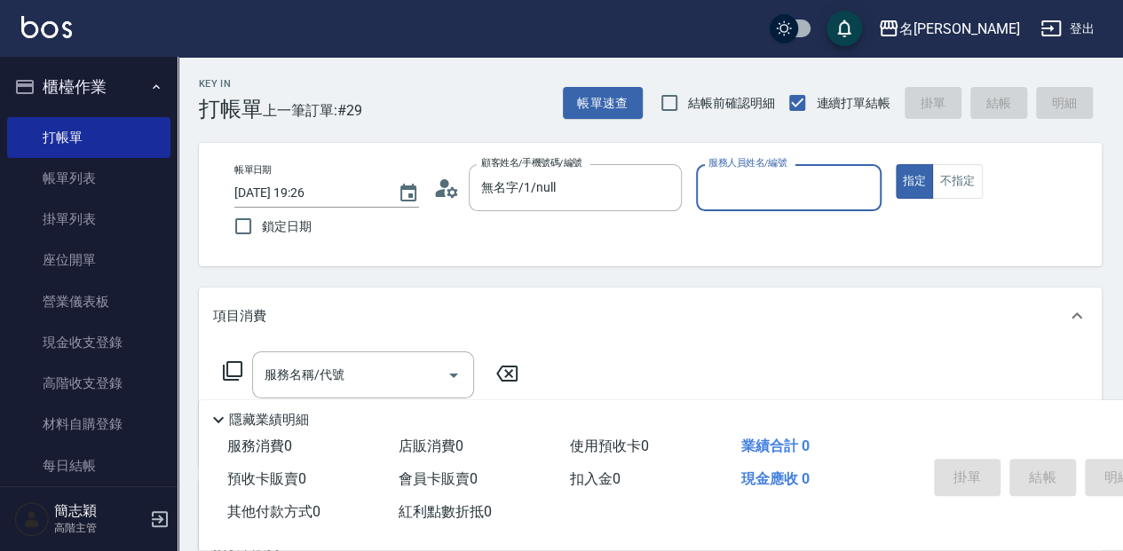
click at [773, 170] on label "服務人員姓名/編號" at bounding box center [748, 162] width 78 height 13
click at [773, 179] on input "服務人員姓名/編號" at bounding box center [788, 187] width 169 height 31
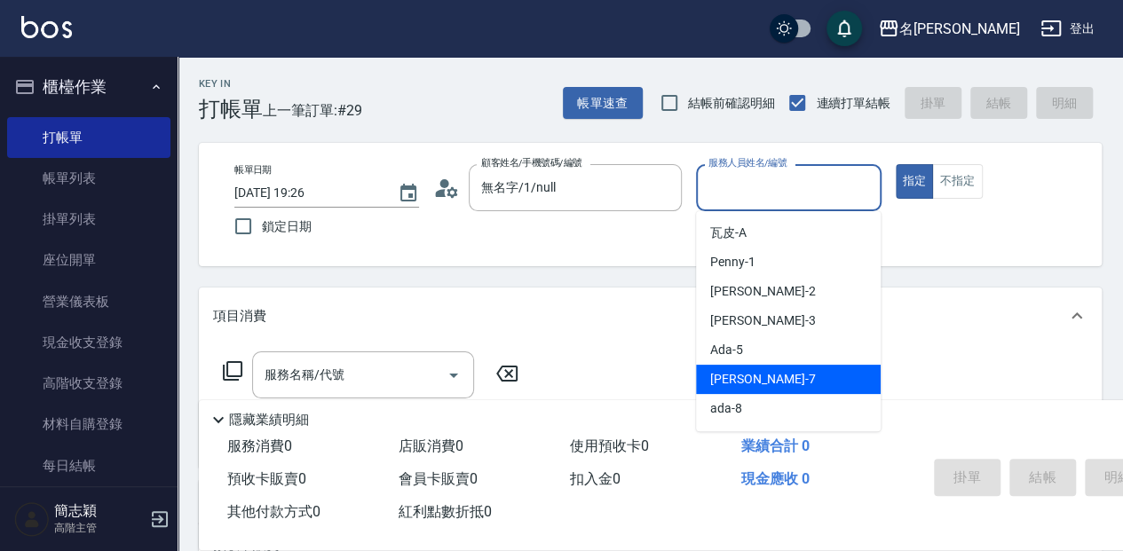
click at [765, 385] on div "[PERSON_NAME] -7" at bounding box center [788, 379] width 185 height 29
type input "[PERSON_NAME]-7"
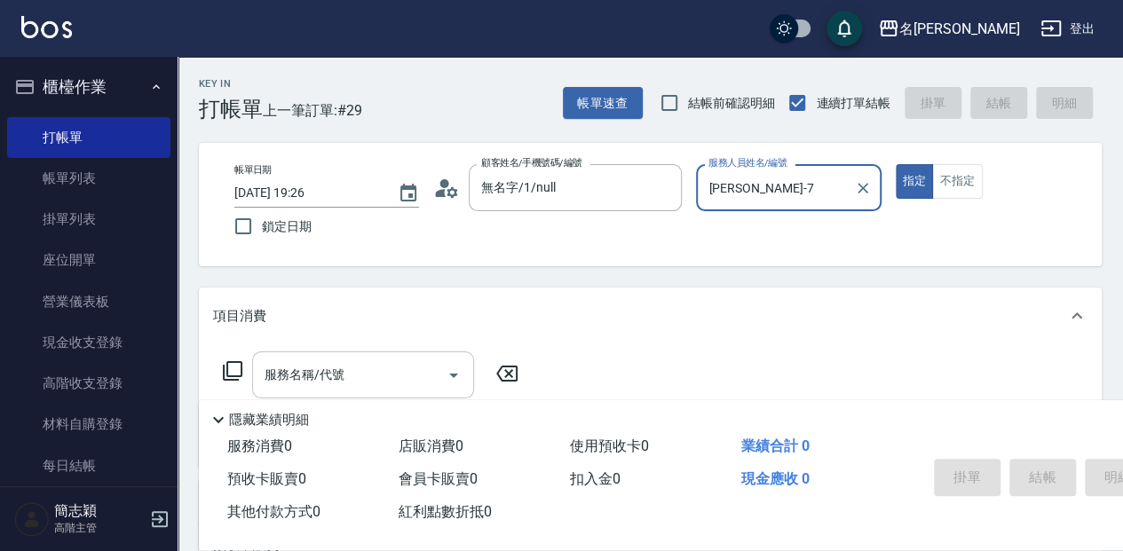
click at [320, 384] on div "服務名稱/代號 服務名稱/代號" at bounding box center [363, 375] width 222 height 47
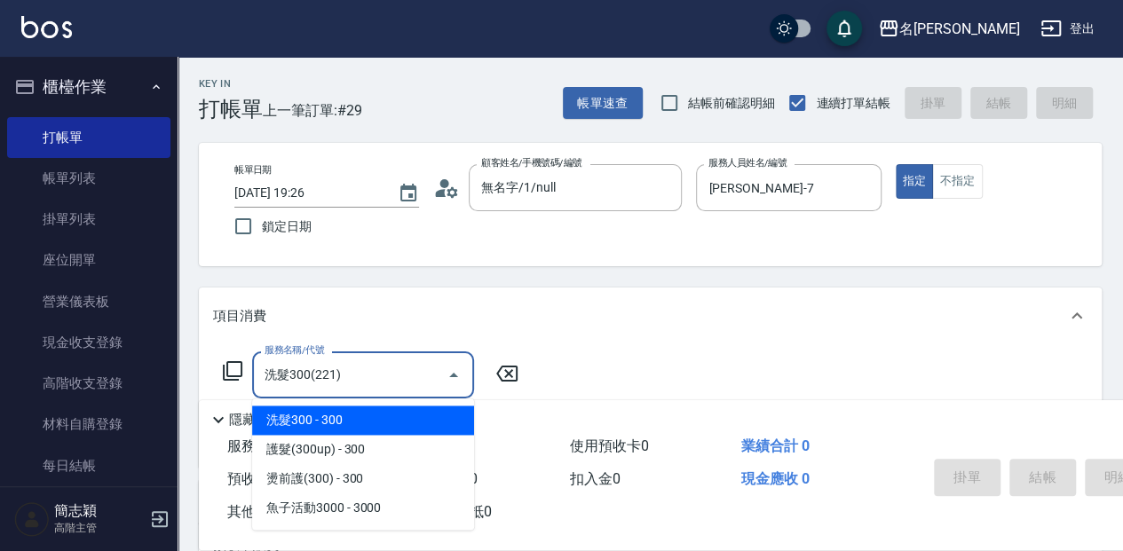
type input "洗髮300(221)"
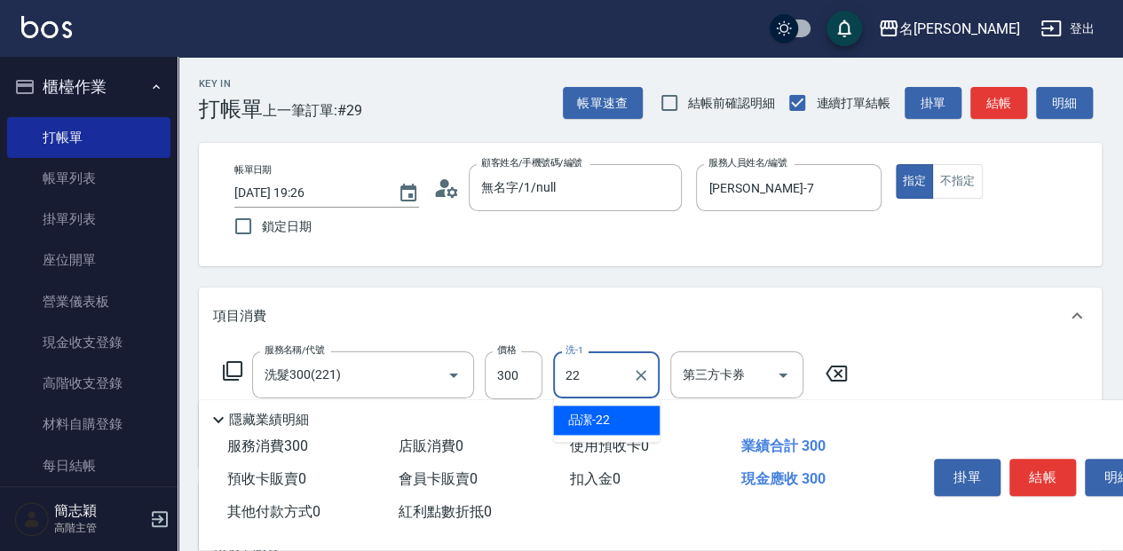
type input "品潔-22"
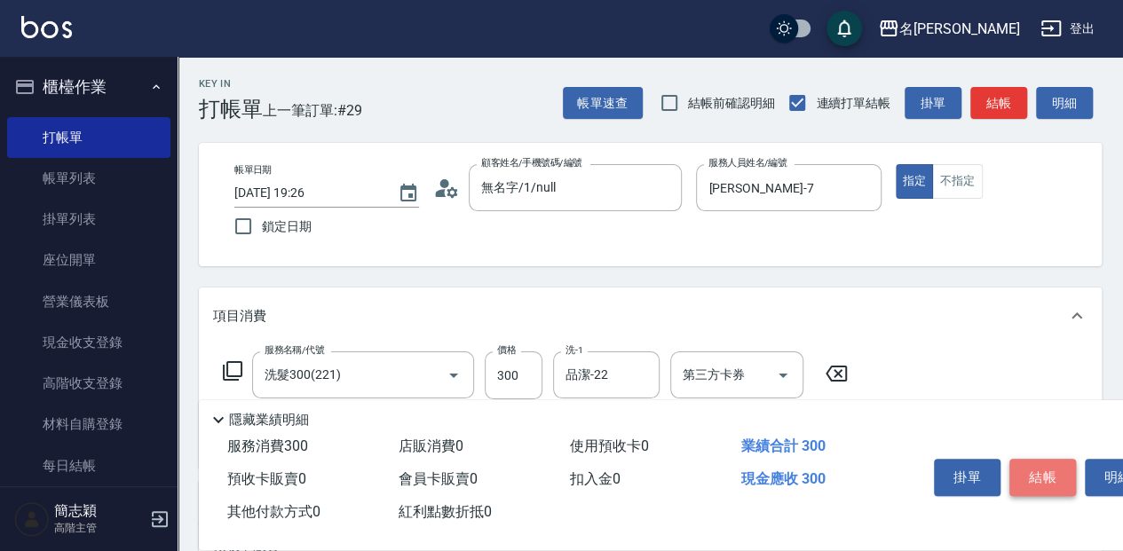
click at [1034, 471] on button "結帳" at bounding box center [1043, 477] width 67 height 37
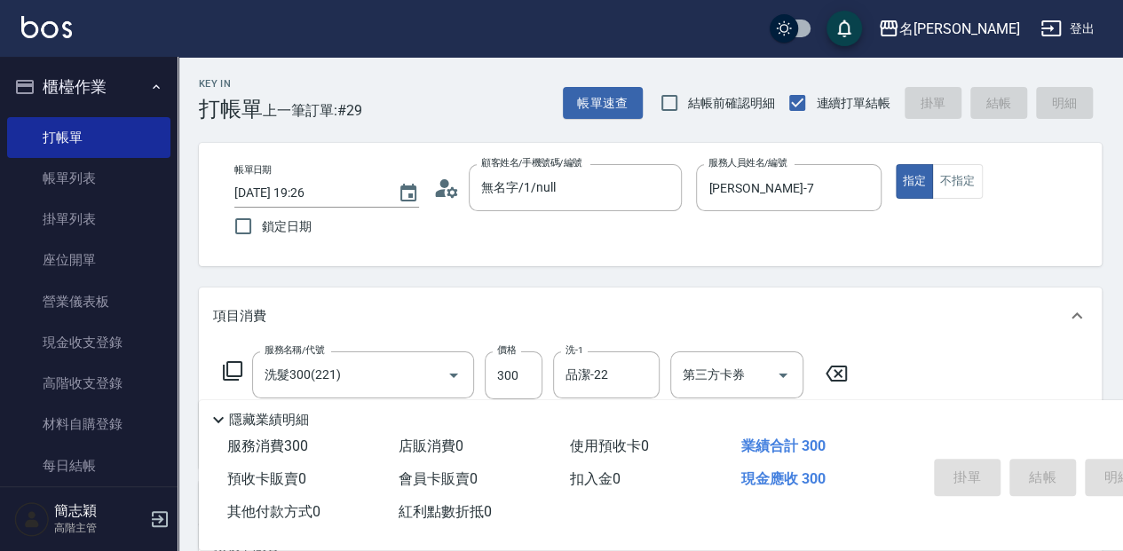
type input "[DATE] 19:41"
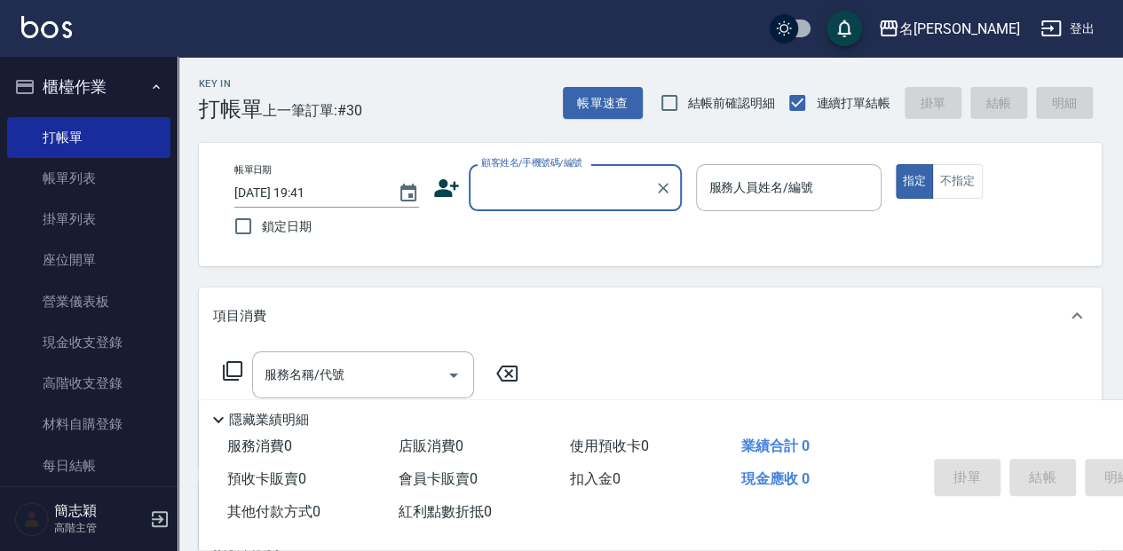
click at [566, 187] on input "顧客姓名/手機號碼/編號" at bounding box center [562, 187] width 170 height 31
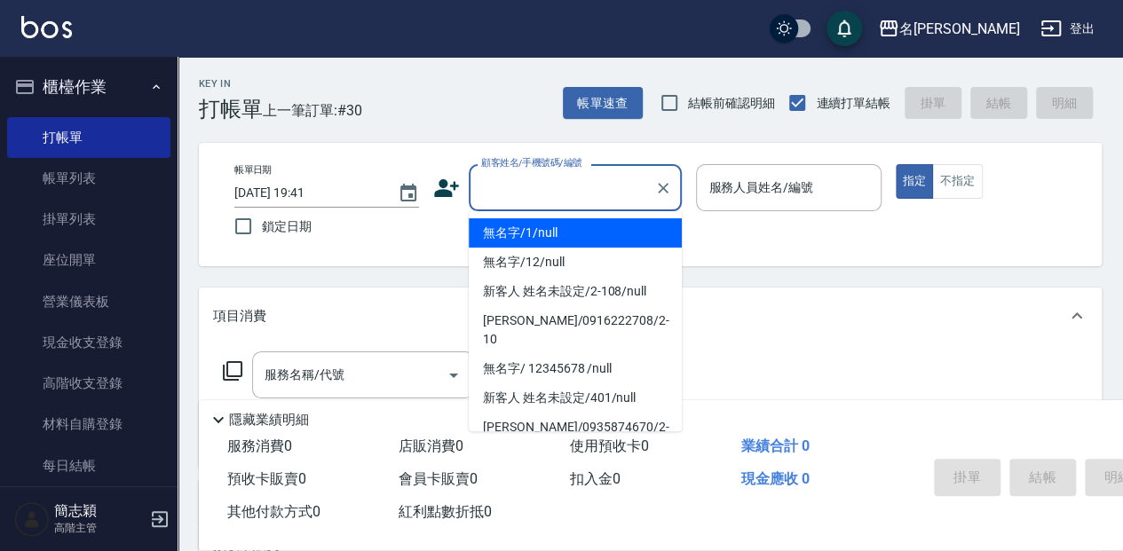
click at [553, 238] on li "無名字/1/null" at bounding box center [575, 232] width 213 height 29
type input "無名字/1/null"
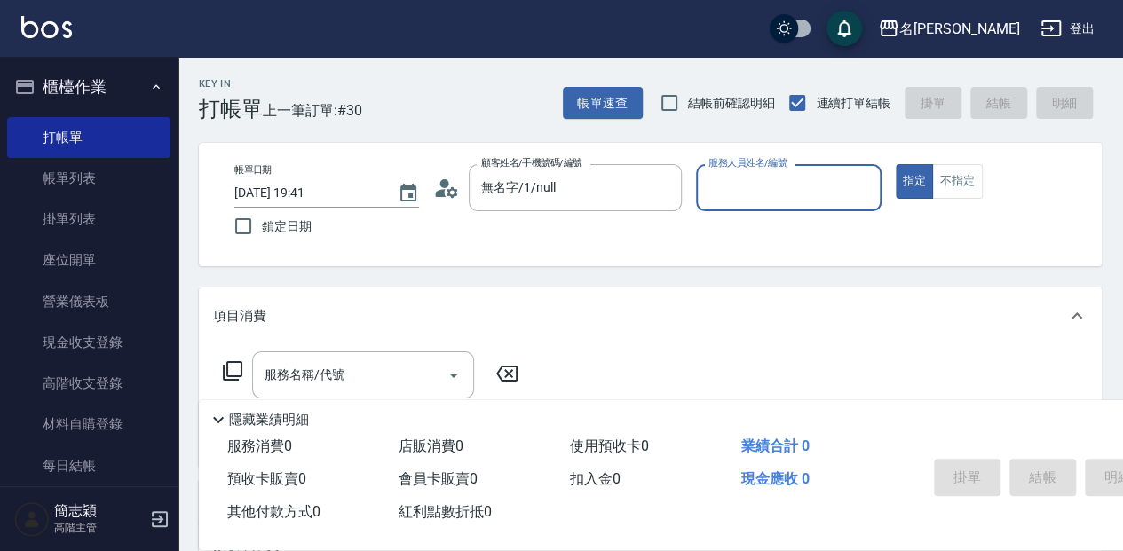
click at [749, 192] on input "服務人員姓名/編號" at bounding box center [788, 187] width 169 height 31
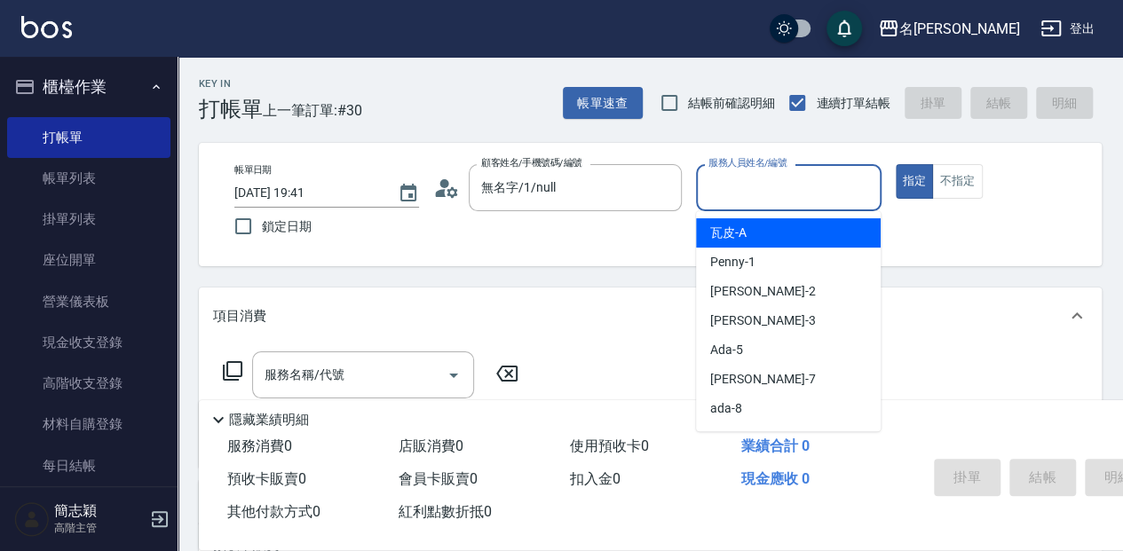
click at [763, 223] on div "瓦皮 -A" at bounding box center [788, 232] width 185 height 29
type input "瓦皮-A"
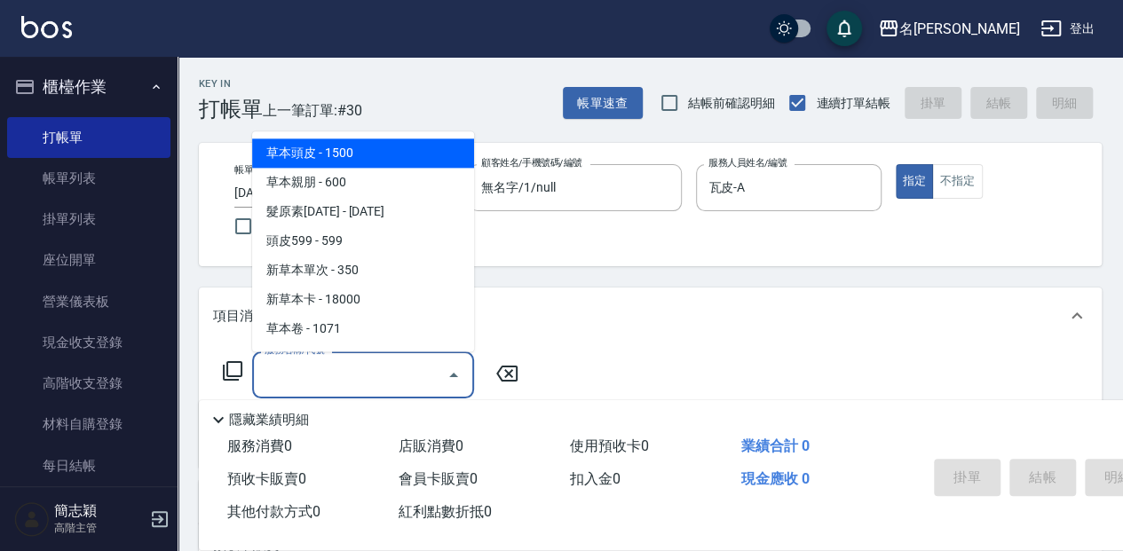
click at [403, 377] on input "服務名稱/代號" at bounding box center [349, 375] width 179 height 31
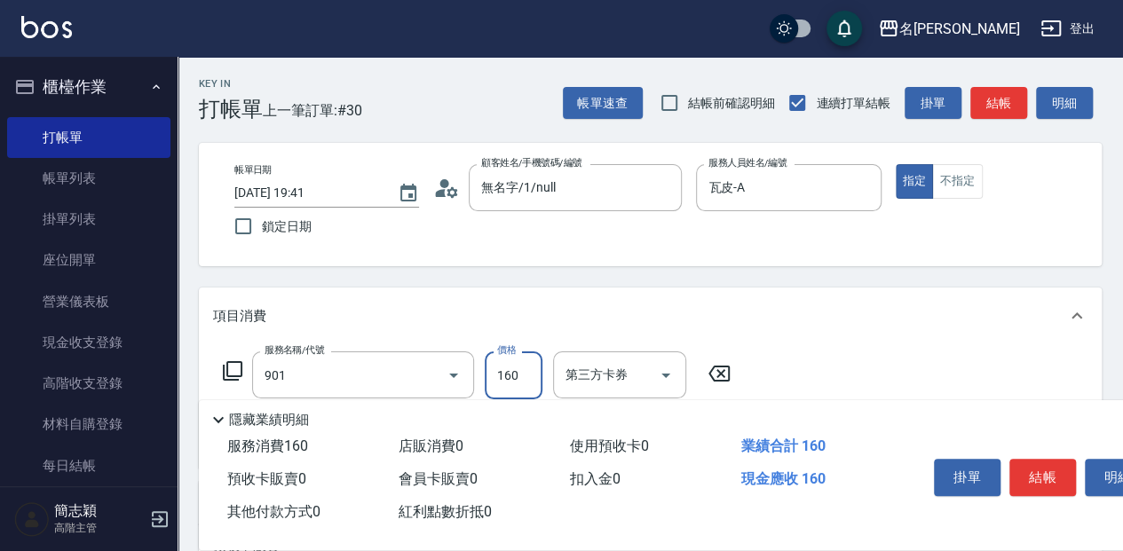
type input "修手(901)"
type input "1260"
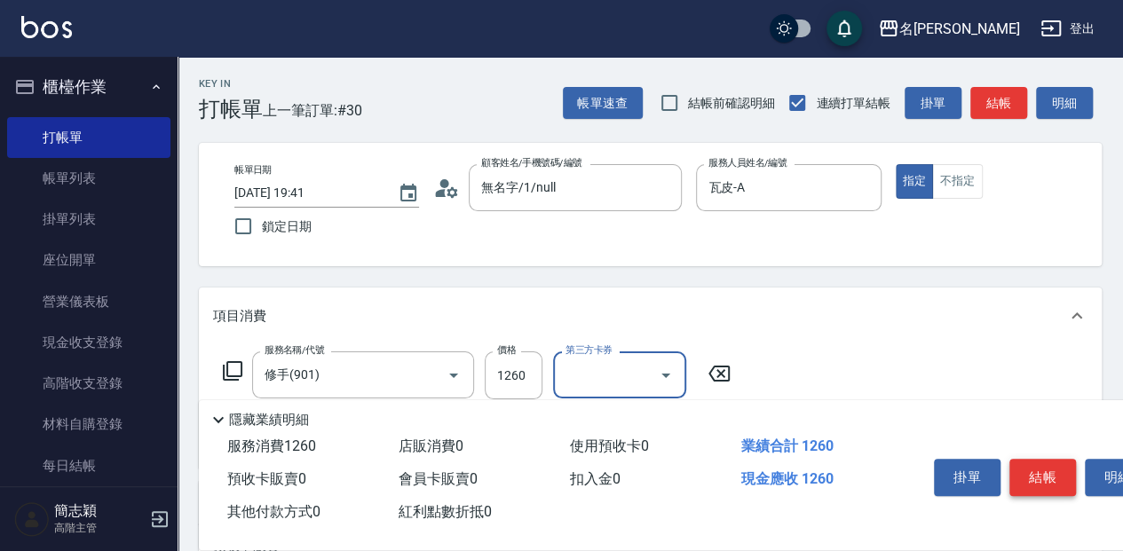
click at [1039, 463] on button "結帳" at bounding box center [1043, 477] width 67 height 37
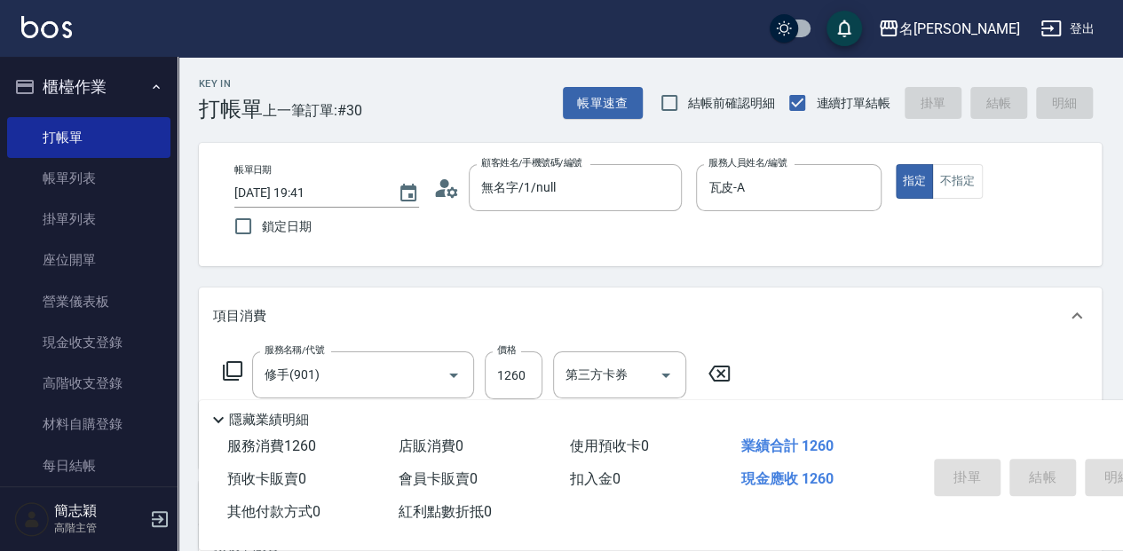
type input "[DATE] 19:42"
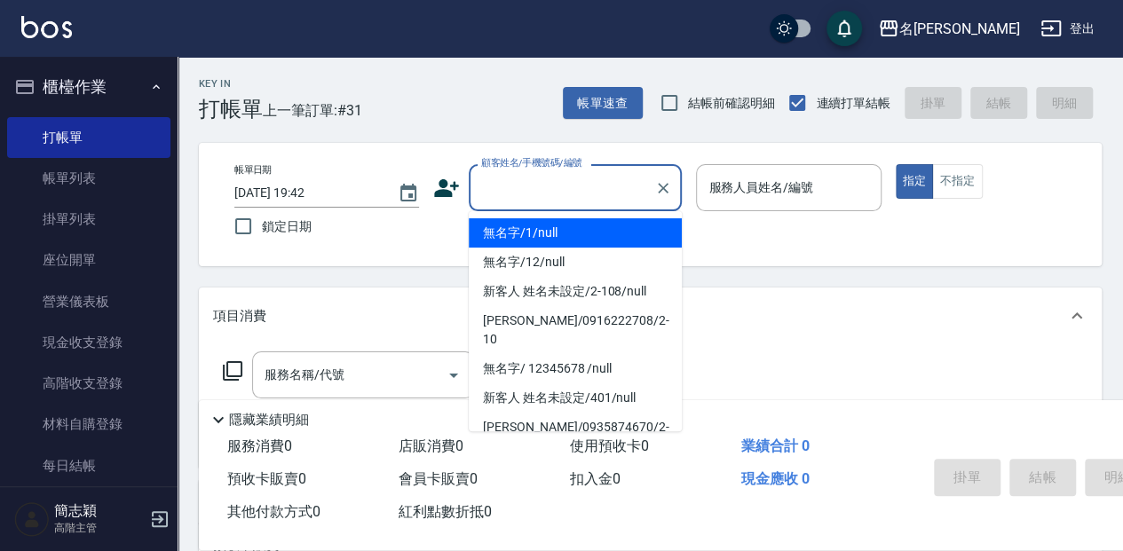
click at [528, 190] on input "顧客姓名/手機號碼/編號" at bounding box center [562, 187] width 170 height 31
click at [533, 232] on li "無名字/1/null" at bounding box center [575, 232] width 213 height 29
type input "無名字/1/null"
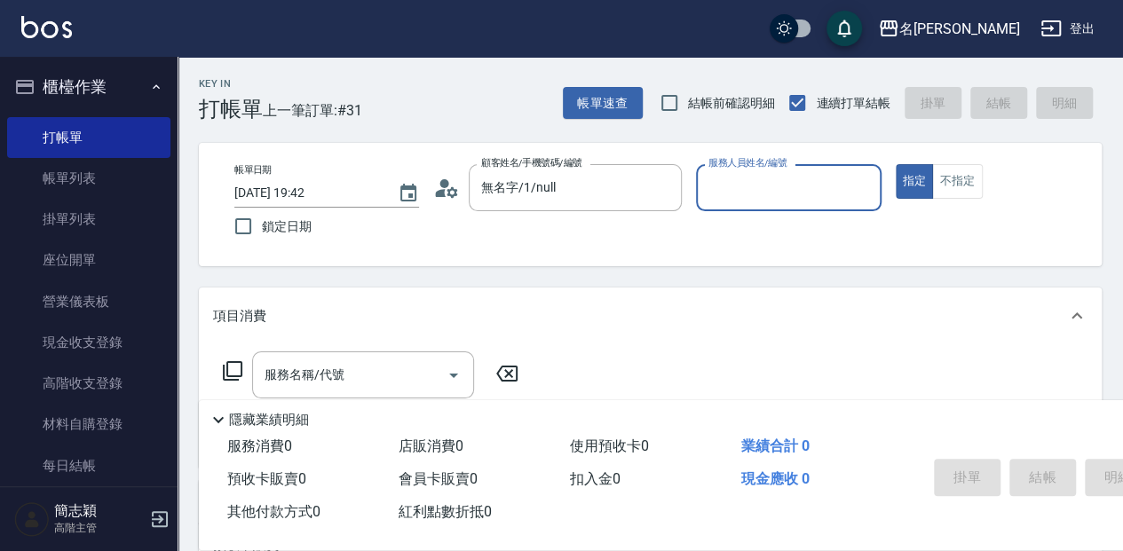
click at [741, 191] on input "服務人員姓名/編號" at bounding box center [788, 187] width 169 height 31
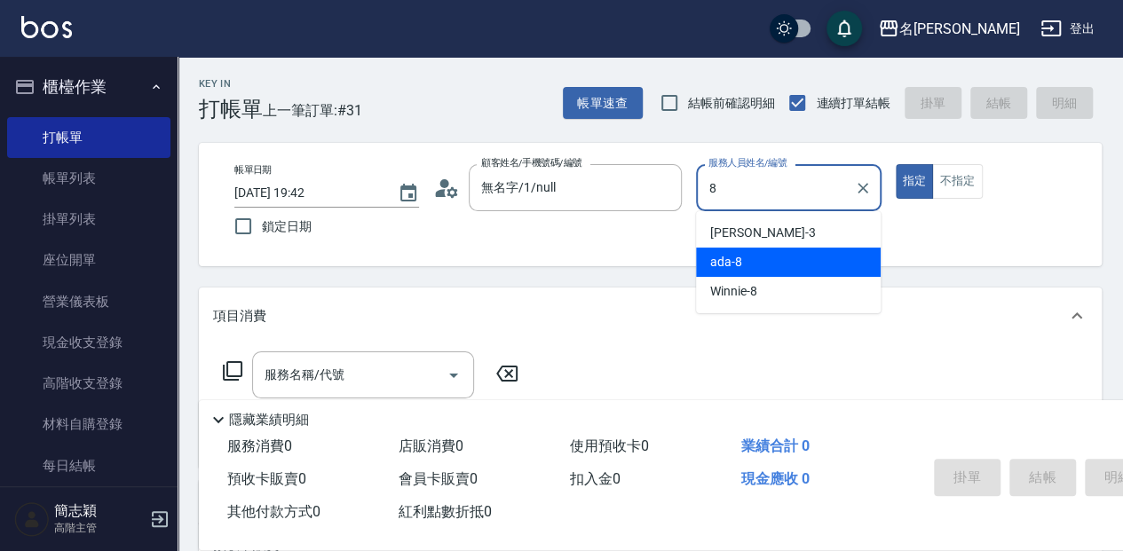
click at [785, 265] on div "ada -8" at bounding box center [788, 262] width 185 height 29
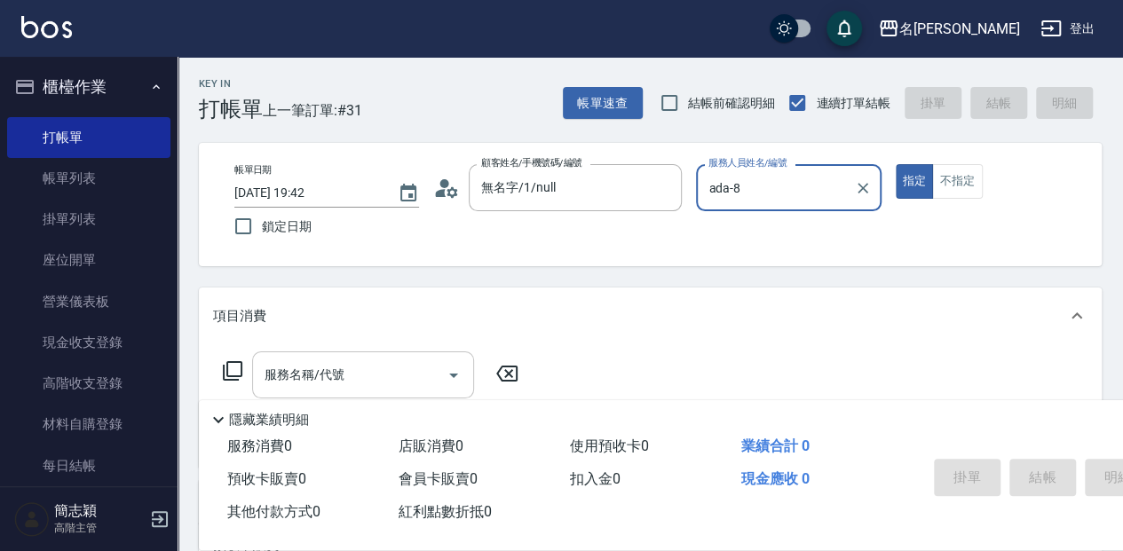
type input "ada-8"
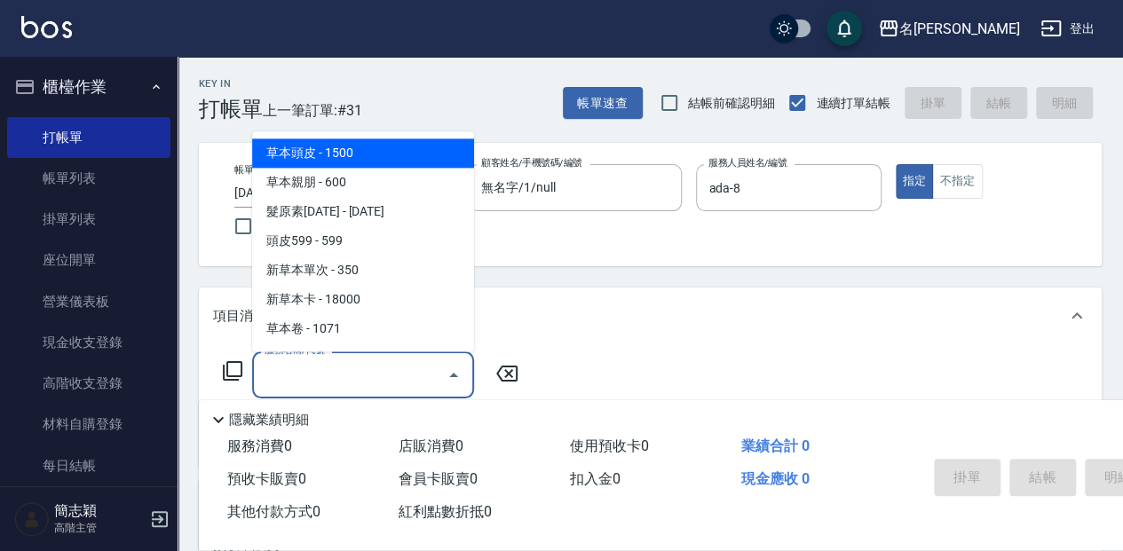
click at [366, 377] on input "服務名稱/代號" at bounding box center [349, 375] width 179 height 31
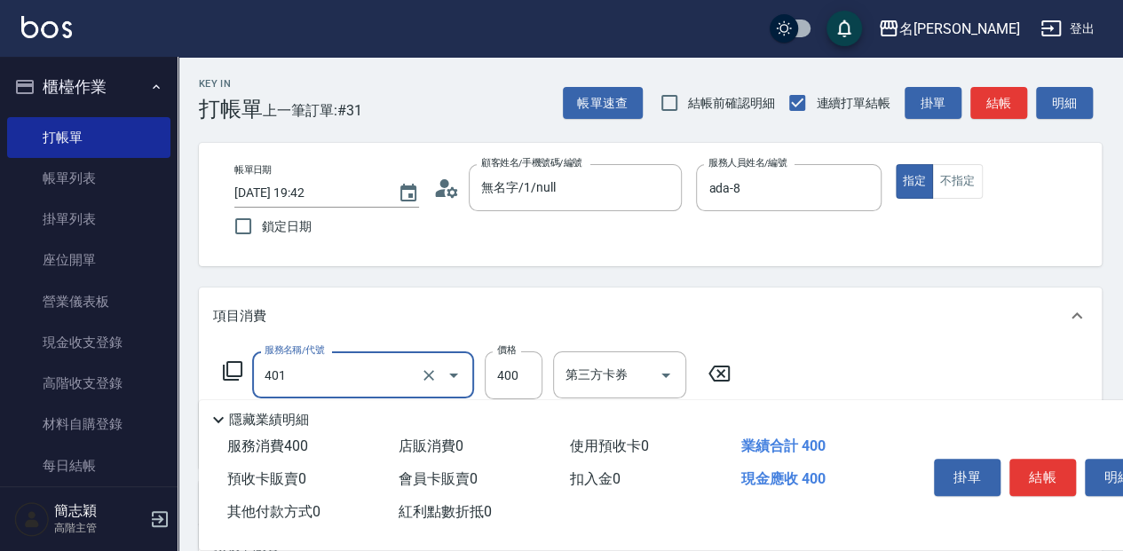
type input "剪髮(400)(401)"
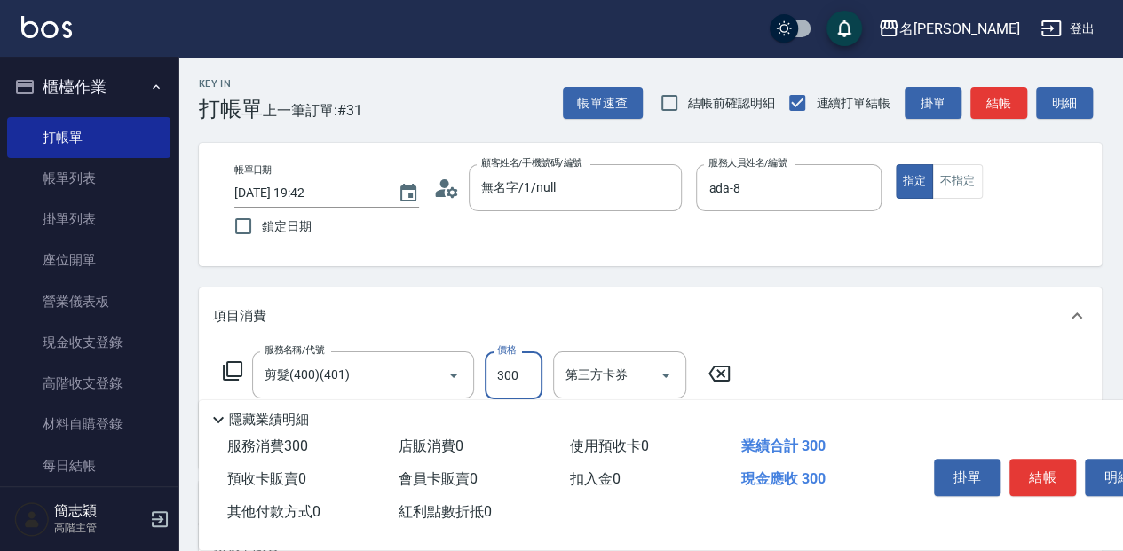
type input "300"
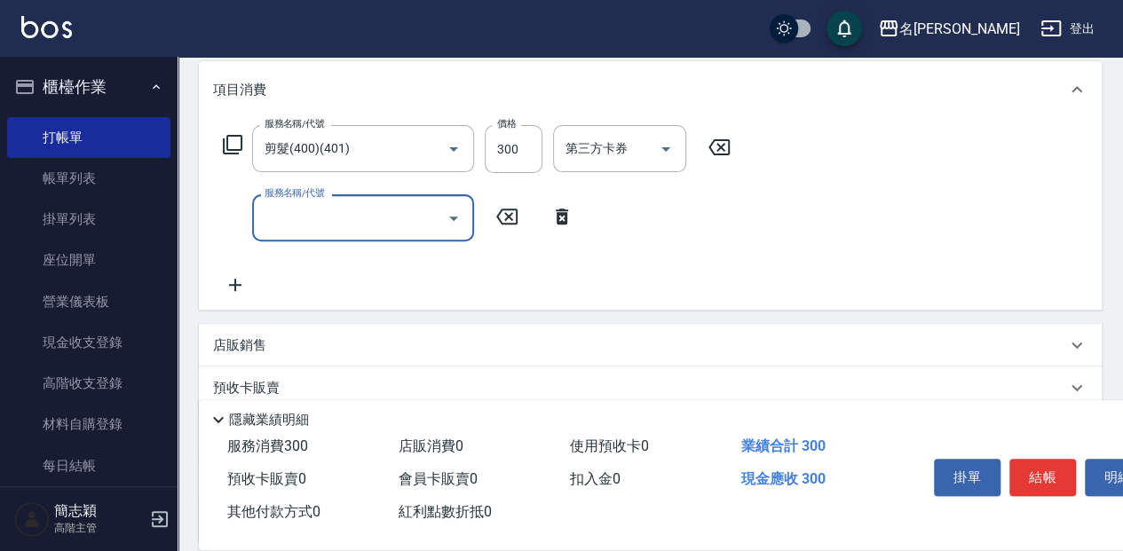
scroll to position [236, 0]
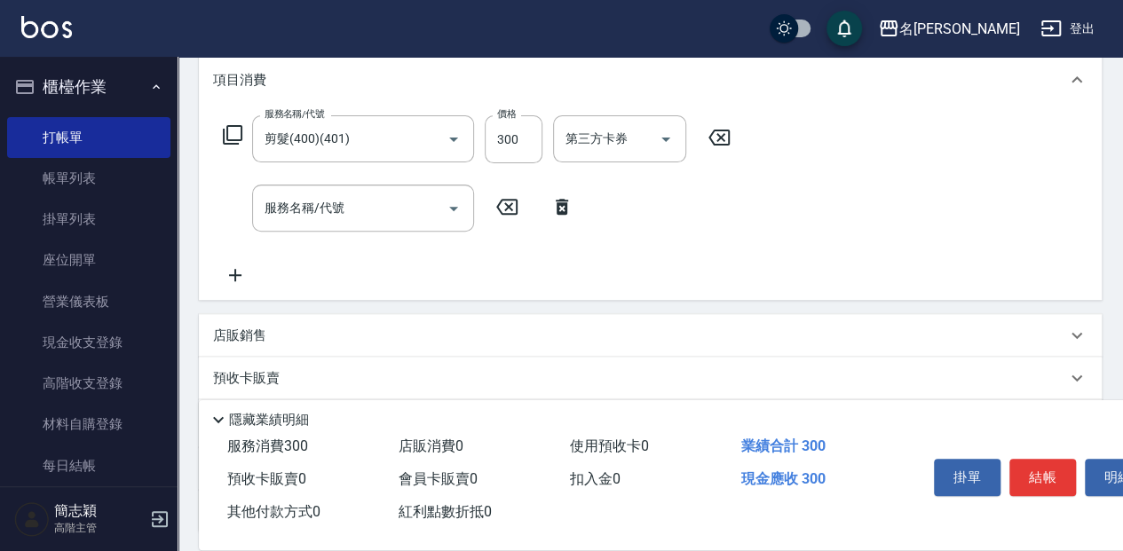
click at [234, 132] on icon at bounding box center [232, 134] width 21 height 21
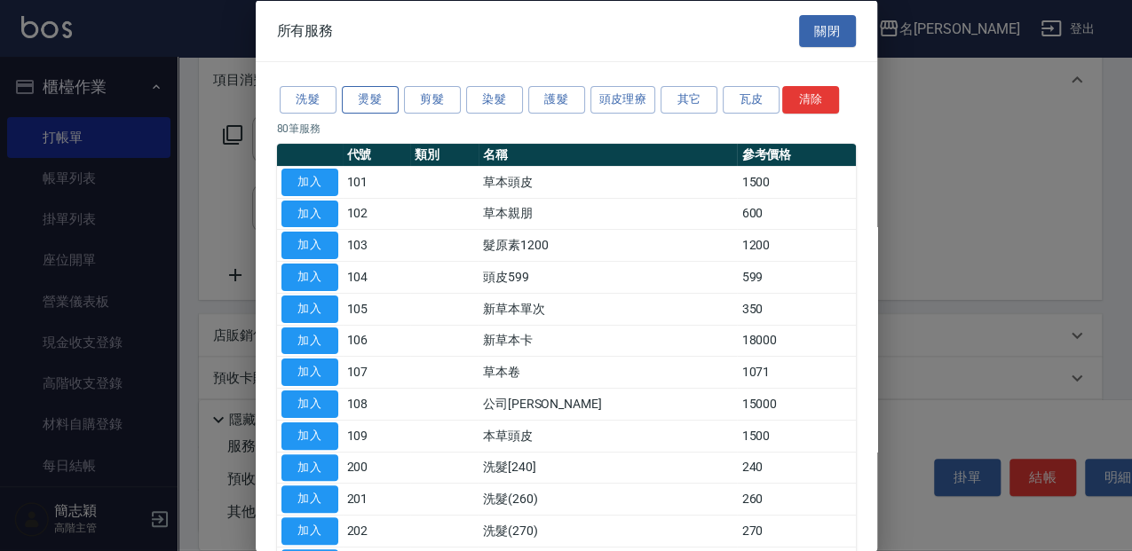
click at [373, 98] on button "燙髮" at bounding box center [370, 100] width 57 height 28
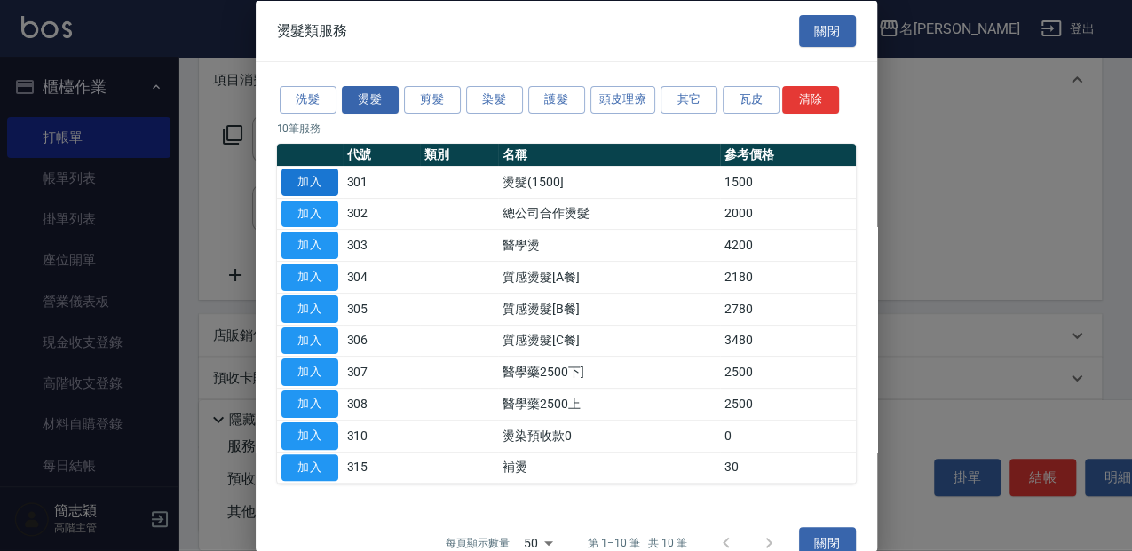
click at [325, 185] on button "加入" at bounding box center [310, 182] width 57 height 28
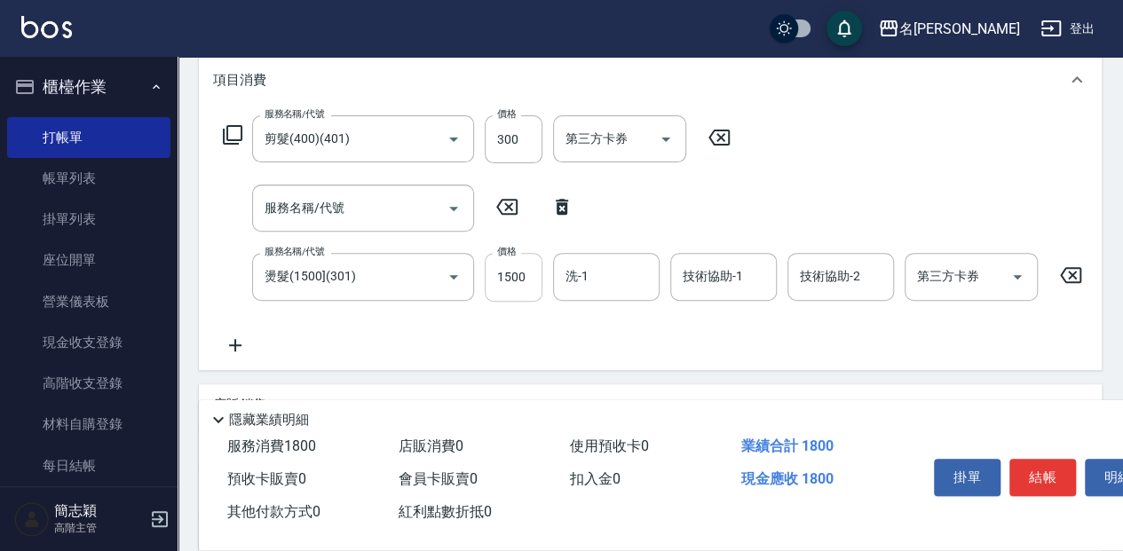
click at [513, 288] on input "1500" at bounding box center [514, 277] width 58 height 48
type input "3000"
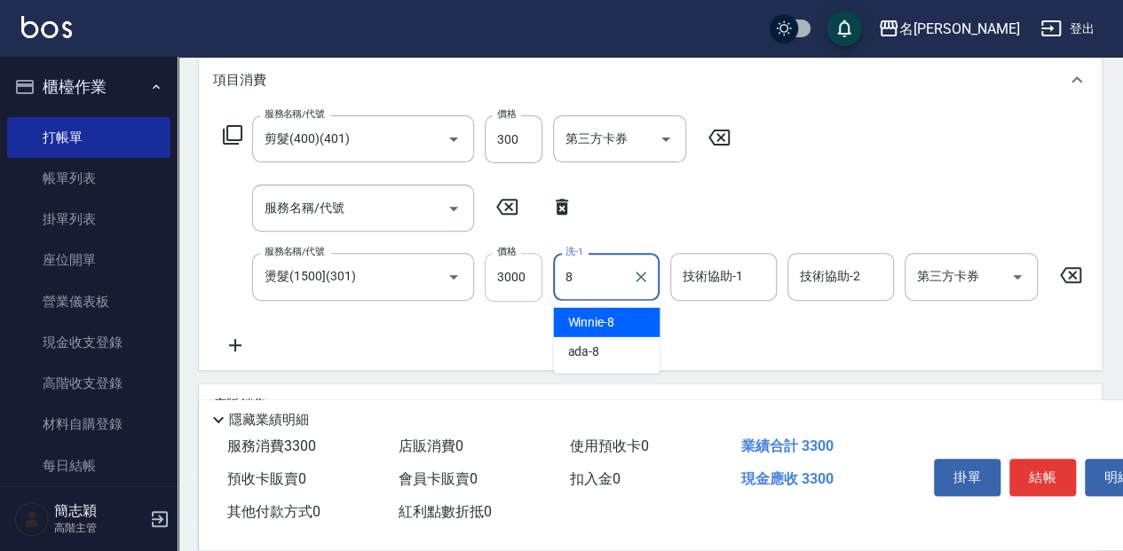
type input "Winnie-8"
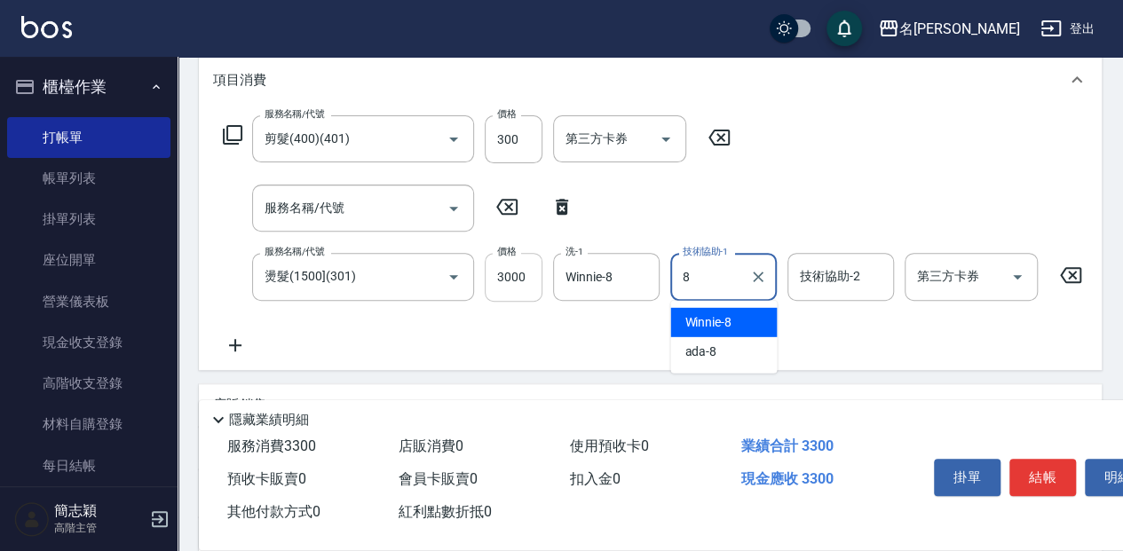
type input "Winnie-8"
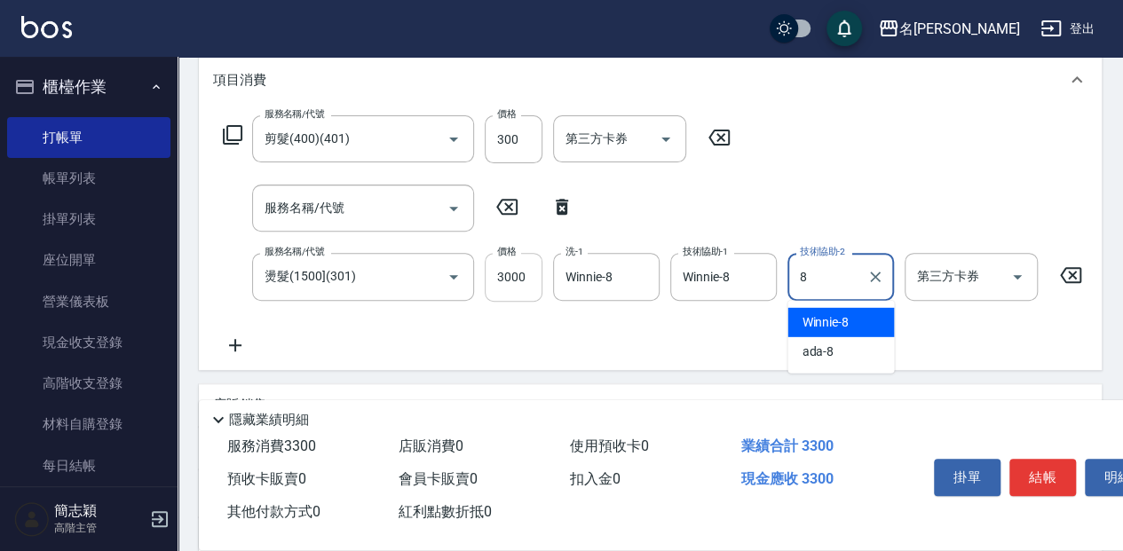
type input "Winnie-8"
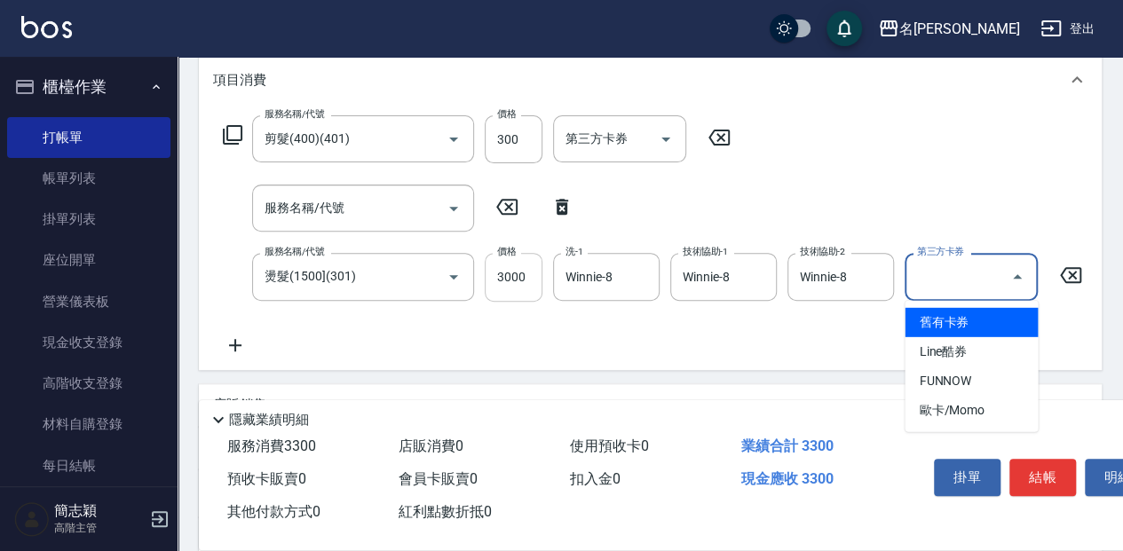
type input "舊有卡券"
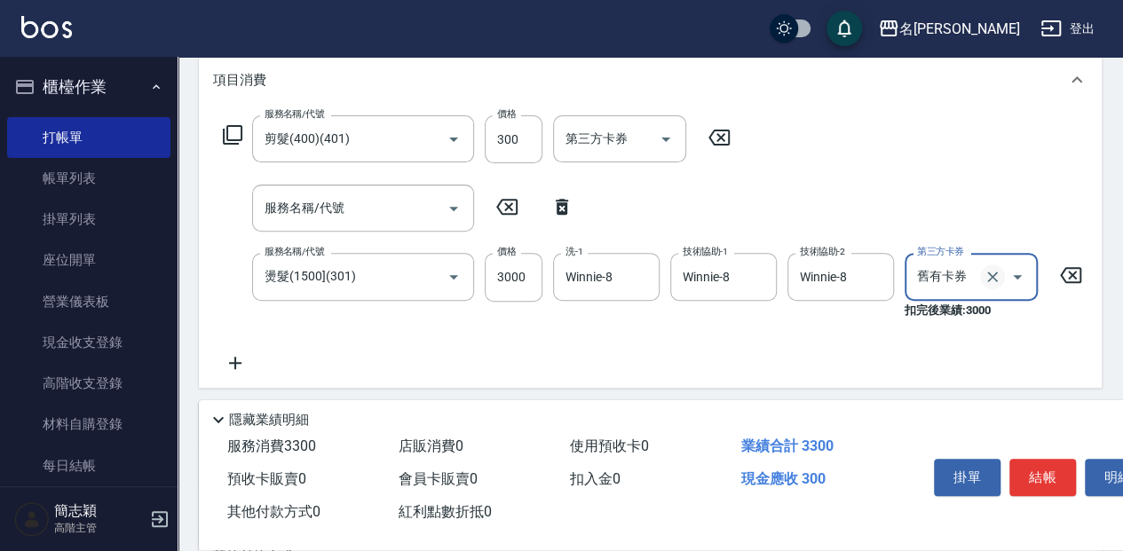
click at [989, 274] on icon "Clear" at bounding box center [992, 277] width 11 height 11
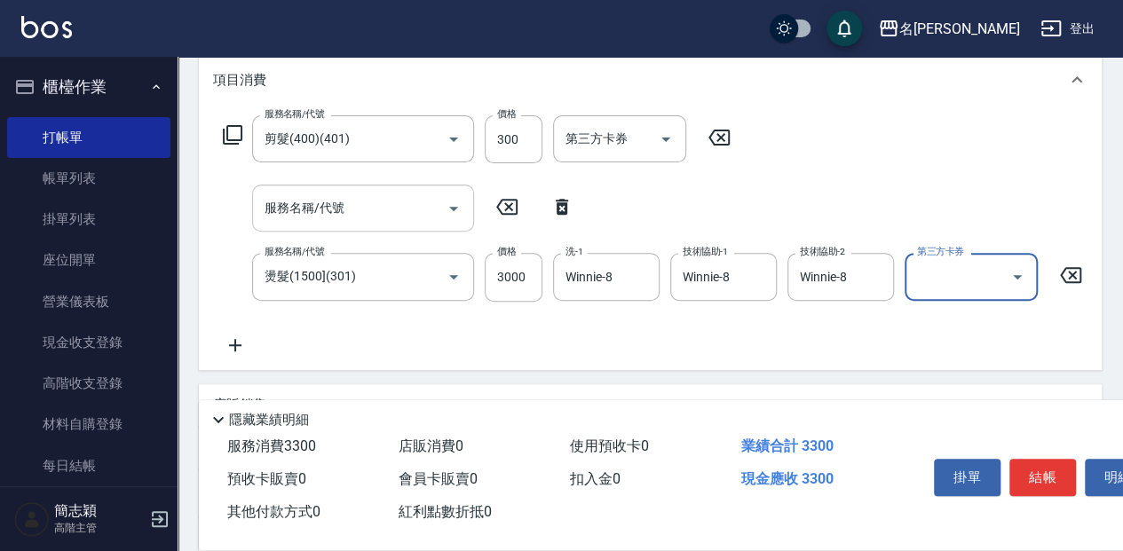
click at [389, 203] on input "服務名稱/代號" at bounding box center [349, 208] width 179 height 31
click at [226, 128] on icon at bounding box center [233, 135] width 20 height 20
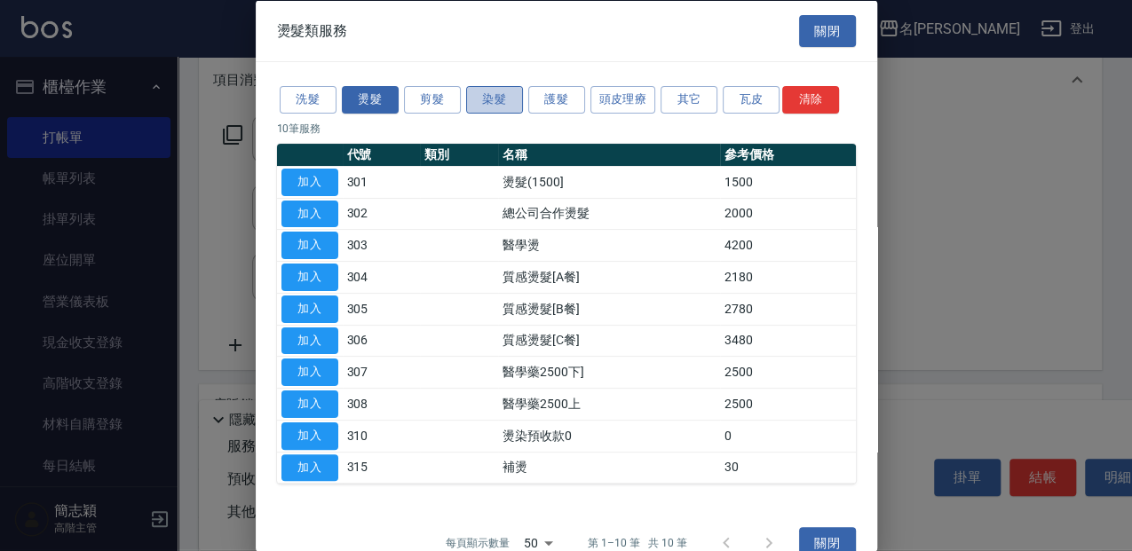
click at [504, 98] on button "染髮" at bounding box center [494, 100] width 57 height 28
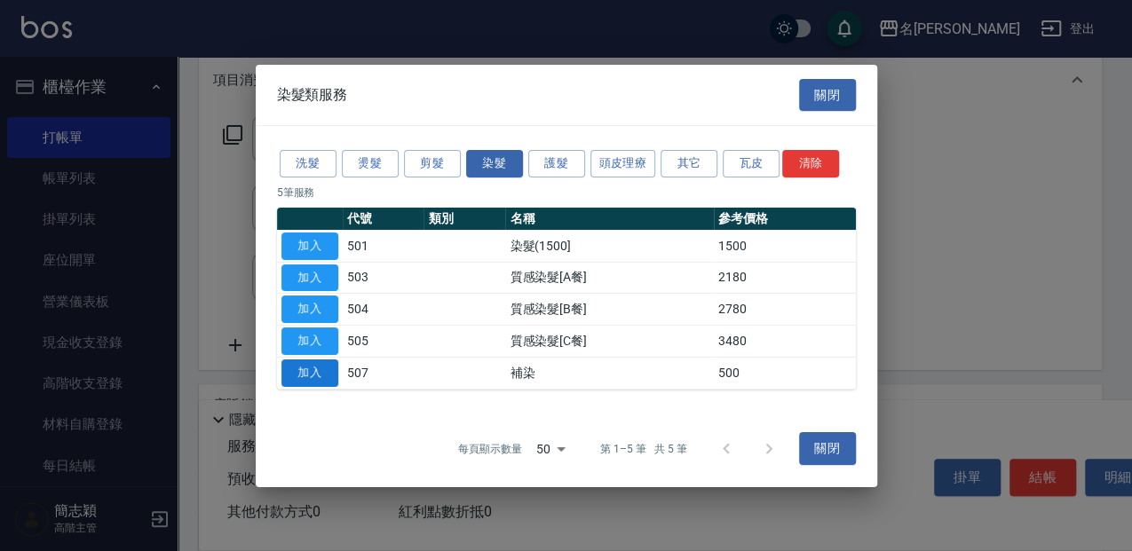
click at [298, 379] on button "加入" at bounding box center [310, 374] width 57 height 28
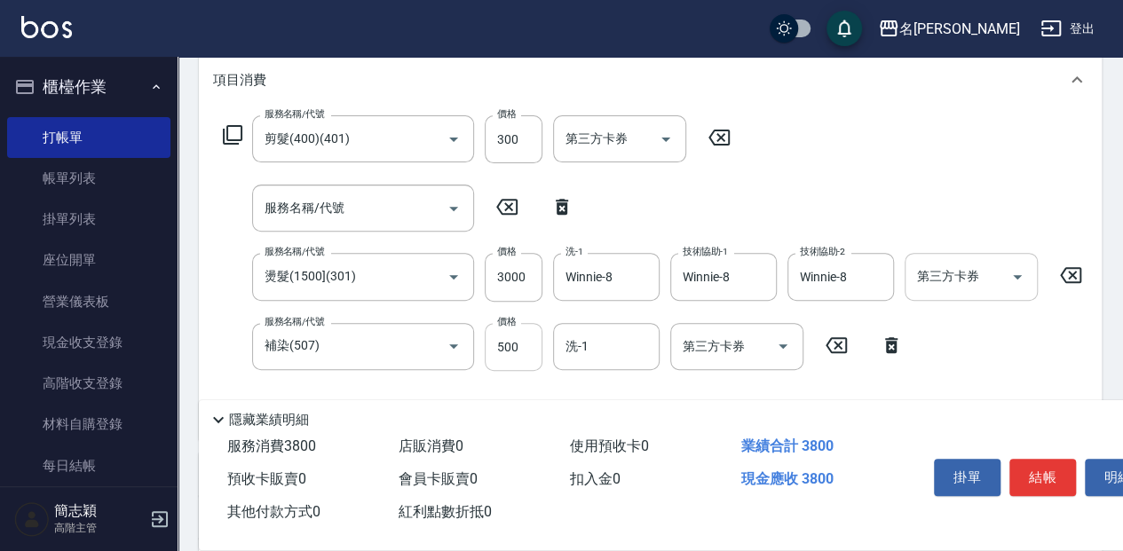
click at [511, 353] on input "500" at bounding box center [514, 347] width 58 height 48
type input "800"
click at [418, 349] on button "Clear" at bounding box center [428, 346] width 25 height 25
type input "補染(507)"
click at [433, 347] on icon "Clear" at bounding box center [429, 346] width 18 height 18
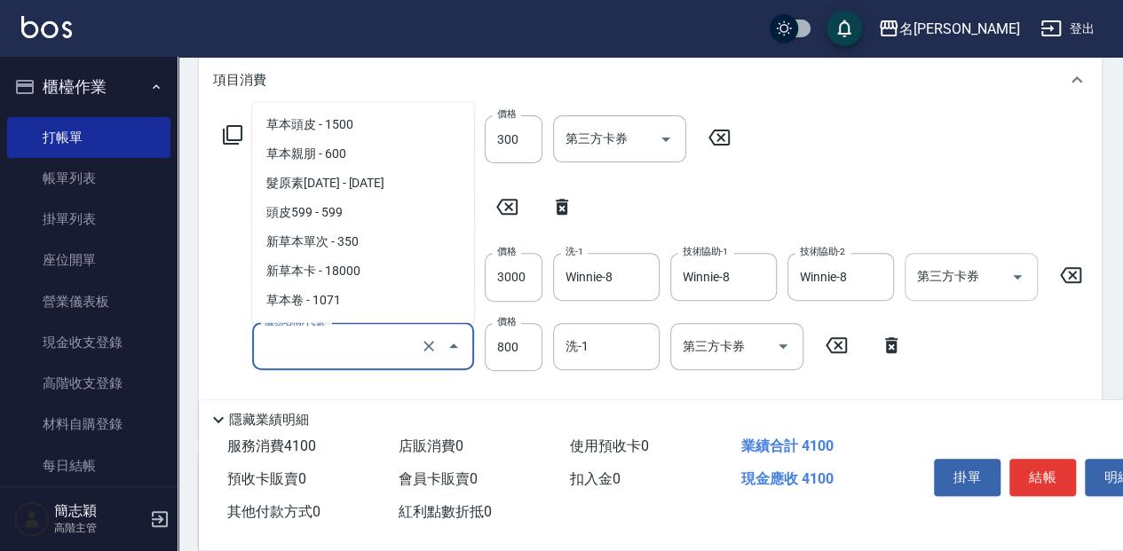
click at [403, 340] on input "服務名稱/代號" at bounding box center [338, 346] width 156 height 31
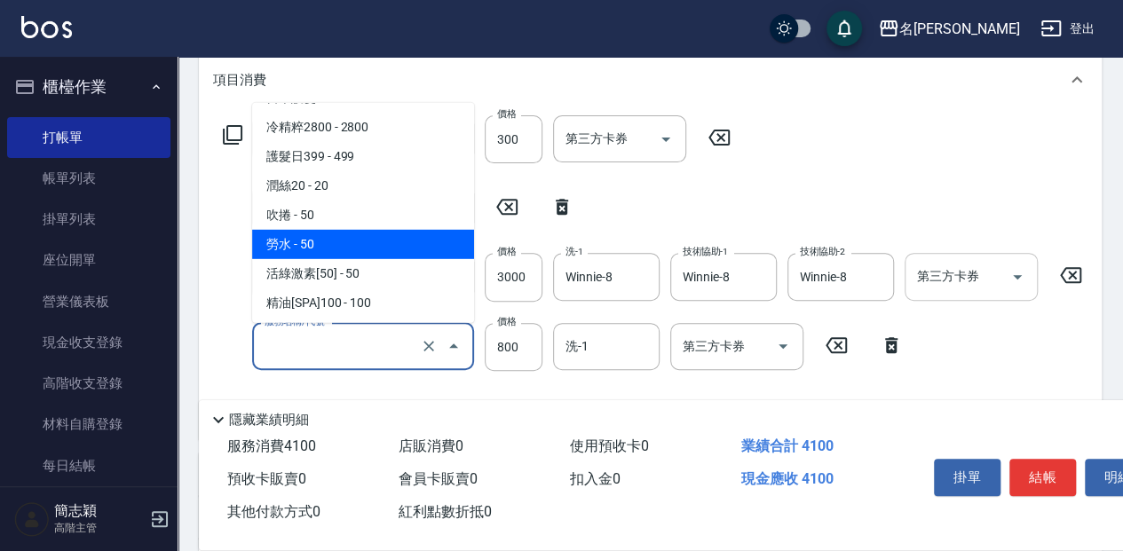
scroll to position [1960, 0]
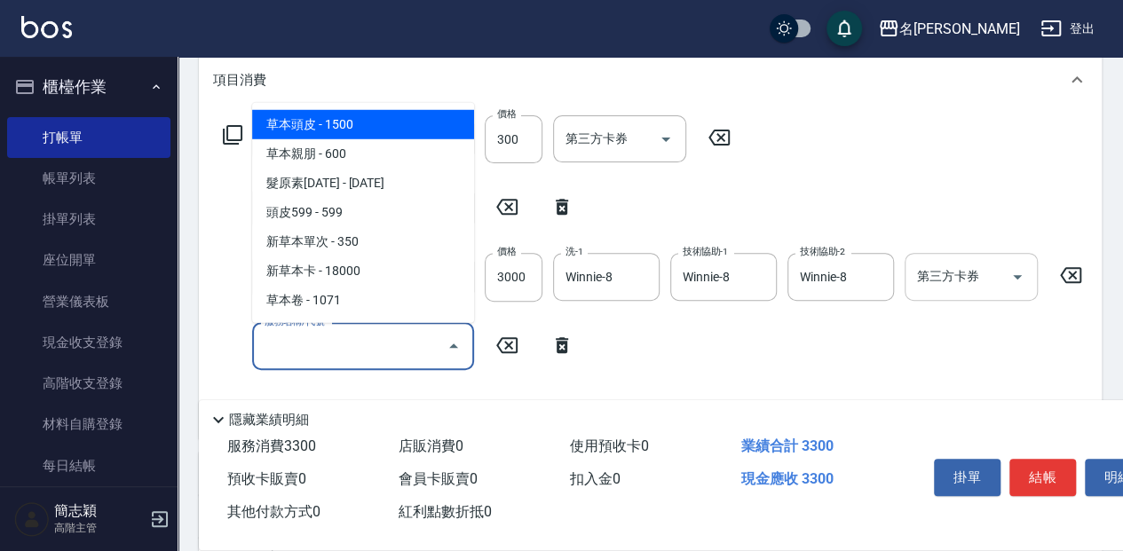
type input "y"
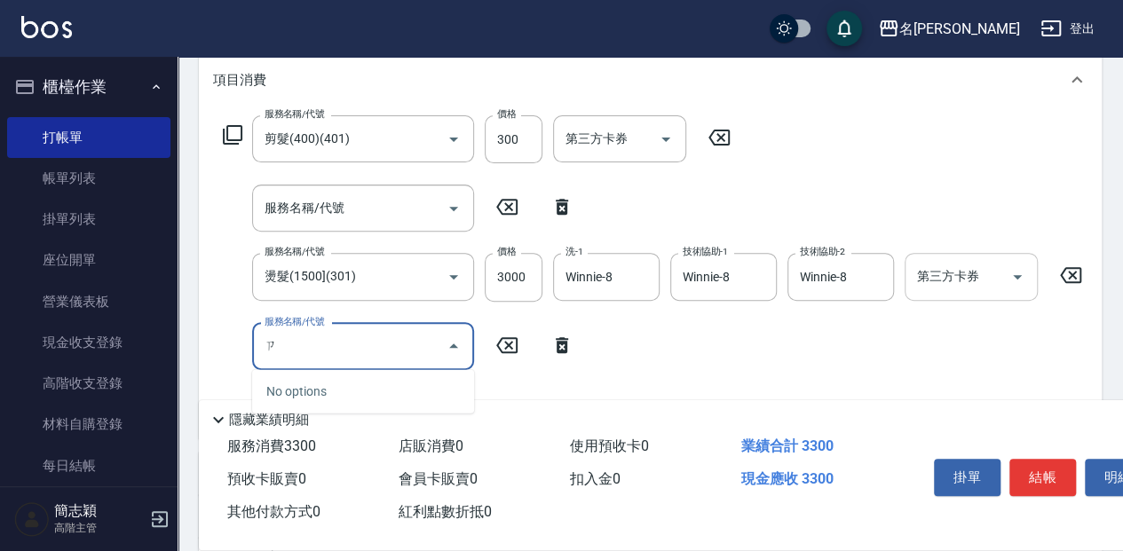
type input "自"
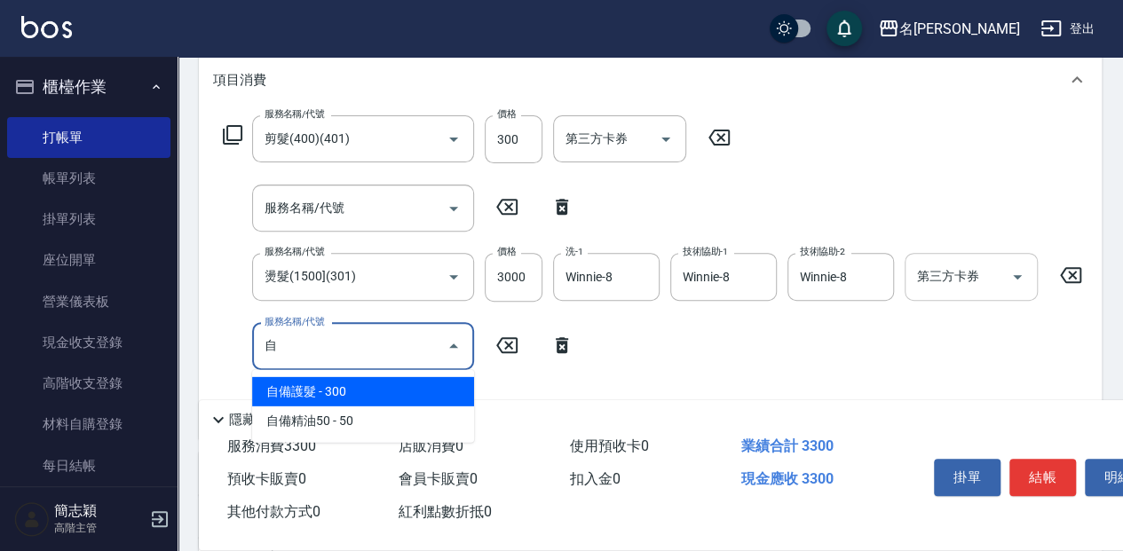
drag, startPoint x: 288, startPoint y: 337, endPoint x: 266, endPoint y: 343, distance: 22.0
click at [266, 343] on input "自" at bounding box center [349, 346] width 179 height 31
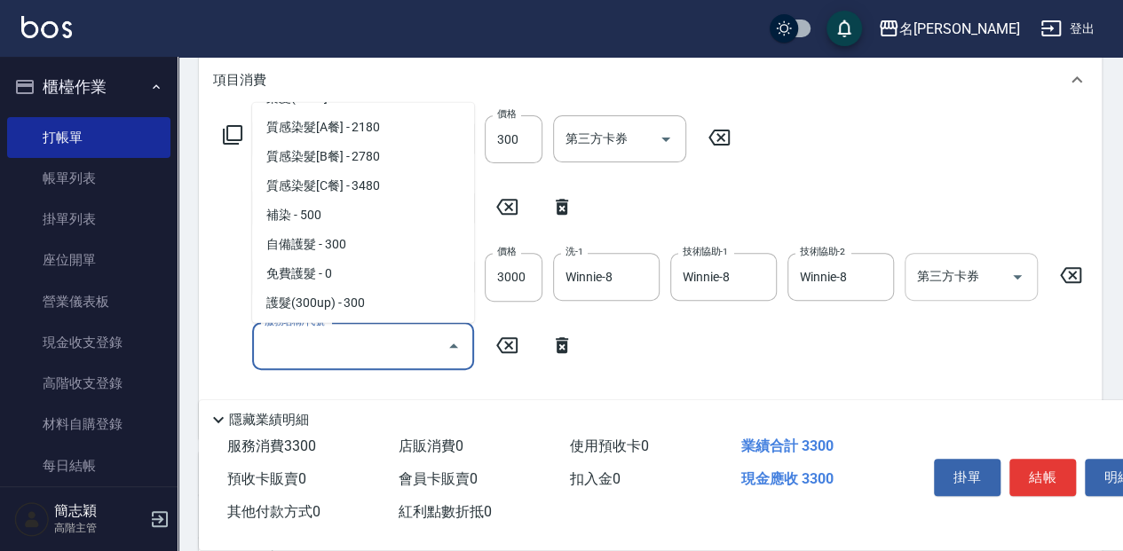
scroll to position [1347, 0]
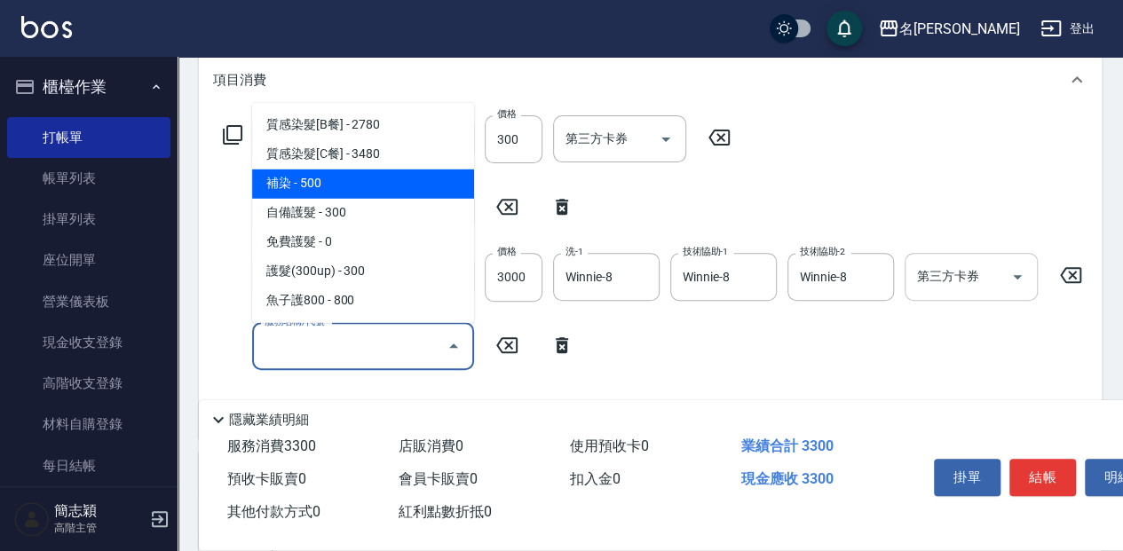
click at [375, 181] on span "補染 - 500" at bounding box center [363, 183] width 222 height 29
type input "補染(507)"
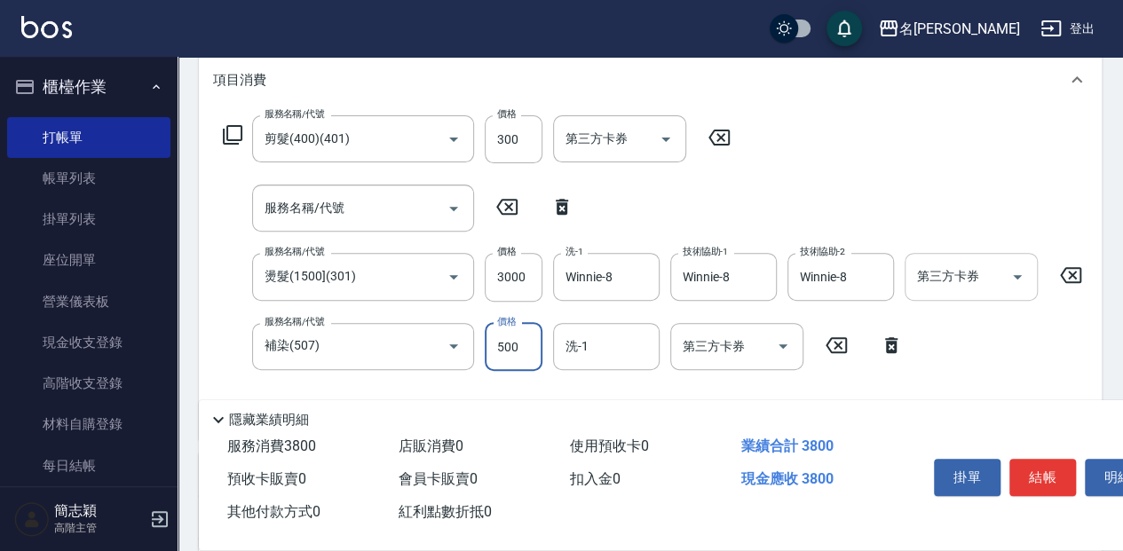
click at [522, 327] on input "500" at bounding box center [514, 347] width 58 height 48
type input "800"
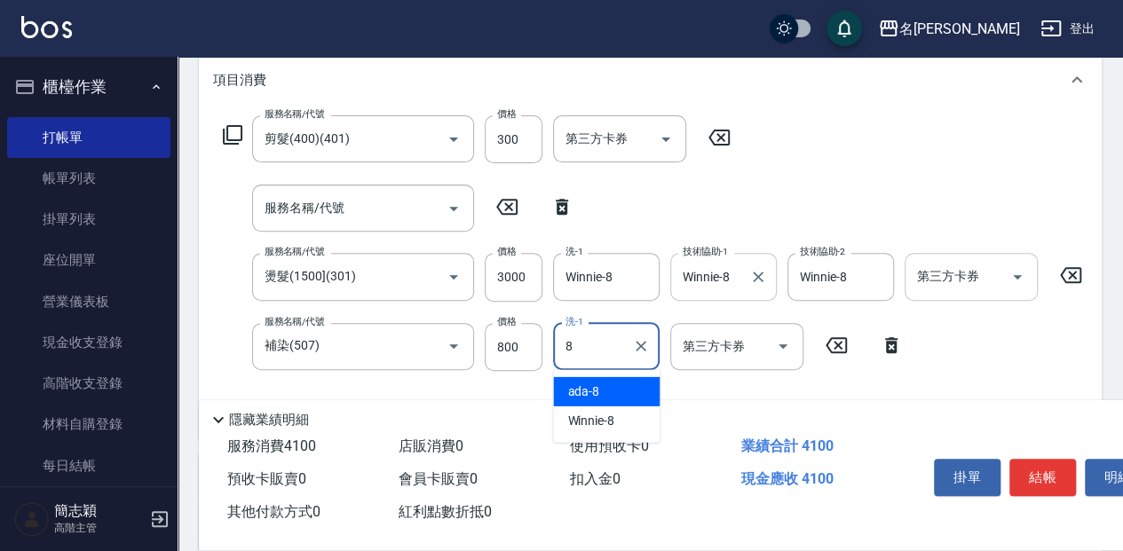
type input "ada-8"
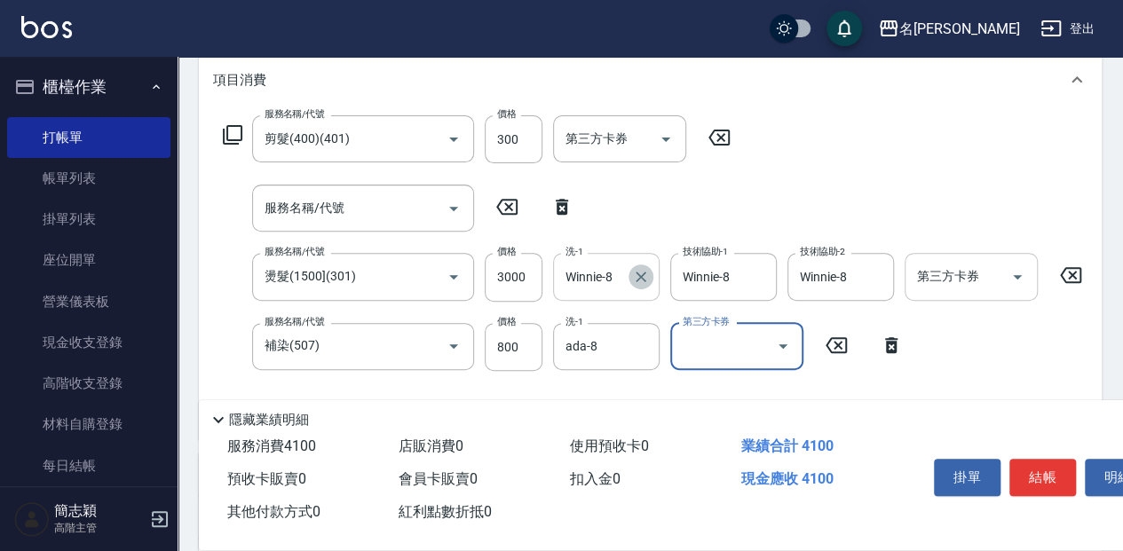
drag, startPoint x: 640, startPoint y: 274, endPoint x: 622, endPoint y: 281, distance: 20.0
click at [641, 274] on icon "Clear" at bounding box center [641, 277] width 18 height 18
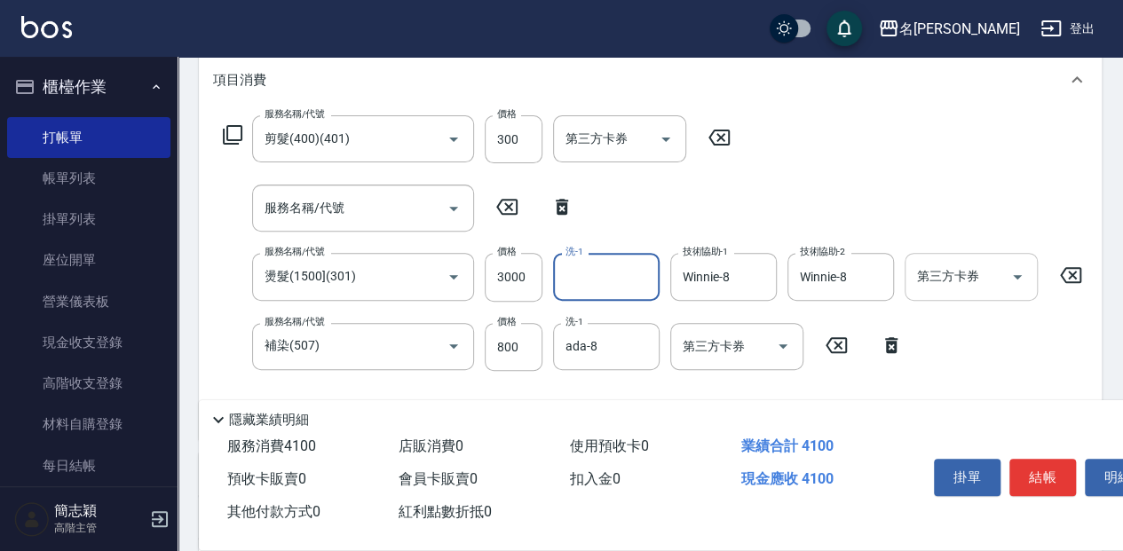
click at [622, 281] on input "洗-1" at bounding box center [606, 276] width 91 height 31
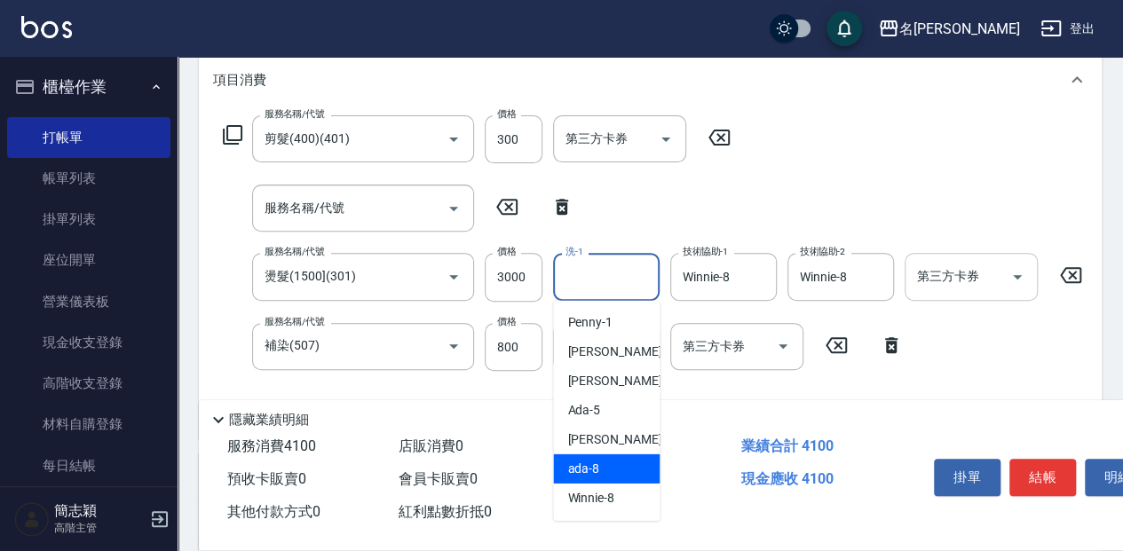
click at [620, 470] on div "ada -8" at bounding box center [606, 469] width 107 height 29
type input "ada-8"
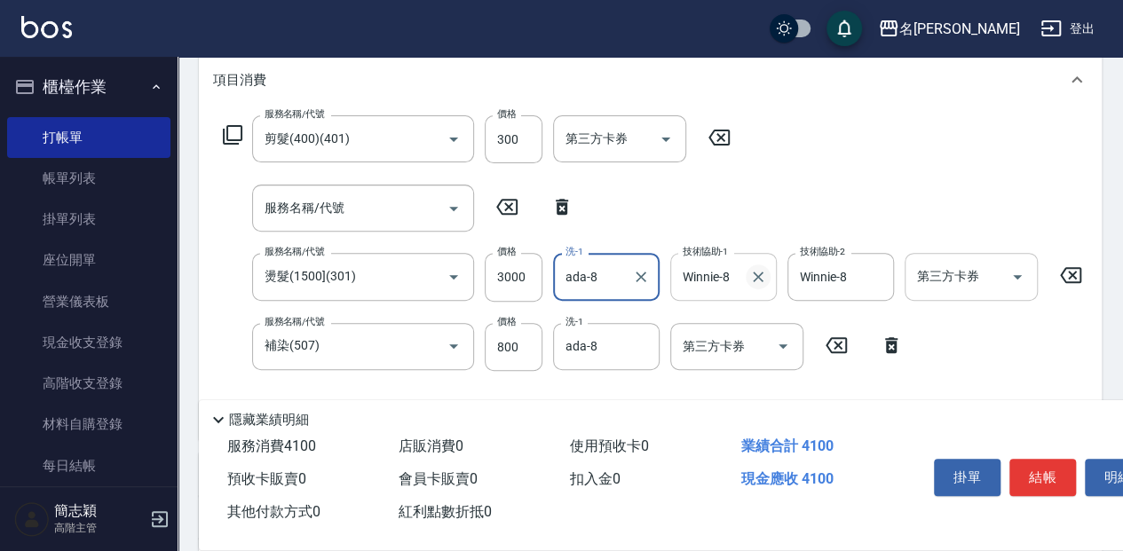
click at [758, 281] on icon "Clear" at bounding box center [758, 277] width 18 height 18
click at [694, 282] on input "技術協助-1" at bounding box center [723, 276] width 91 height 31
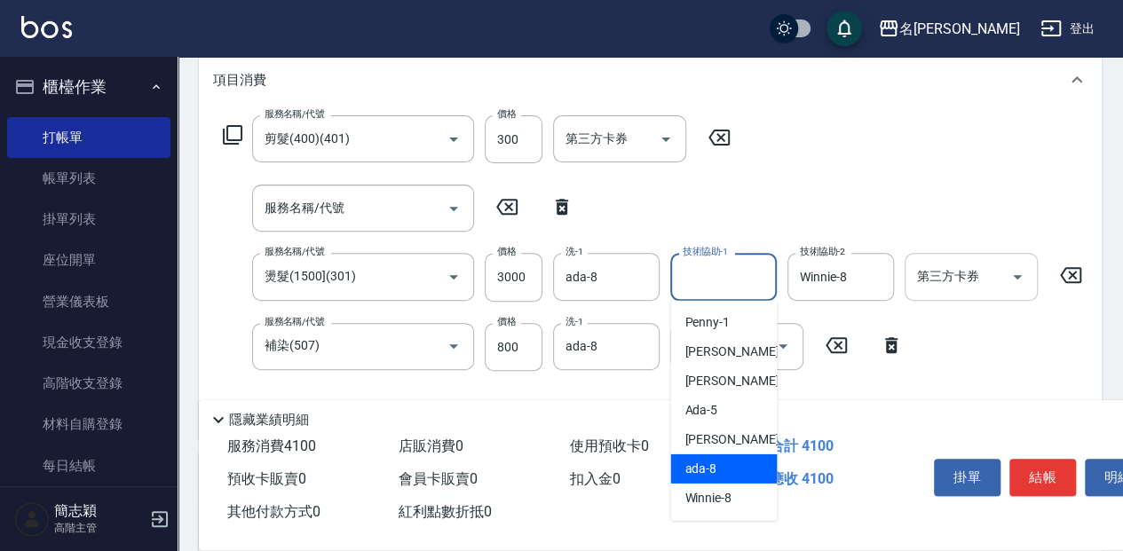
click at [724, 466] on div "ada -8" at bounding box center [723, 469] width 107 height 29
type input "ada-8"
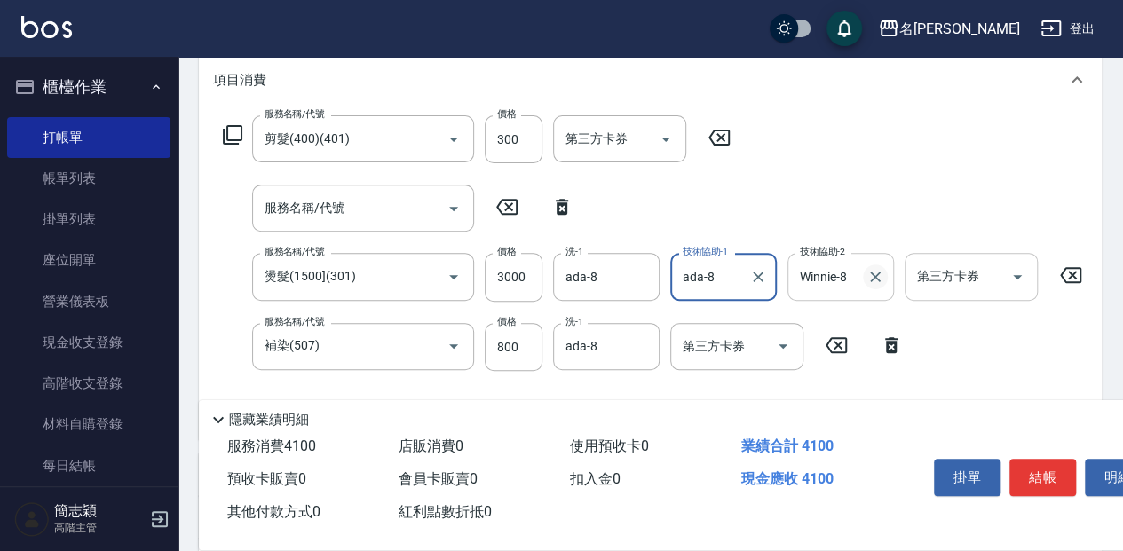
click at [868, 275] on icon "Clear" at bounding box center [876, 277] width 18 height 18
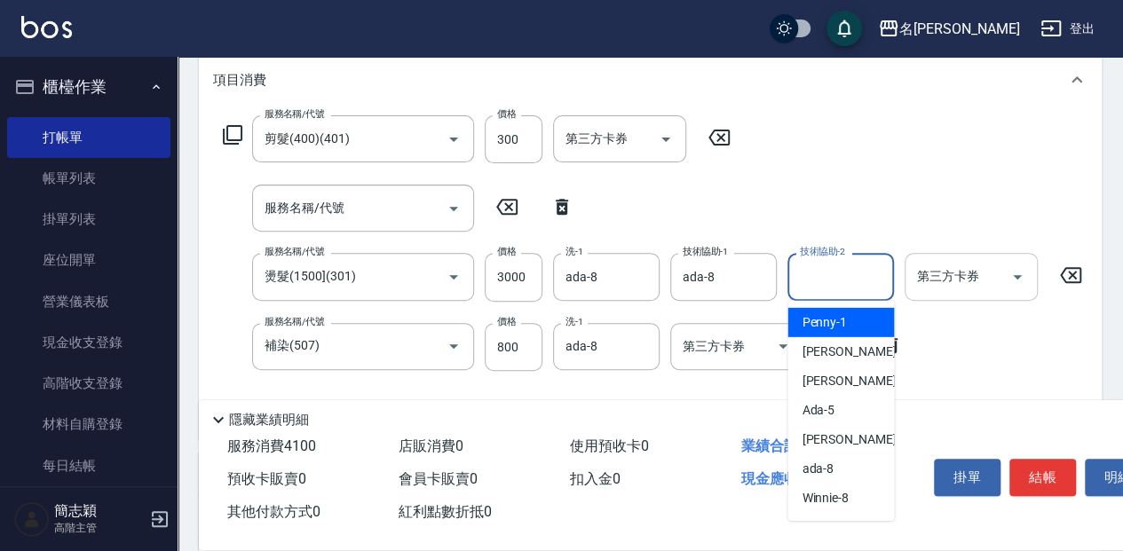
click at [854, 284] on input "技術協助-2" at bounding box center [841, 276] width 91 height 31
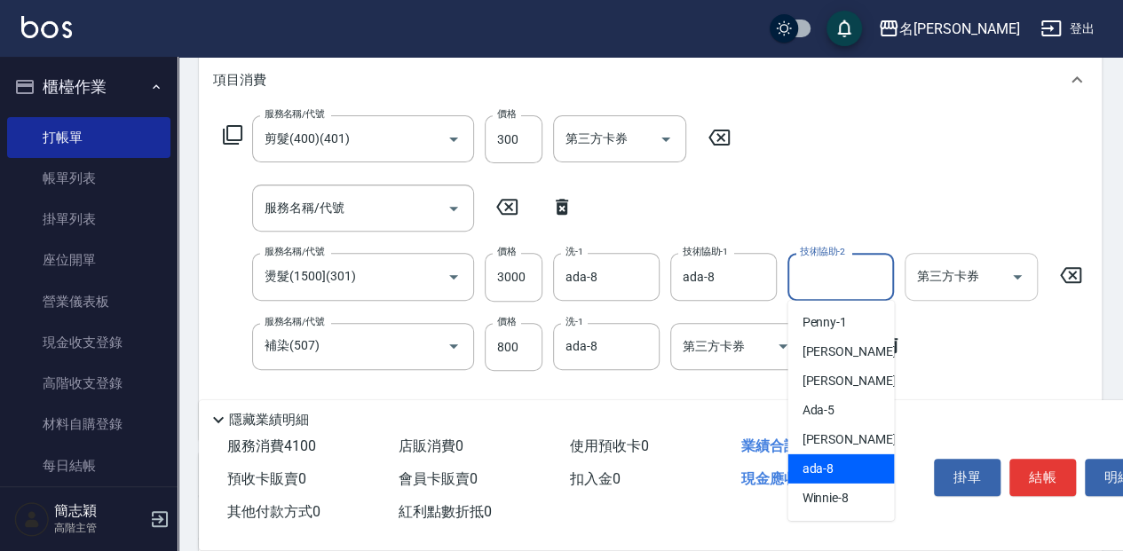
click at [840, 460] on div "ada -8" at bounding box center [841, 469] width 107 height 29
type input "ada-8"
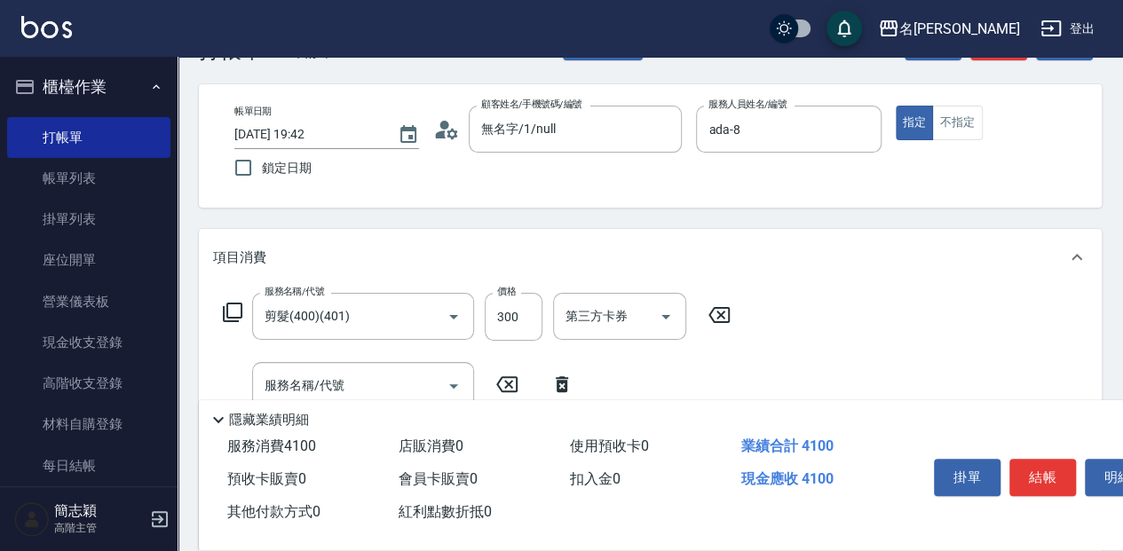
scroll to position [0, 0]
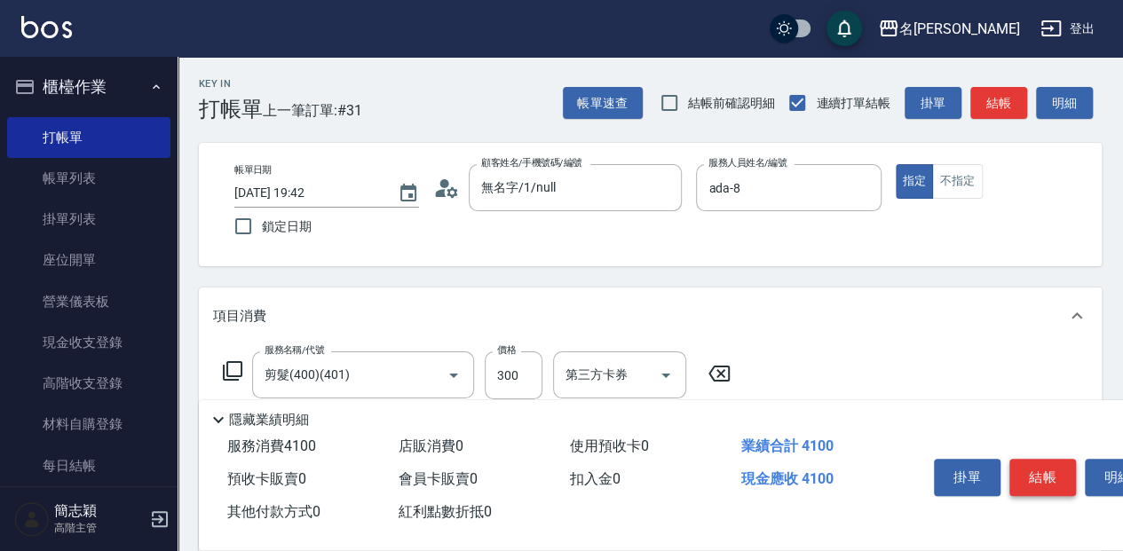
click at [1041, 469] on button "結帳" at bounding box center [1043, 477] width 67 height 37
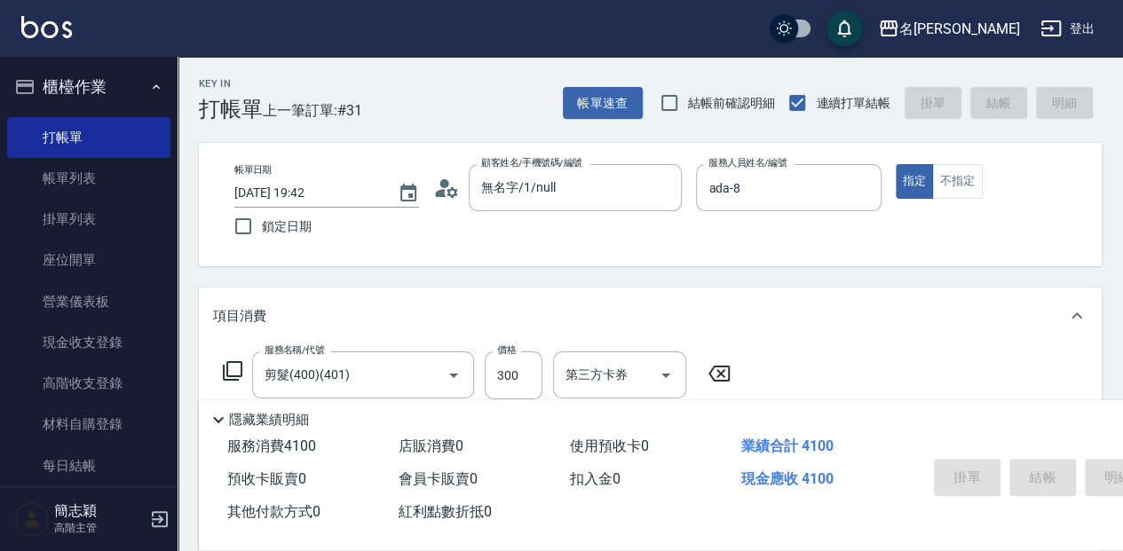
type input "[DATE] 19:44"
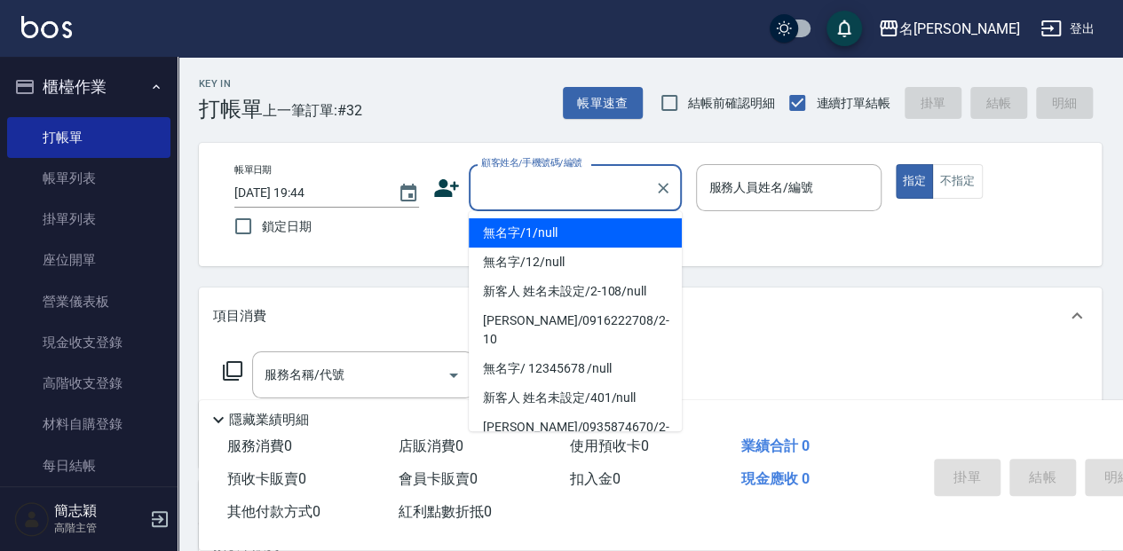
click at [511, 196] on input "顧客姓名/手機號碼/編號" at bounding box center [562, 187] width 170 height 31
click at [574, 245] on li "無名字/1/null" at bounding box center [575, 232] width 213 height 29
type input "無名字/1/null"
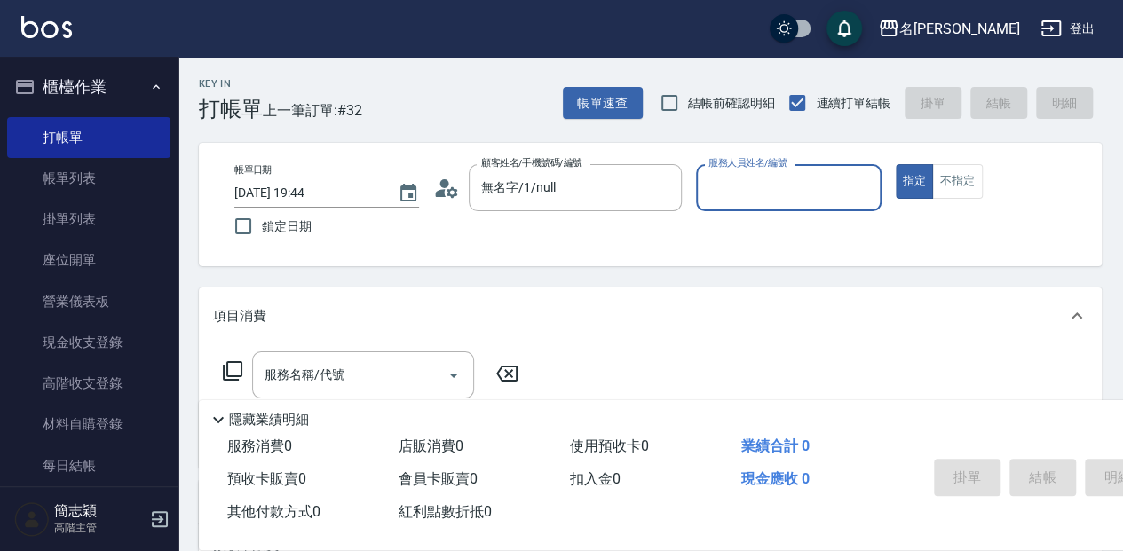
click at [710, 183] on input "服務人員姓名/編號" at bounding box center [788, 187] width 169 height 31
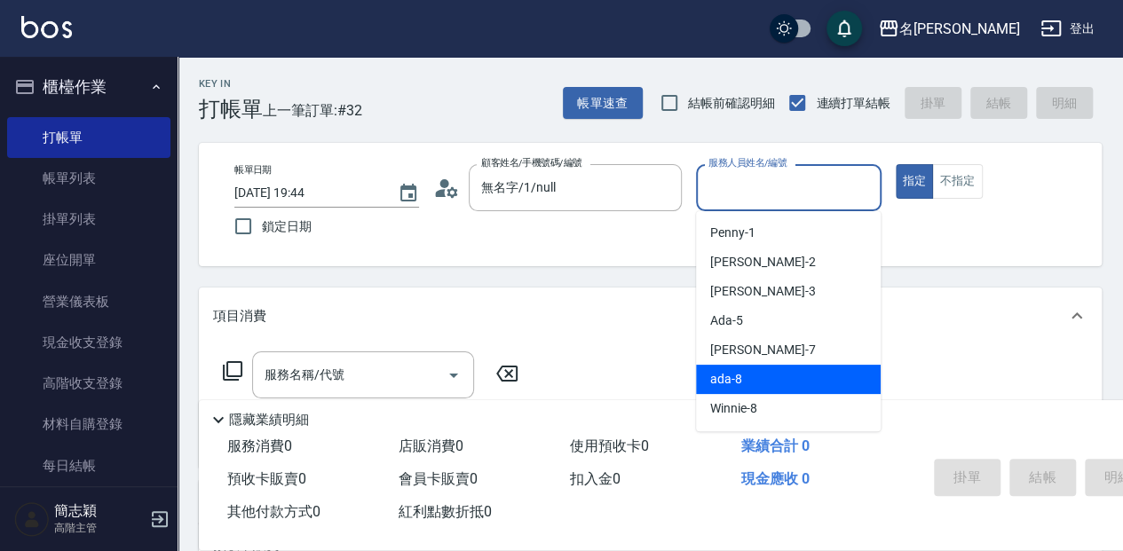
drag, startPoint x: 733, startPoint y: 366, endPoint x: 651, endPoint y: 386, distance: 84.2
click at [732, 366] on div "ada -8" at bounding box center [788, 379] width 185 height 29
type input "ada-8"
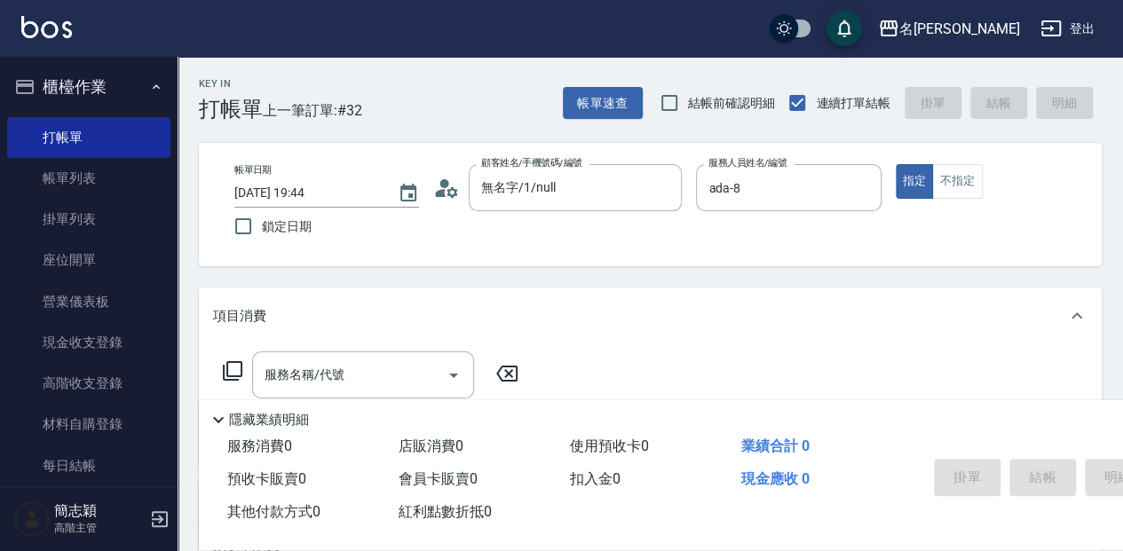
click at [233, 375] on icon at bounding box center [232, 371] width 21 height 21
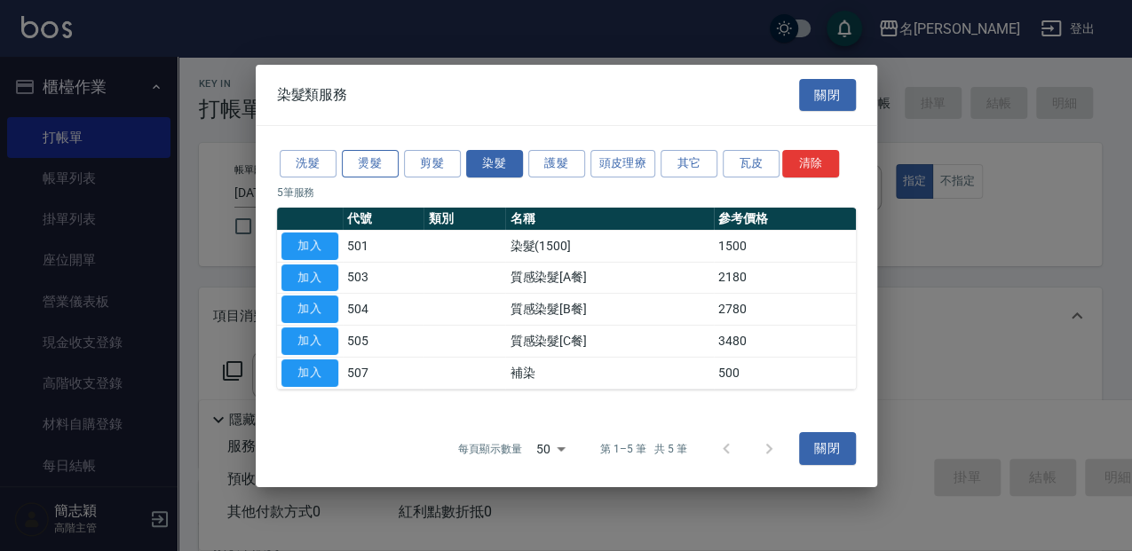
click at [383, 164] on button "燙髮" at bounding box center [370, 164] width 57 height 28
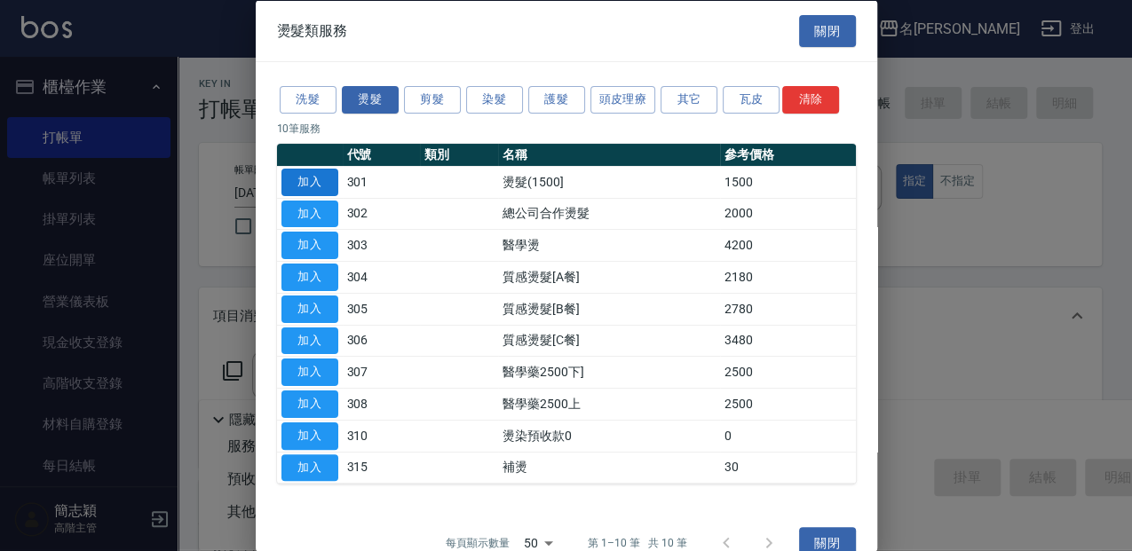
click at [318, 174] on button "加入" at bounding box center [310, 182] width 57 height 28
type input "燙髮(1500](301)"
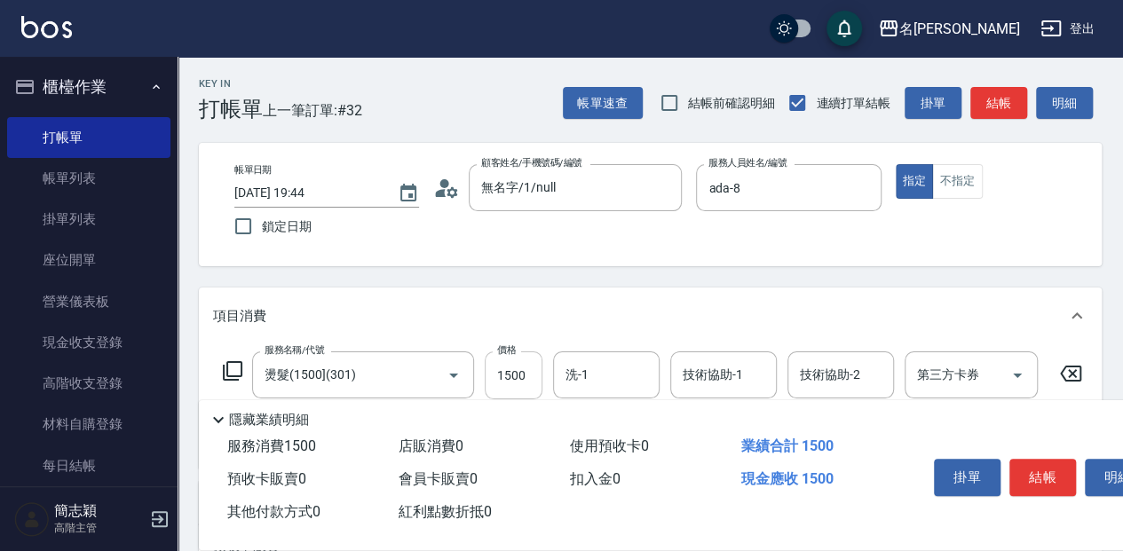
click at [526, 377] on input "1500" at bounding box center [514, 376] width 58 height 48
click at [616, 393] on div "洗-1" at bounding box center [606, 375] width 107 height 47
type input "2975"
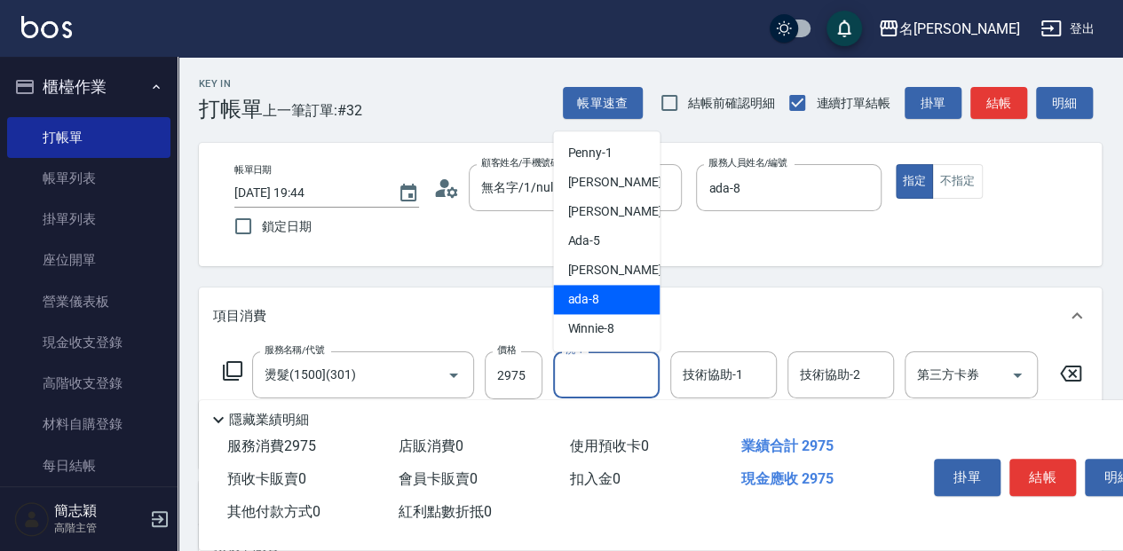
click at [569, 298] on span "ada -8" at bounding box center [583, 299] width 32 height 19
type input "ada-8"
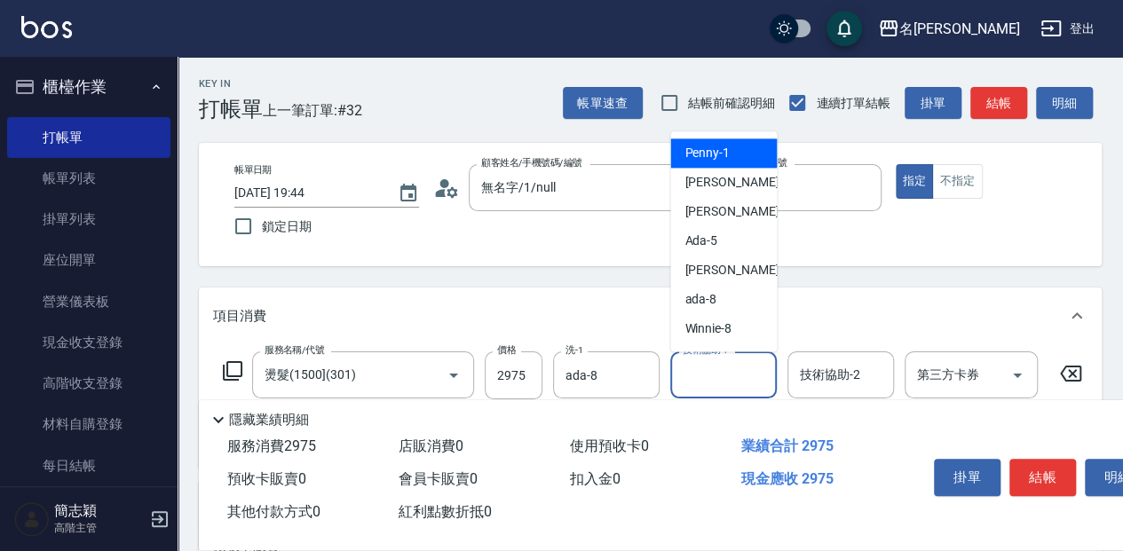
click at [699, 364] on div "技術協助-1 技術協助-1" at bounding box center [723, 375] width 107 height 47
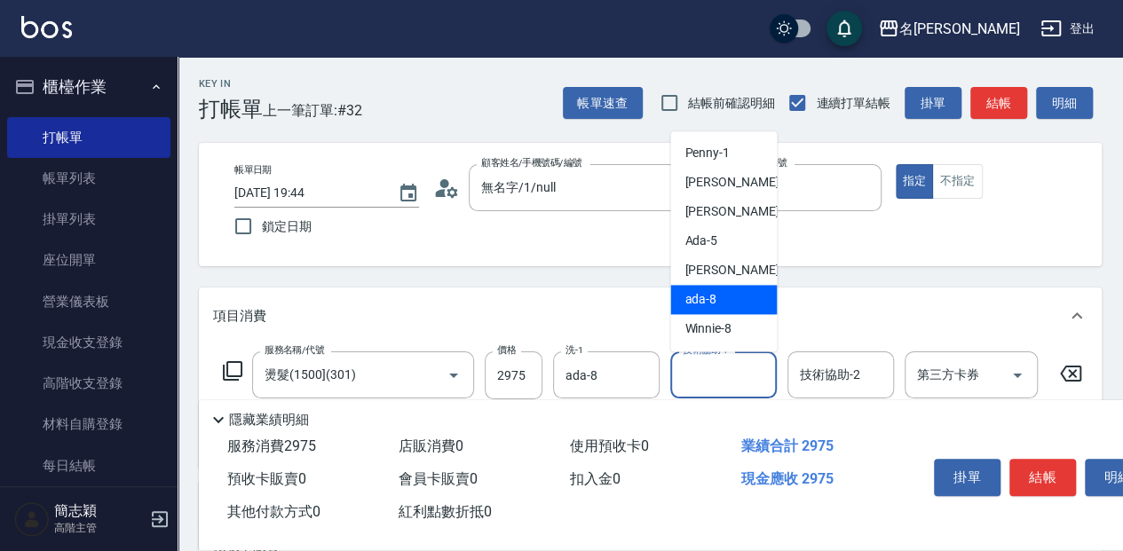
click at [704, 305] on span "ada -8" at bounding box center [701, 299] width 32 height 19
type input "ada-8"
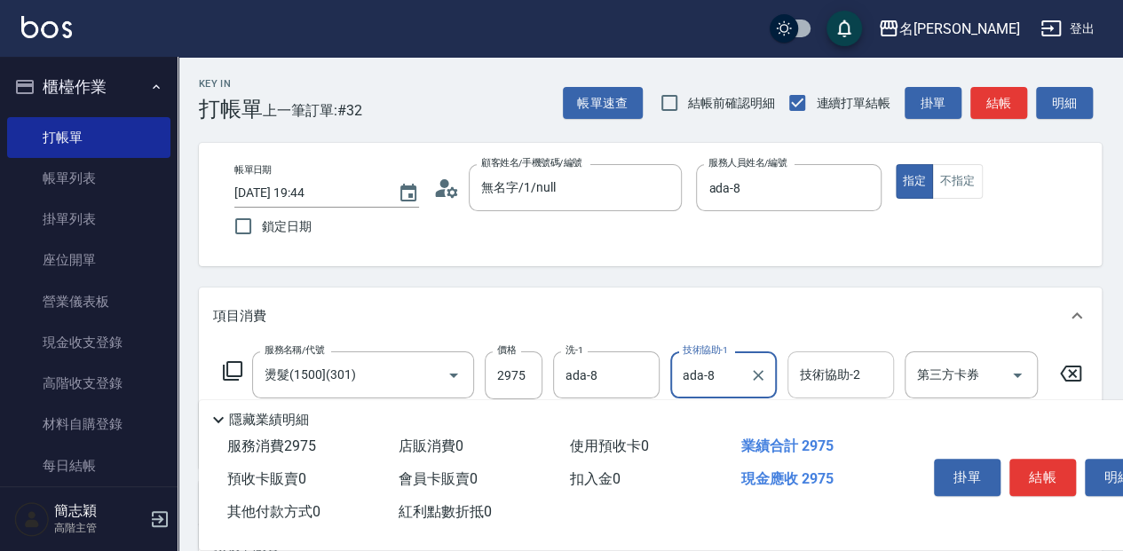
click at [840, 377] on input "技術協助-2" at bounding box center [841, 375] width 91 height 31
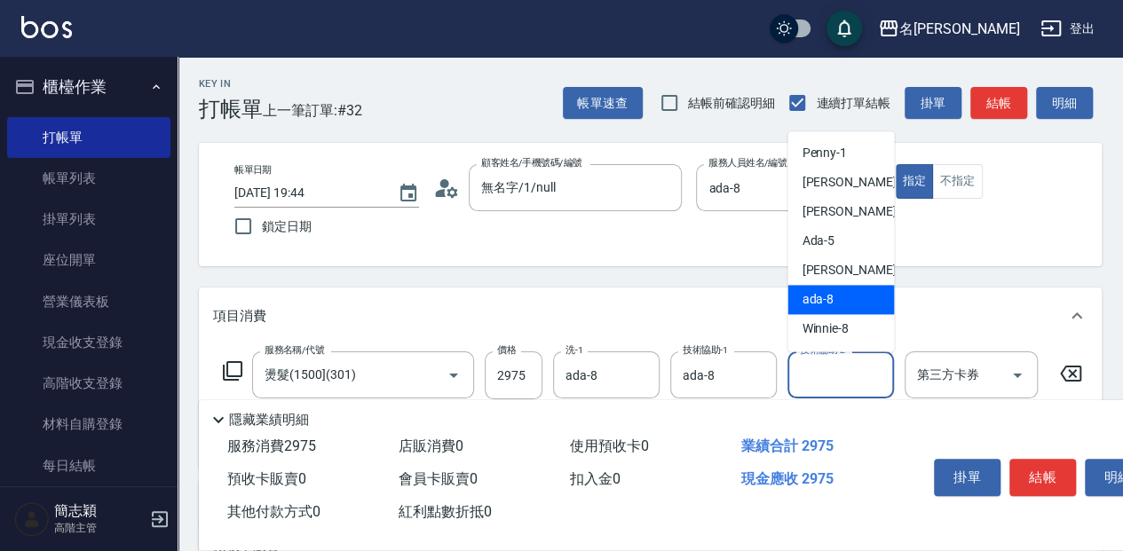
click at [845, 302] on div "ada -8" at bounding box center [841, 299] width 107 height 29
type input "ada-8"
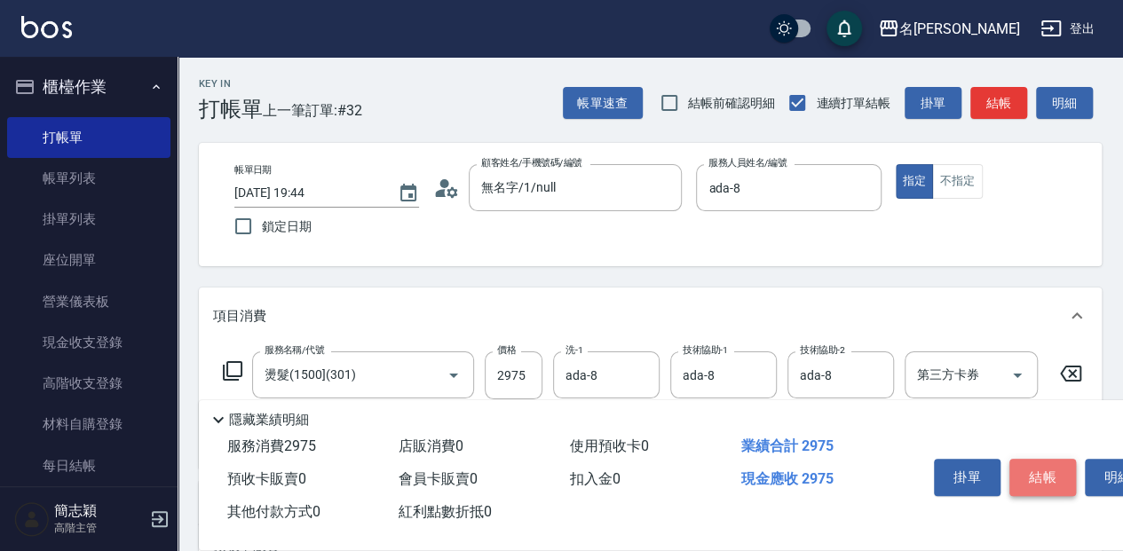
click at [1022, 462] on button "結帳" at bounding box center [1043, 477] width 67 height 37
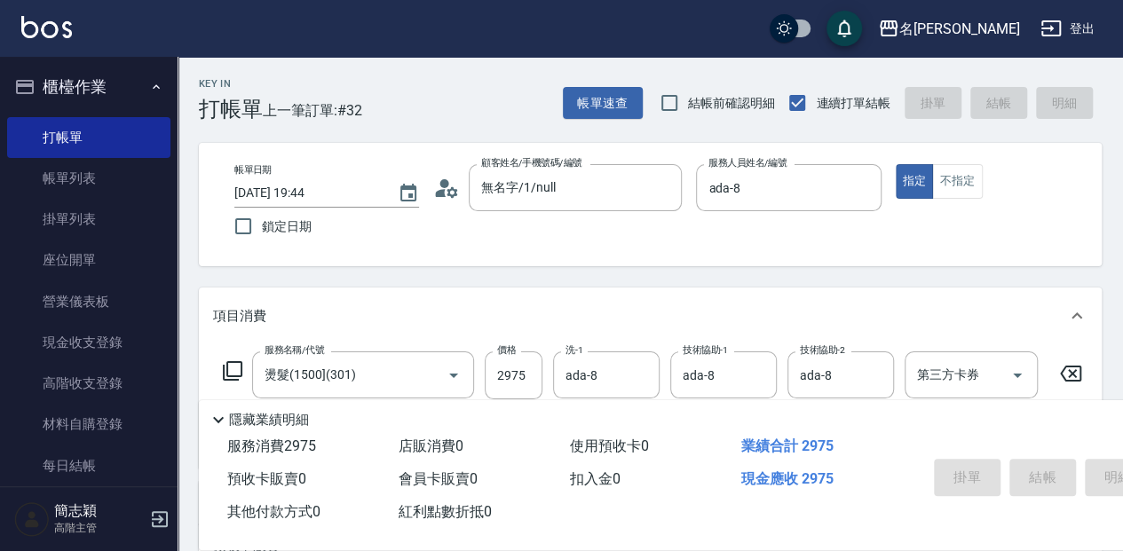
type input "[DATE] 19:45"
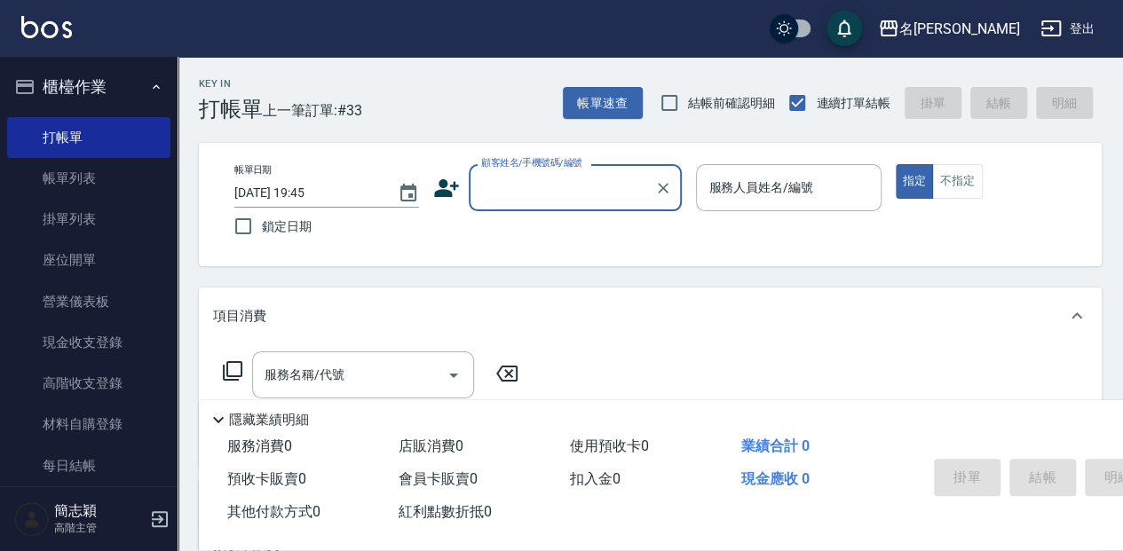
drag, startPoint x: 575, startPoint y: 181, endPoint x: 573, endPoint y: 192, distance: 11.0
click at [575, 182] on input "顧客姓名/手機號碼/編號" at bounding box center [562, 187] width 170 height 31
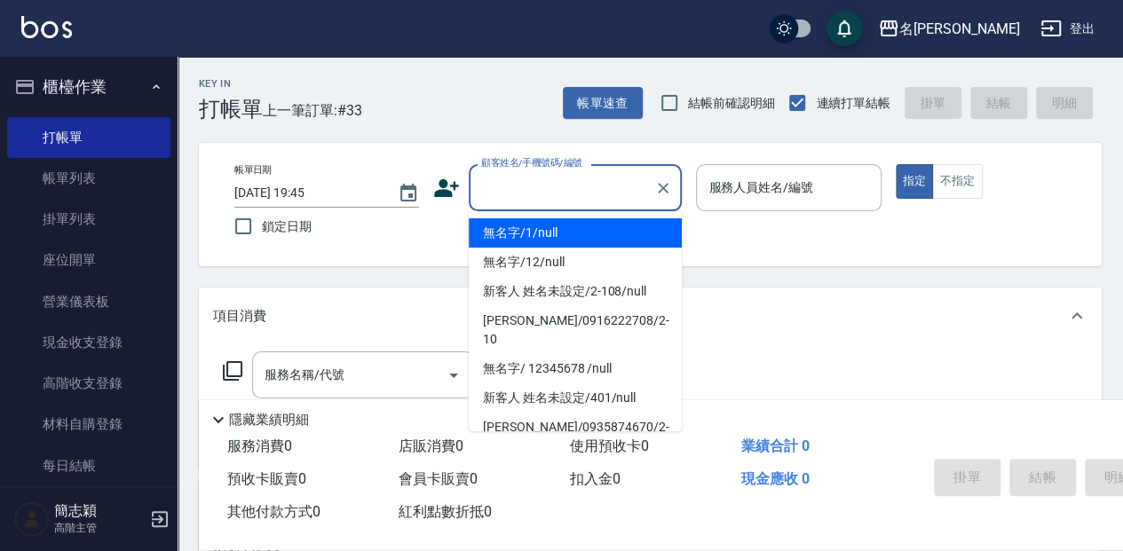
click at [564, 245] on li "無名字/1/null" at bounding box center [575, 232] width 213 height 29
type input "無名字/1/null"
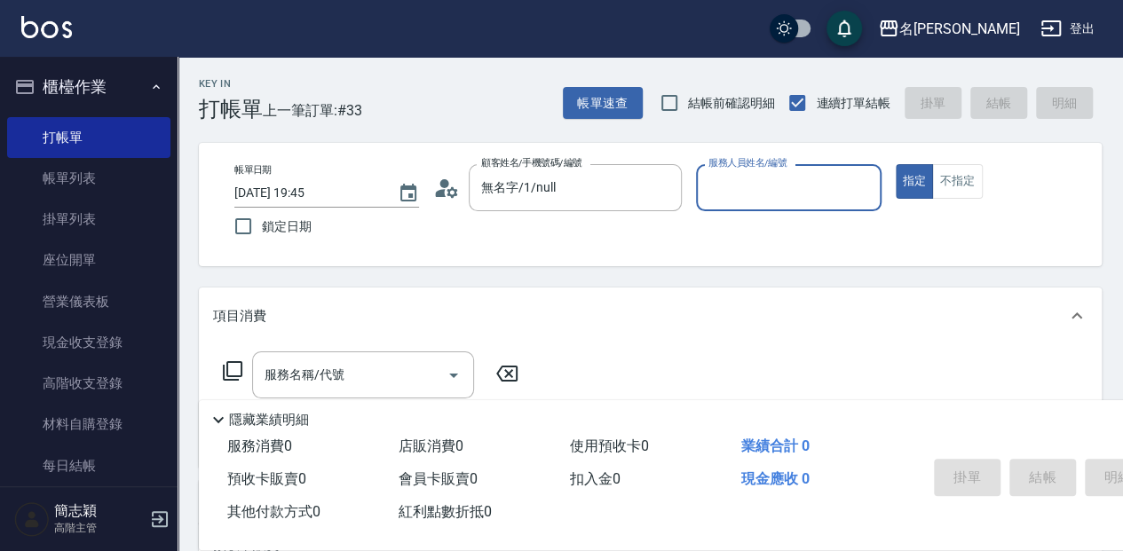
click at [749, 175] on input "服務人員姓名/編號" at bounding box center [788, 187] width 169 height 31
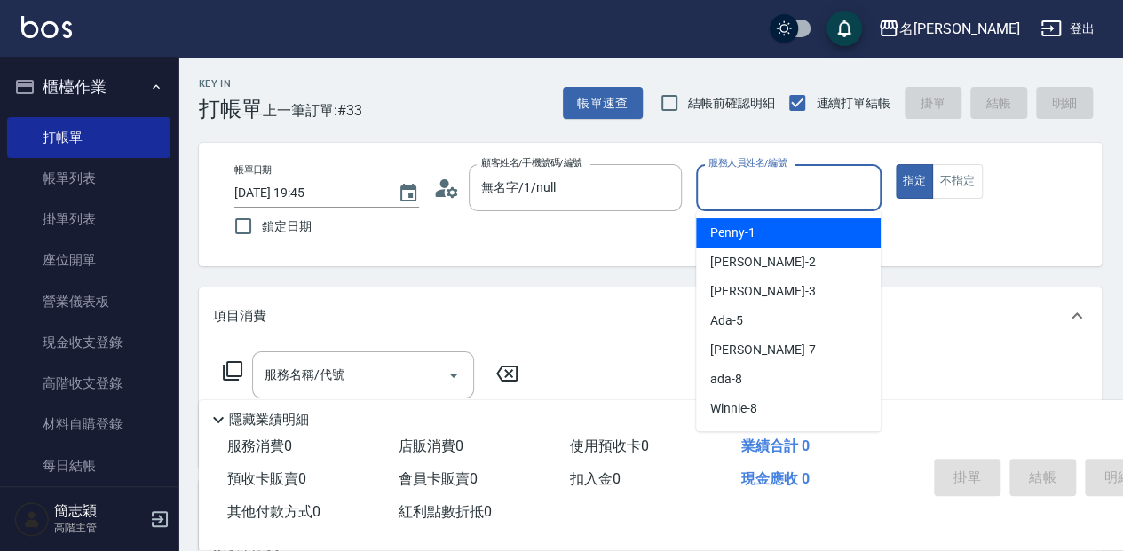
type input "ㄇ"
click at [740, 220] on div "瓦皮 -A" at bounding box center [788, 232] width 185 height 29
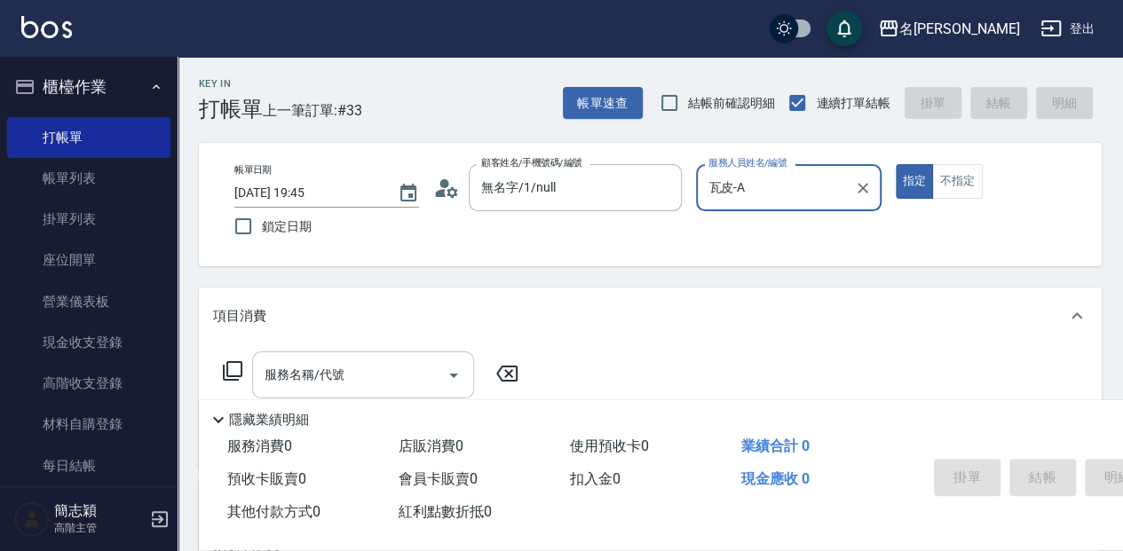
type input "瓦皮-A"
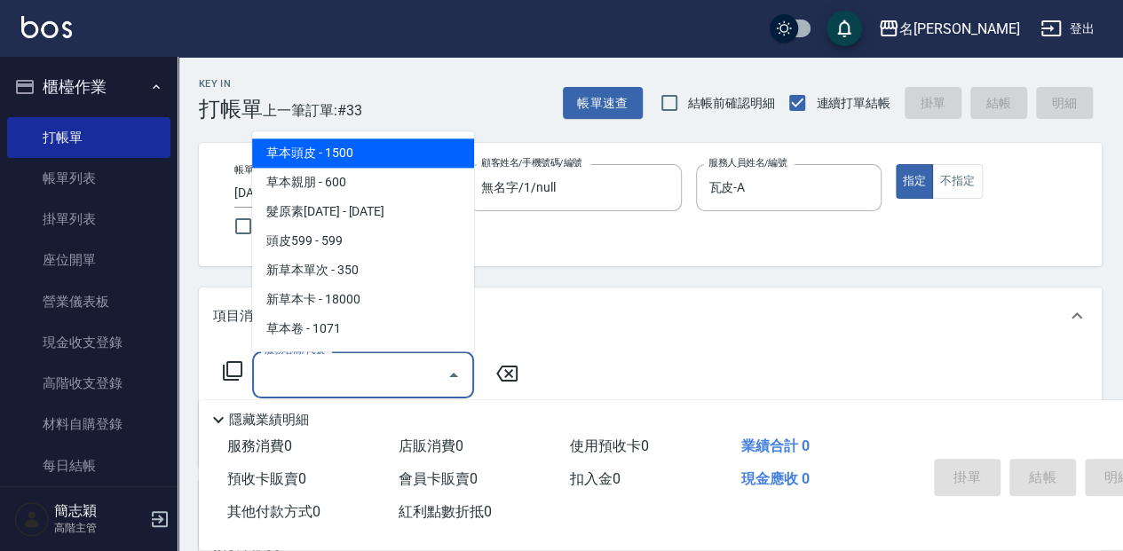
click at [351, 362] on input "服務名稱/代號" at bounding box center [349, 375] width 179 height 31
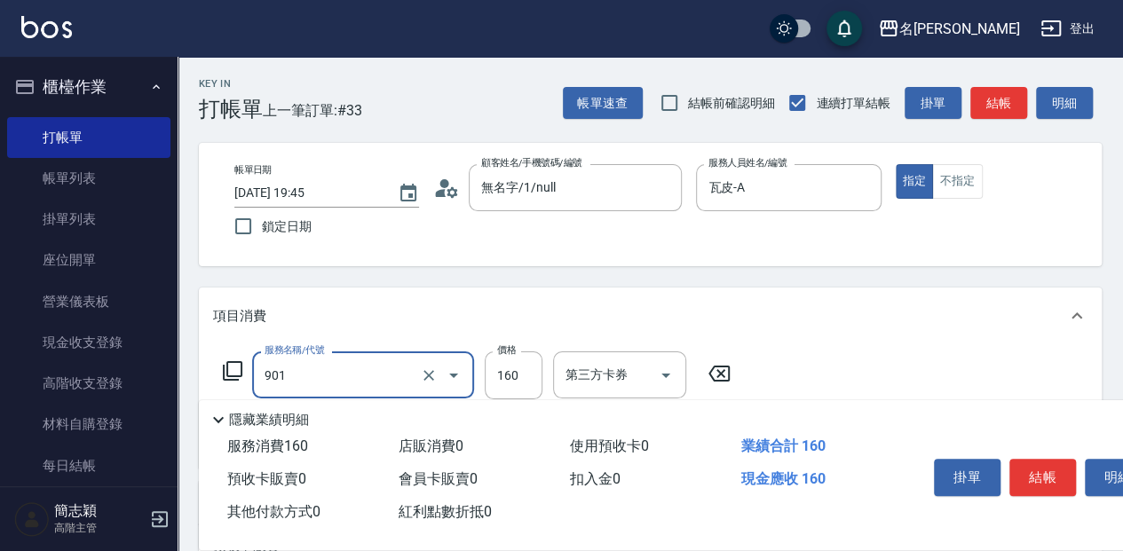
type input "修手(901)"
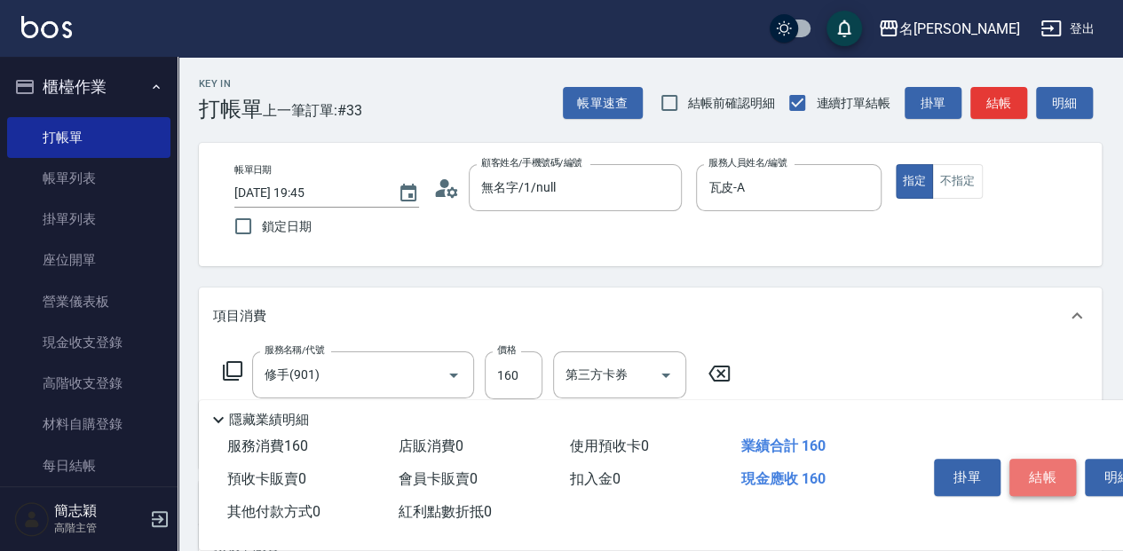
click at [1058, 466] on button "結帳" at bounding box center [1043, 477] width 67 height 37
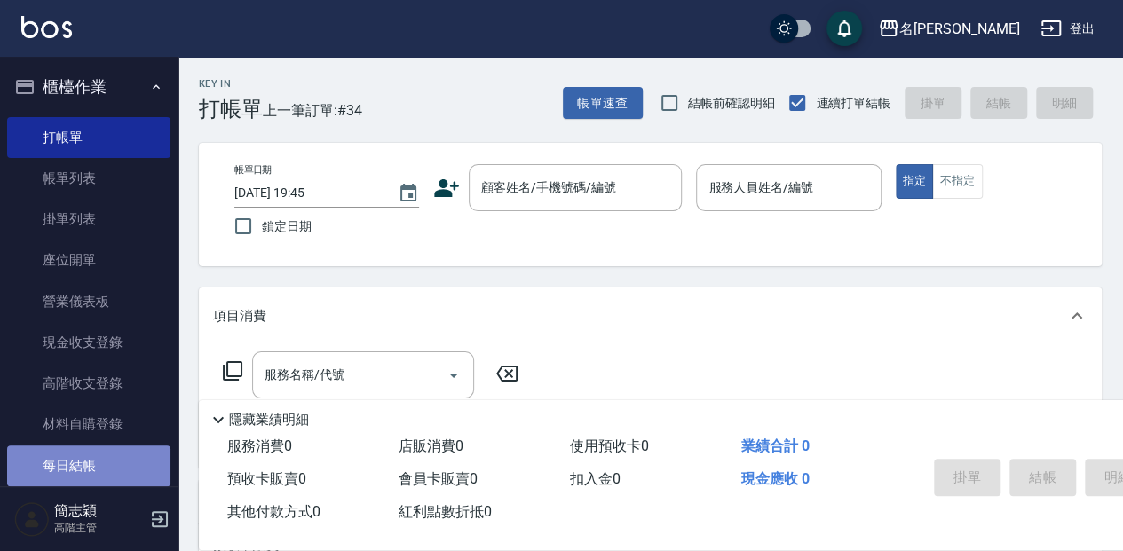
click at [91, 469] on link "每日結帳" at bounding box center [88, 466] width 163 height 41
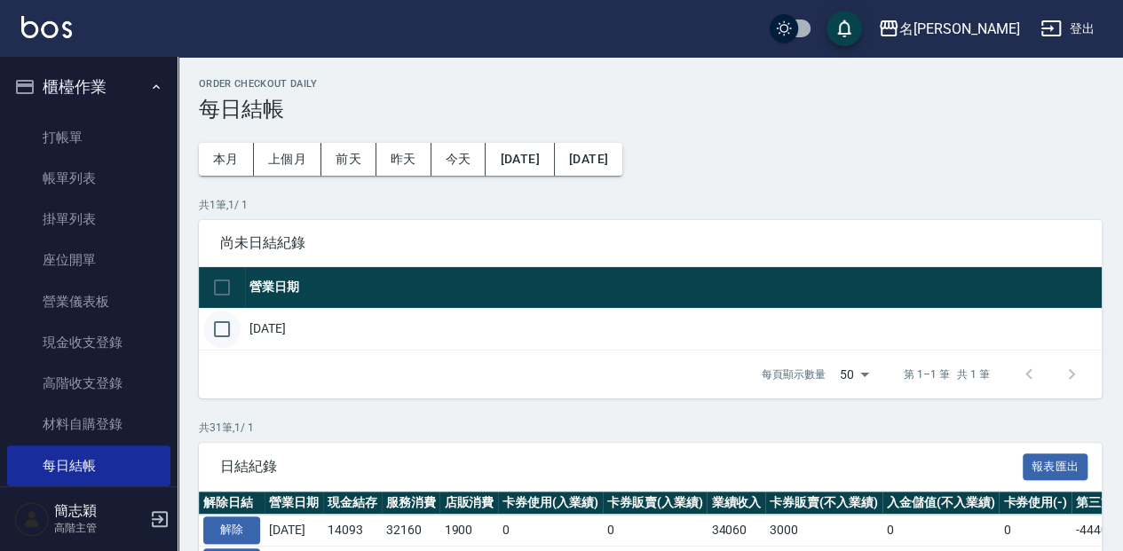
click at [231, 317] on input "checkbox" at bounding box center [221, 329] width 37 height 37
checkbox input "true"
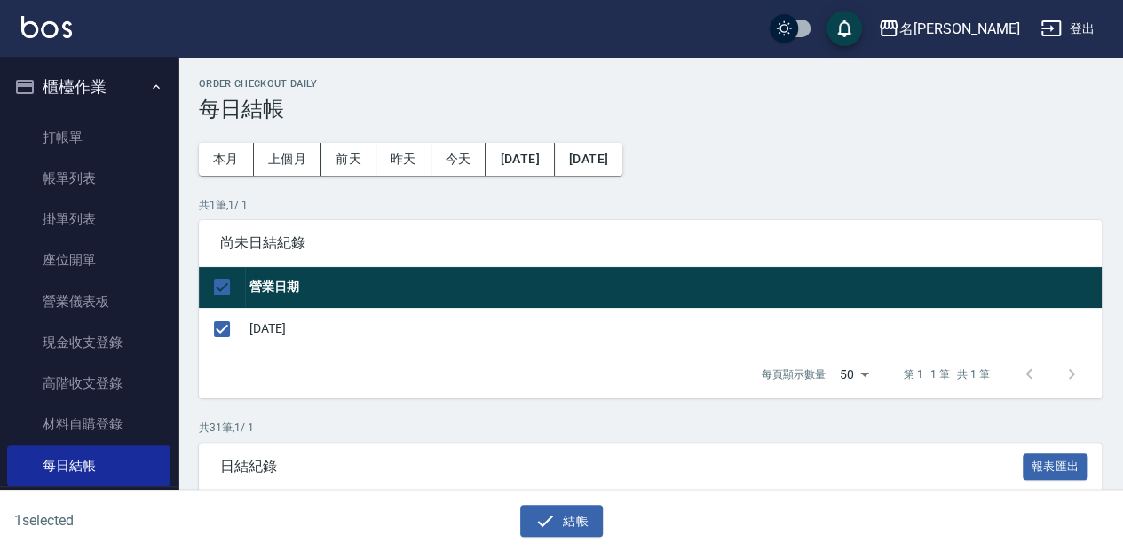
click at [538, 504] on div "結帳" at bounding box center [554, 514] width 555 height 47
click at [544, 515] on icon "button" at bounding box center [545, 521] width 21 height 21
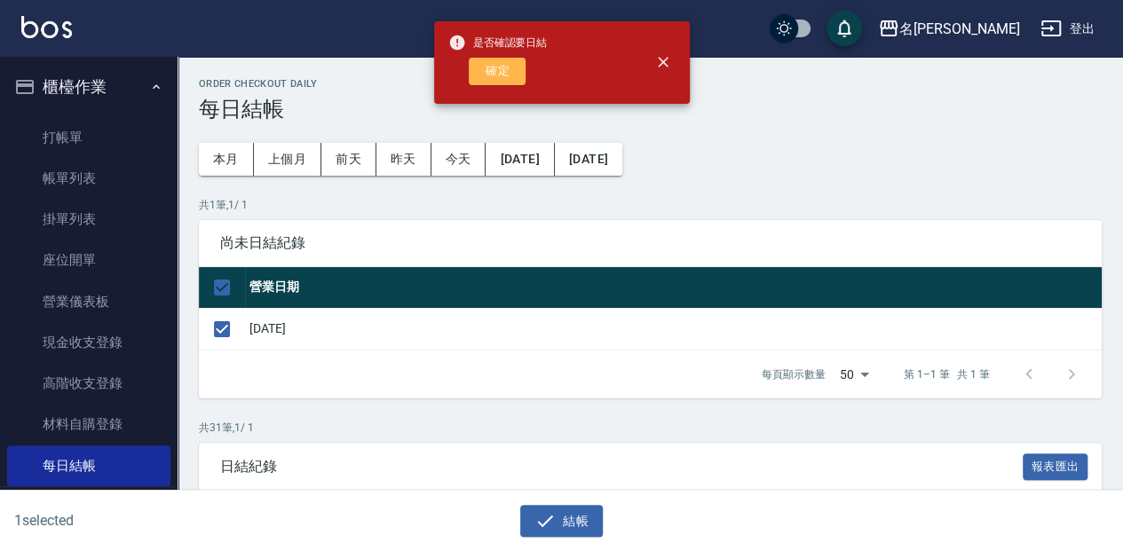
drag, startPoint x: 480, startPoint y: 72, endPoint x: 494, endPoint y: 75, distance: 14.5
click at [479, 73] on button "確定" at bounding box center [497, 72] width 57 height 28
checkbox input "false"
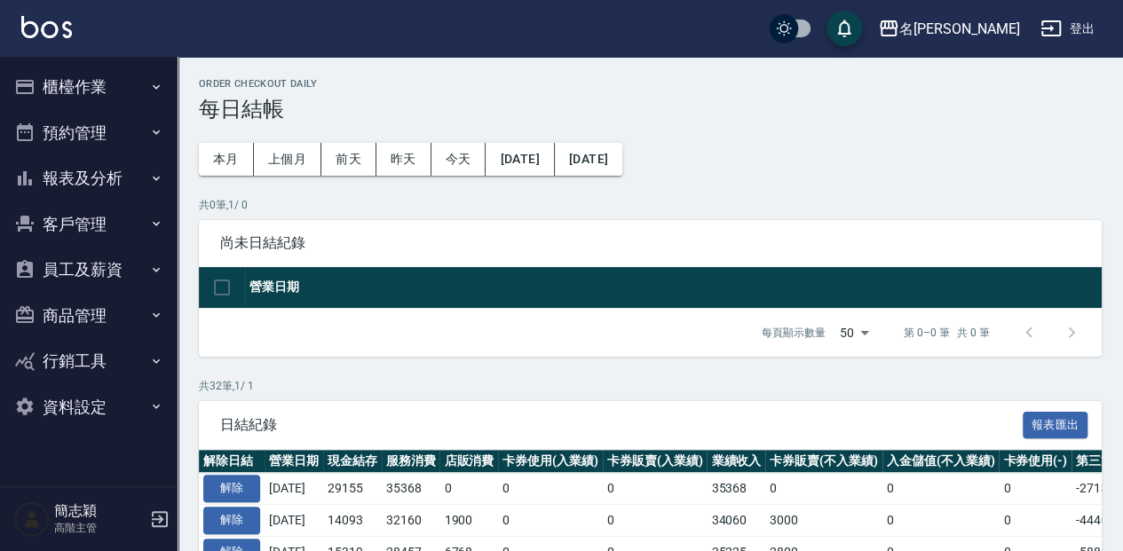
click at [149, 185] on icon "button" at bounding box center [156, 178] width 14 height 14
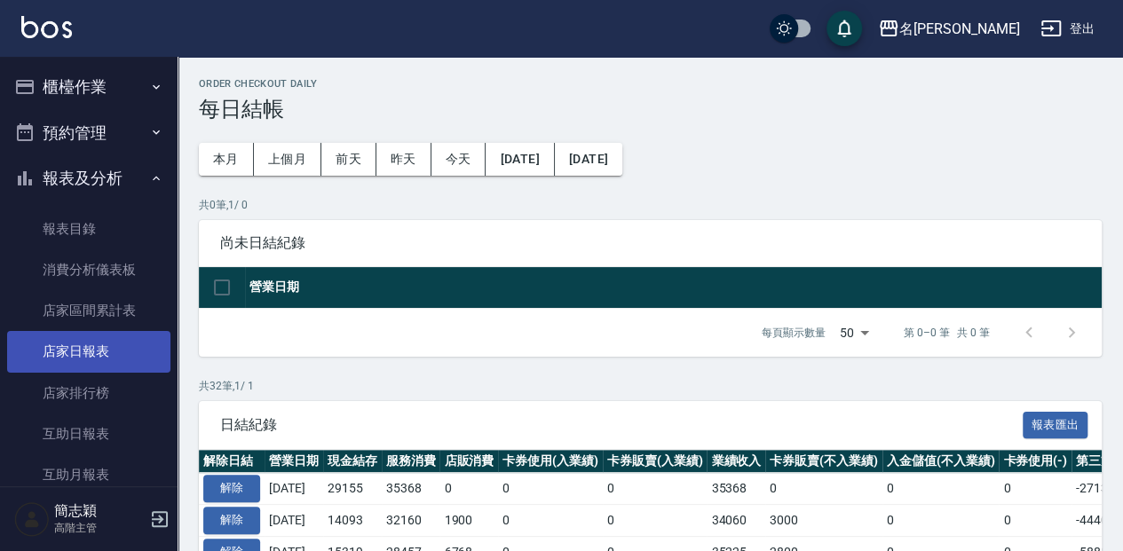
click at [125, 340] on link "店家日報表" at bounding box center [88, 351] width 163 height 41
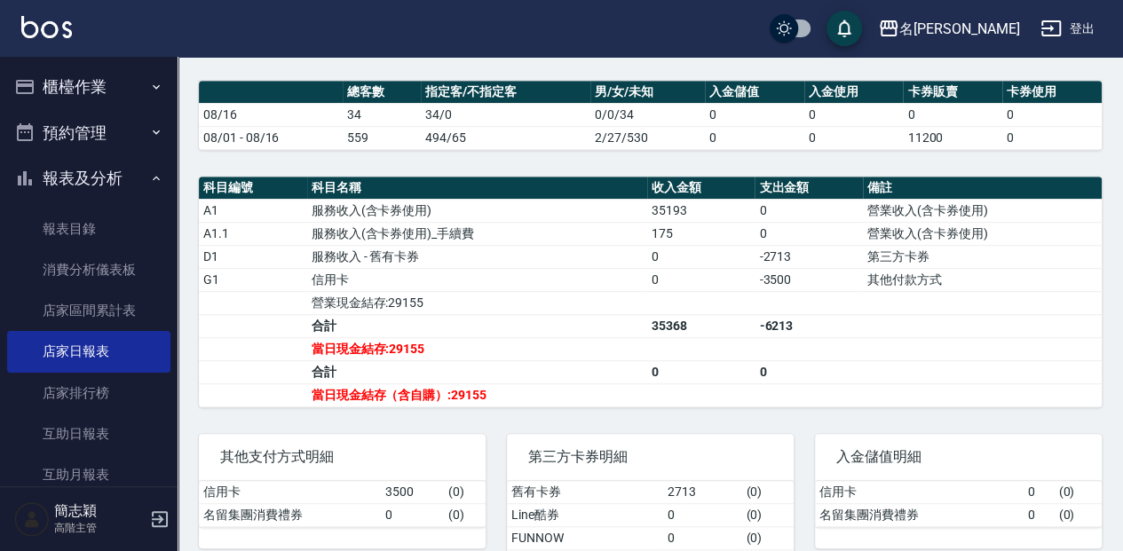
scroll to position [442, 0]
click at [108, 88] on button "櫃檯作業" at bounding box center [88, 87] width 163 height 46
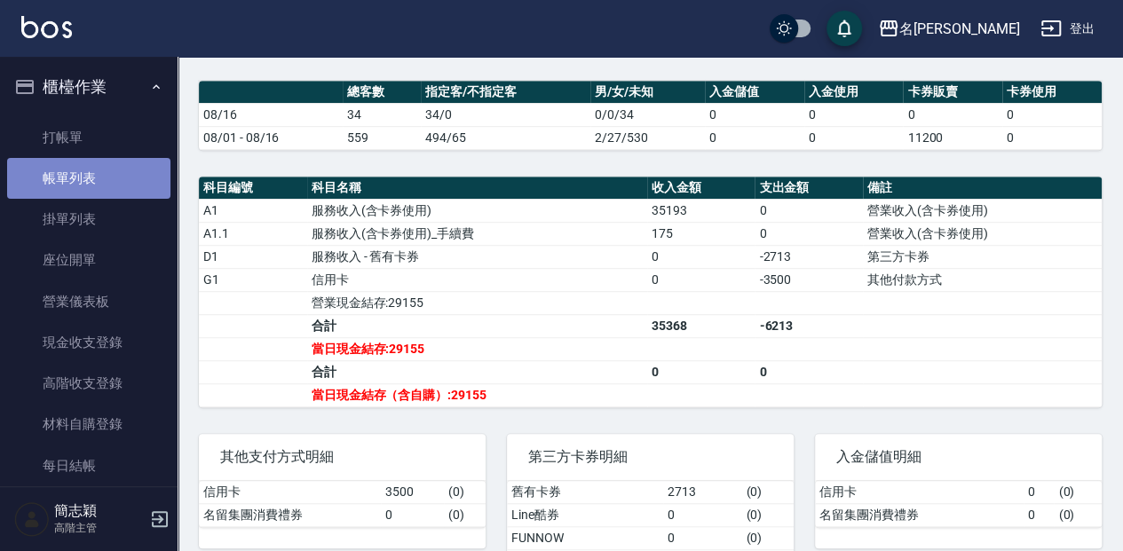
drag, startPoint x: 97, startPoint y: 186, endPoint x: 167, endPoint y: 204, distance: 72.6
click at [99, 185] on link "帳單列表" at bounding box center [88, 178] width 163 height 41
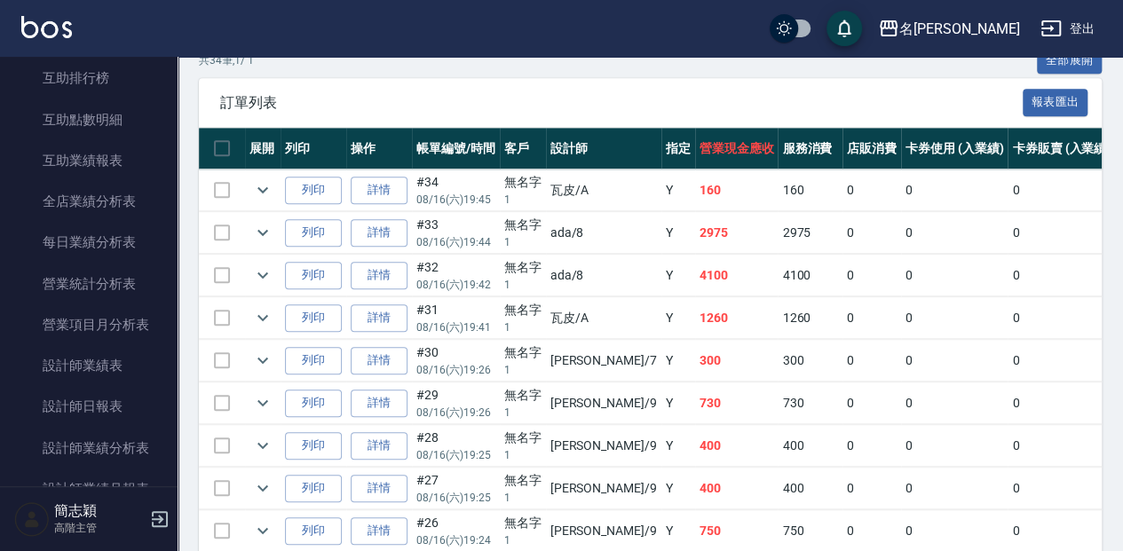
scroll to position [947, 0]
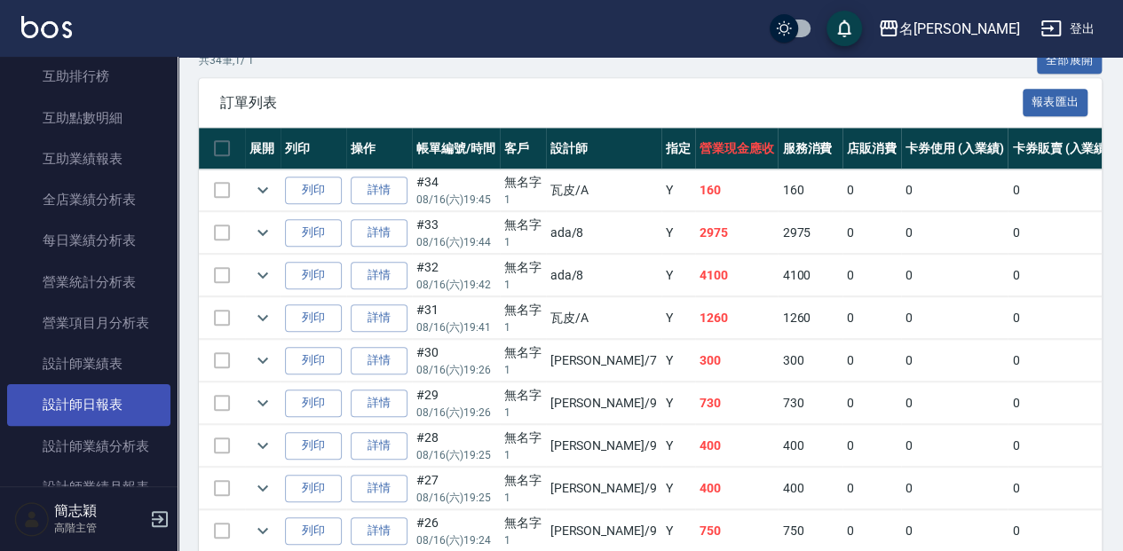
click at [112, 400] on link "設計師日報表" at bounding box center [88, 405] width 163 height 41
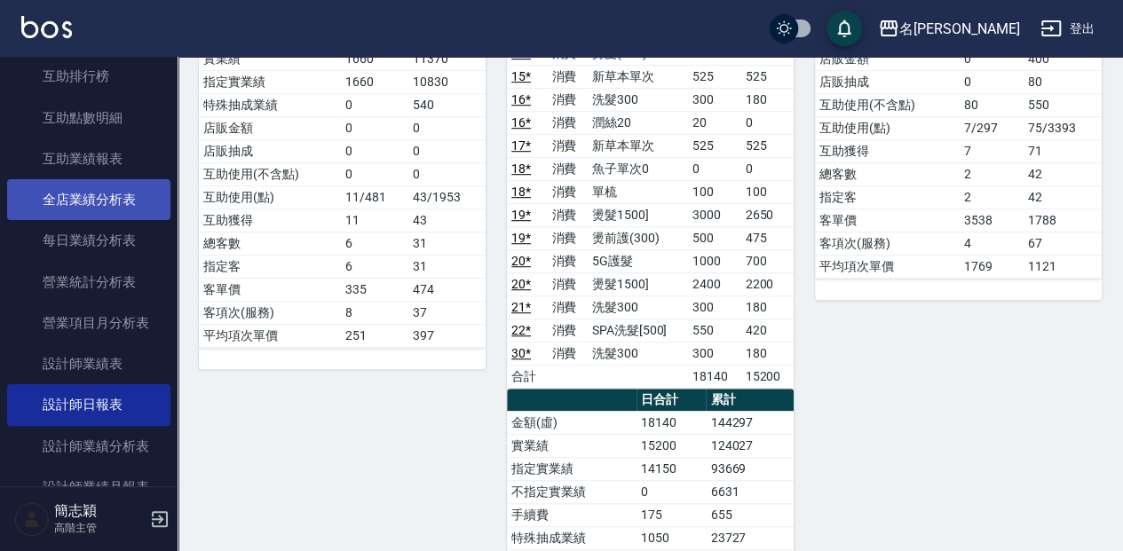
scroll to position [888, 0]
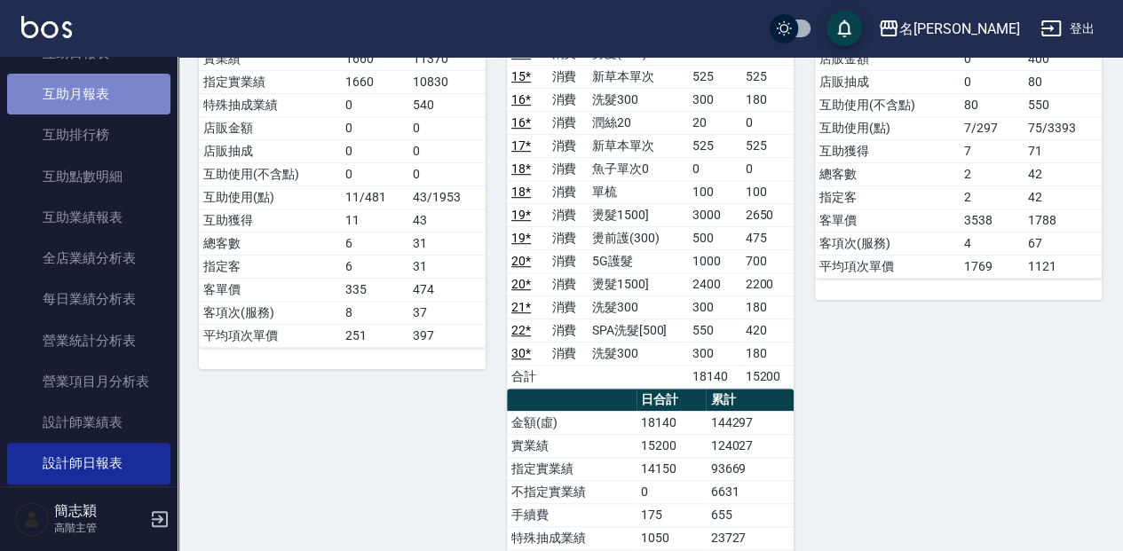
click at [115, 108] on link "互助月報表" at bounding box center [88, 94] width 163 height 41
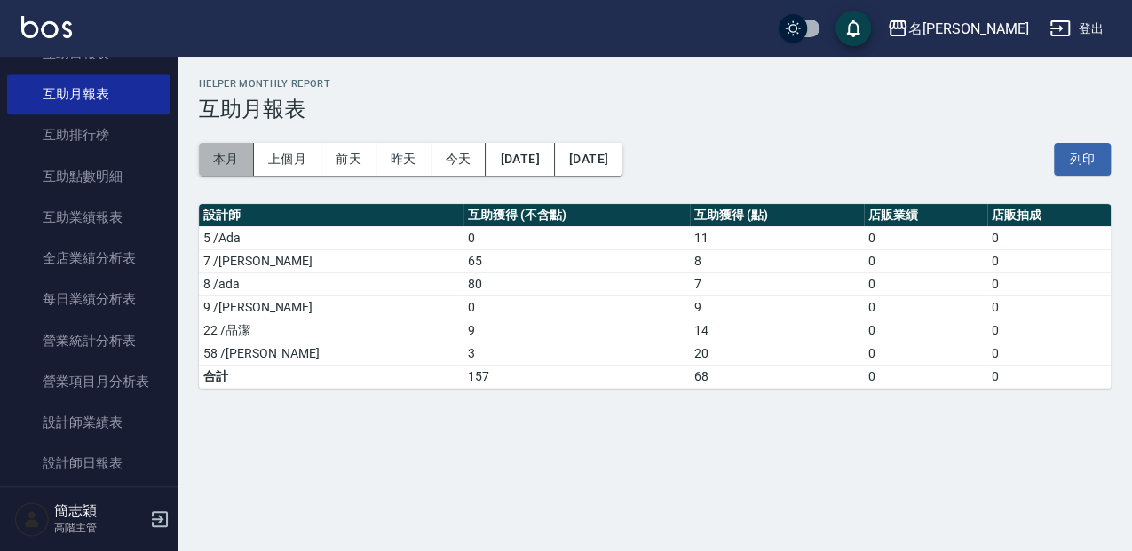
click at [233, 163] on button "本月" at bounding box center [226, 159] width 55 height 33
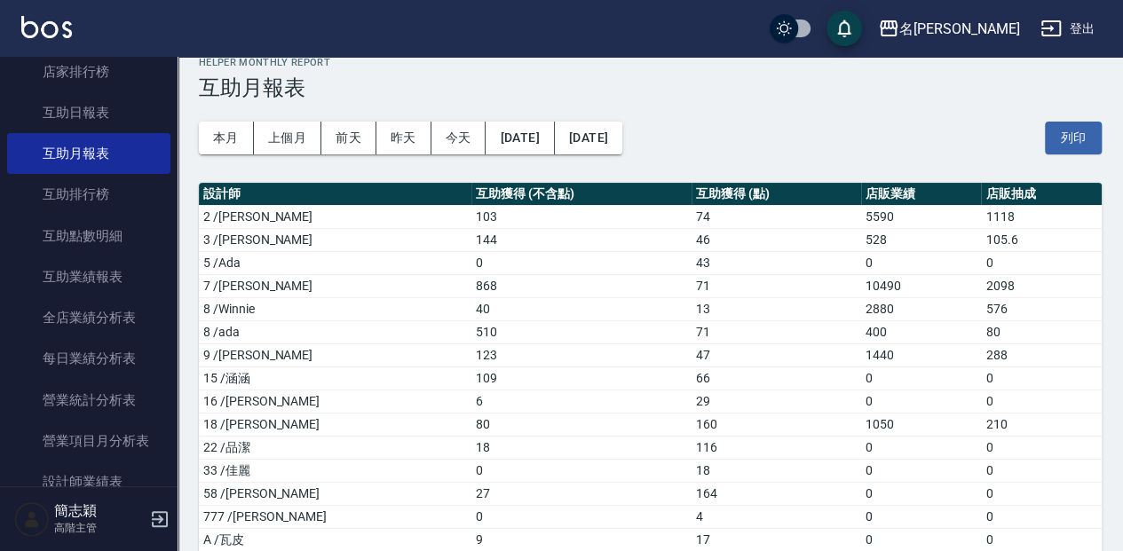
scroll to position [59, 0]
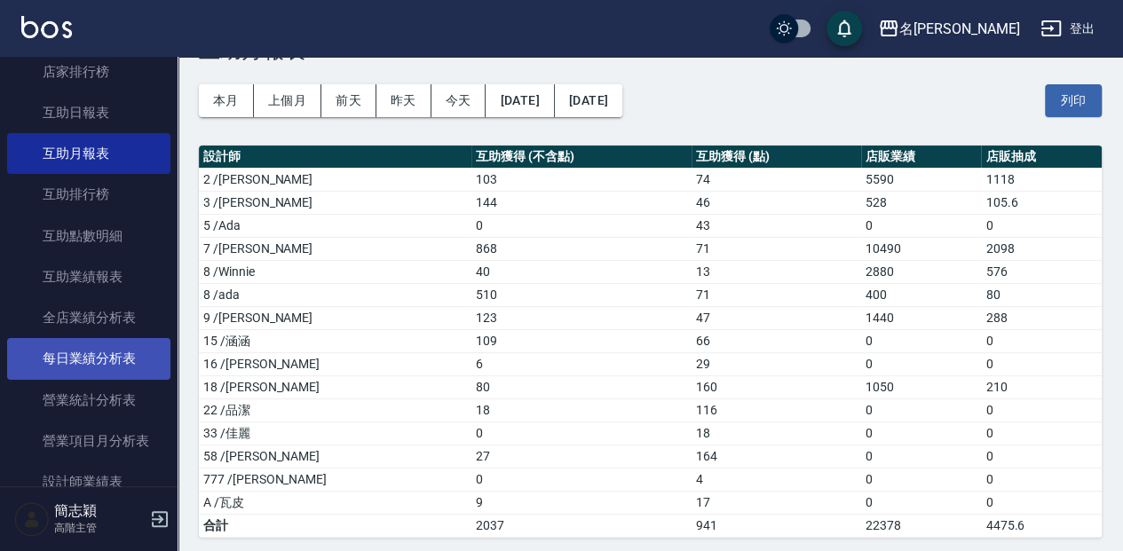
click at [95, 357] on link "每日業績分析表" at bounding box center [88, 358] width 163 height 41
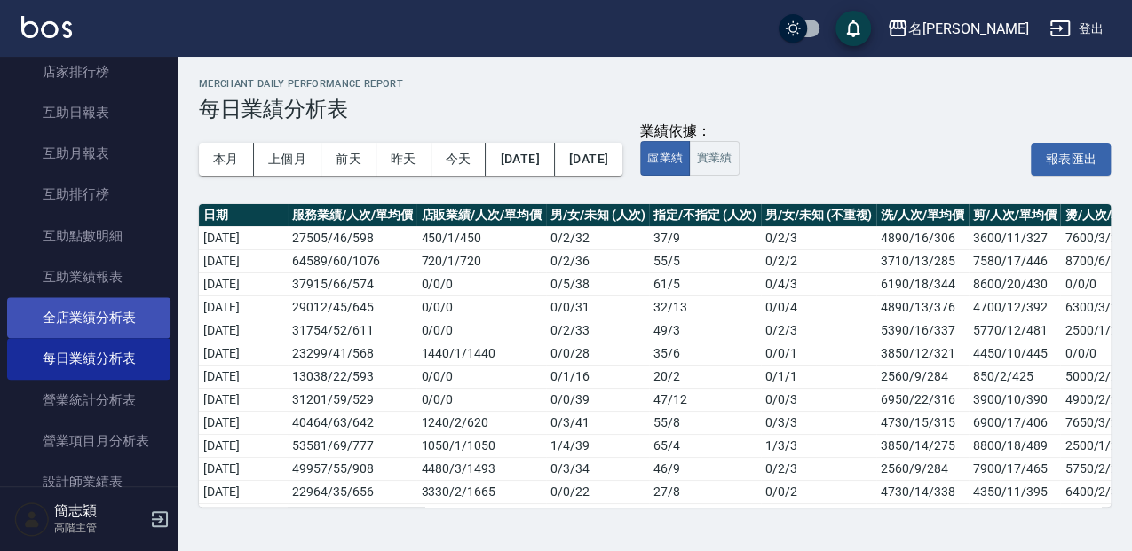
click at [133, 325] on link "全店業績分析表" at bounding box center [88, 317] width 163 height 41
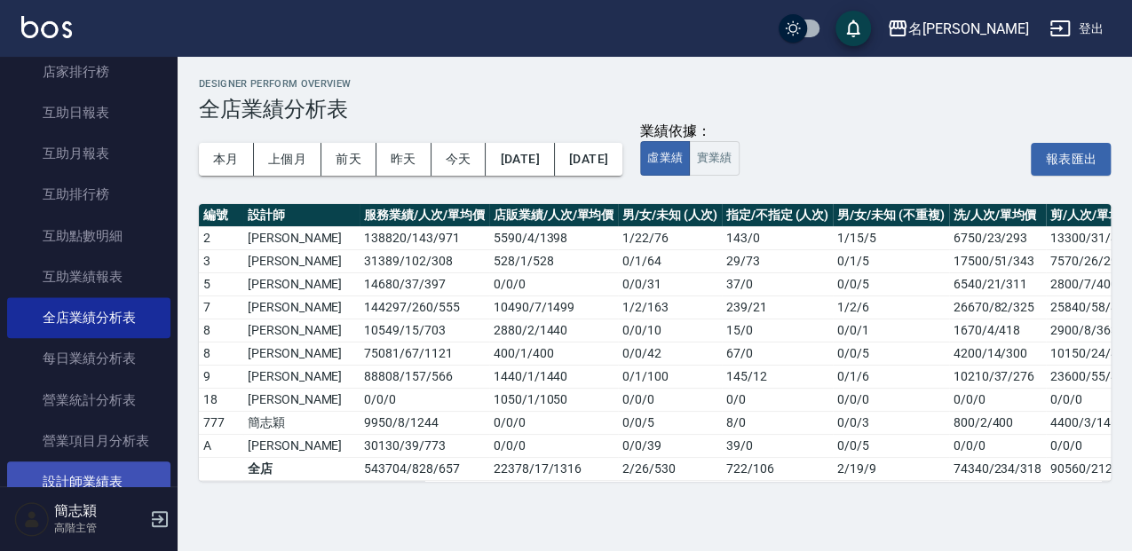
click at [98, 462] on link "設計師業績表" at bounding box center [88, 482] width 163 height 41
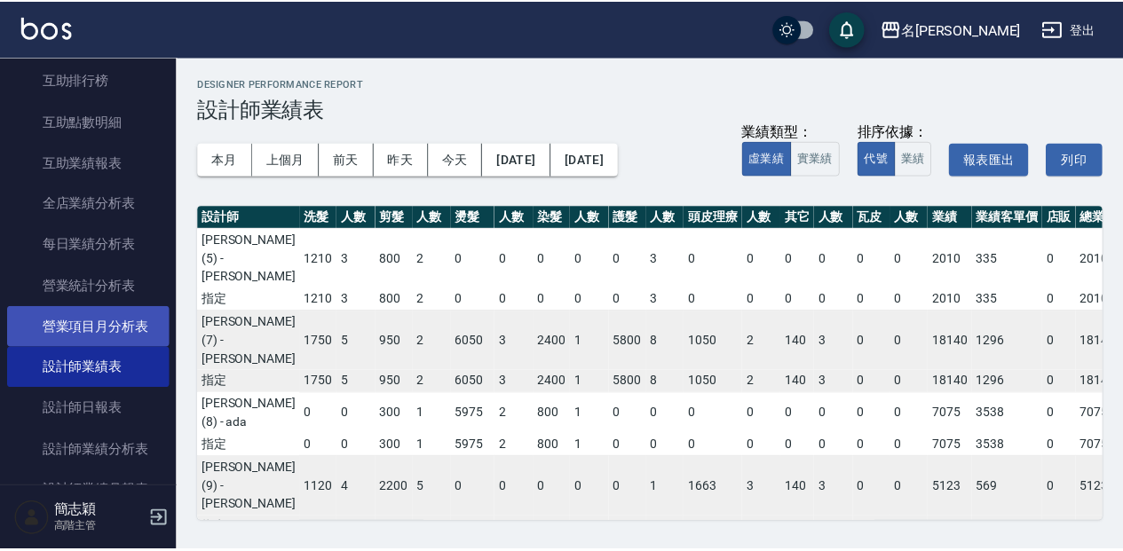
scroll to position [947, 0]
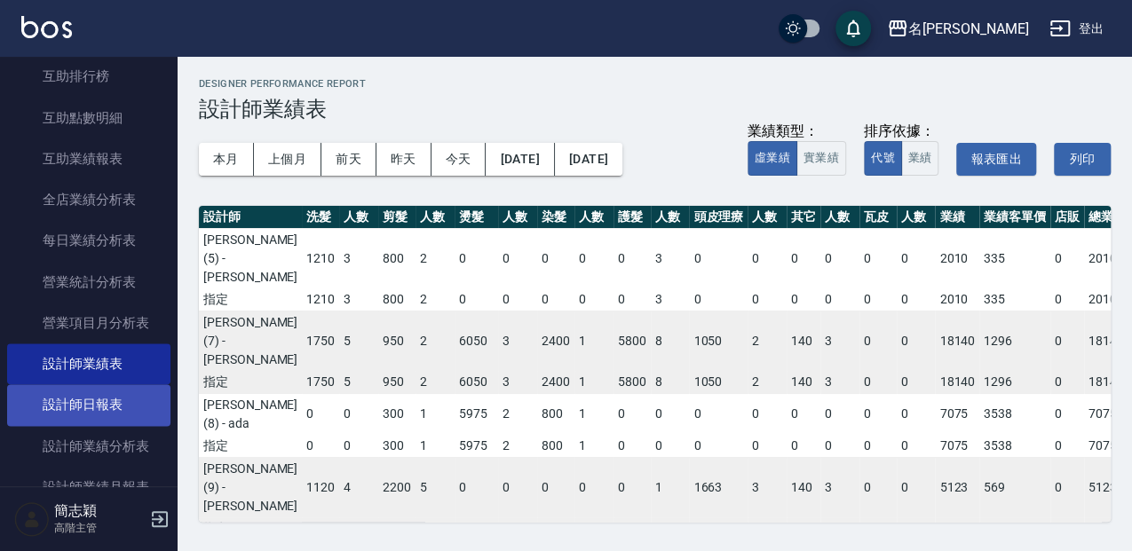
click at [119, 403] on link "設計師日報表" at bounding box center [88, 405] width 163 height 41
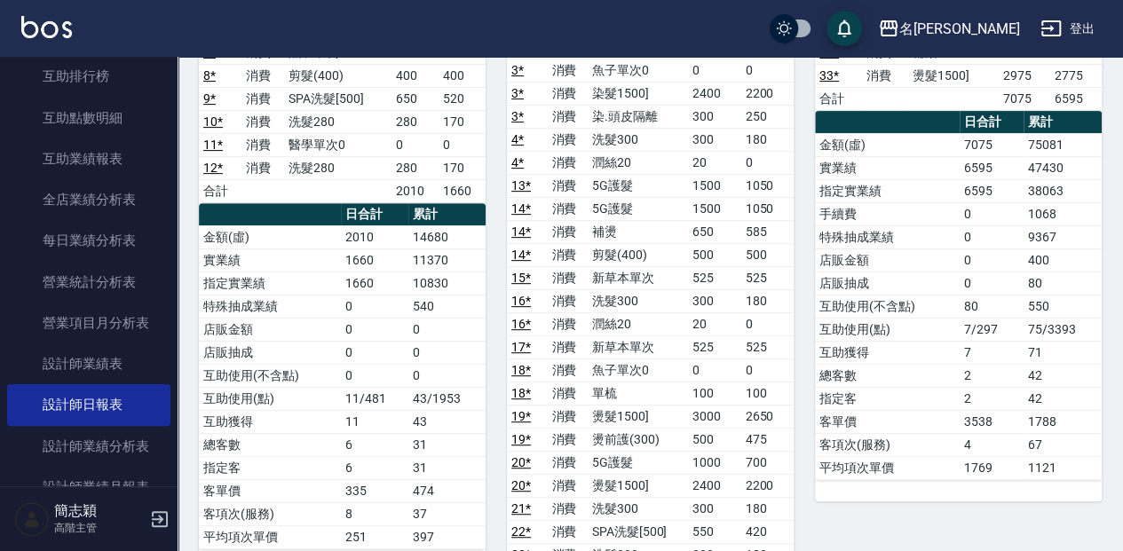
scroll to position [296, 0]
